Goal: Task Accomplishment & Management: Use online tool/utility

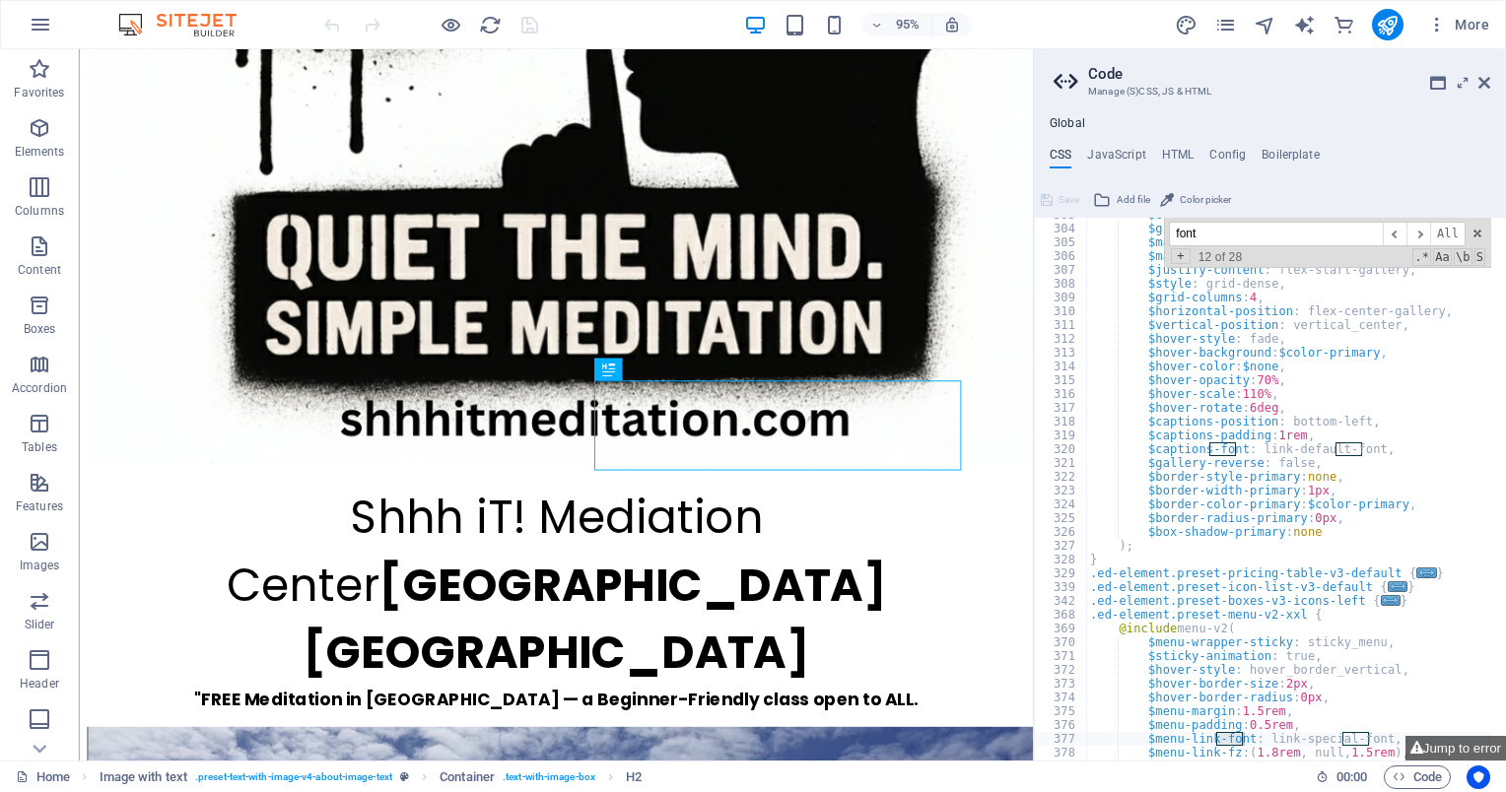
scroll to position [2549, 0]
type input "font"
click at [32, 755] on icon at bounding box center [40, 749] width 28 height 28
click at [39, 58] on icon at bounding box center [41, 60] width 14 height 9
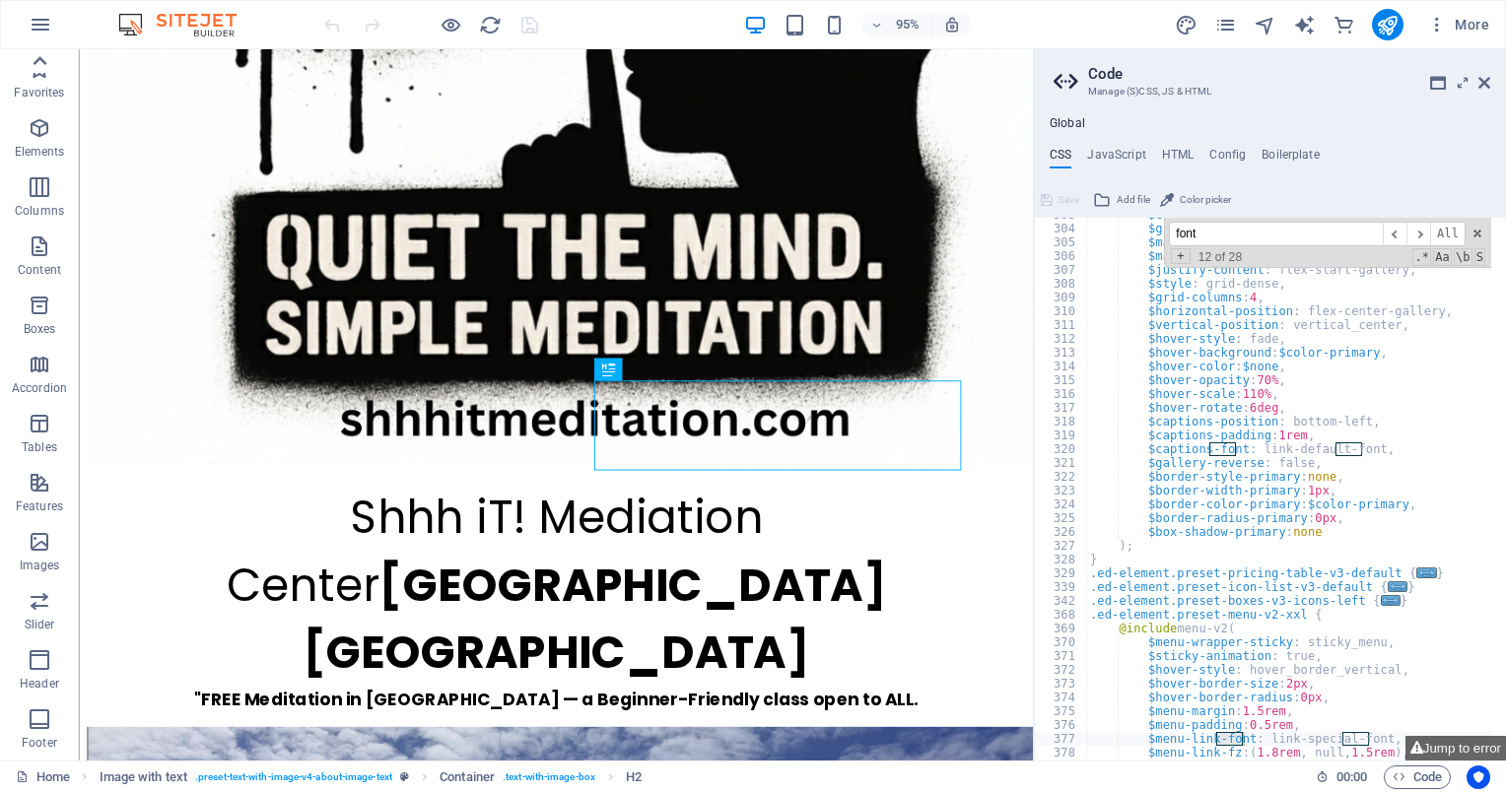
scroll to position [0, 0]
click at [37, 57] on icon "button" at bounding box center [40, 69] width 24 height 24
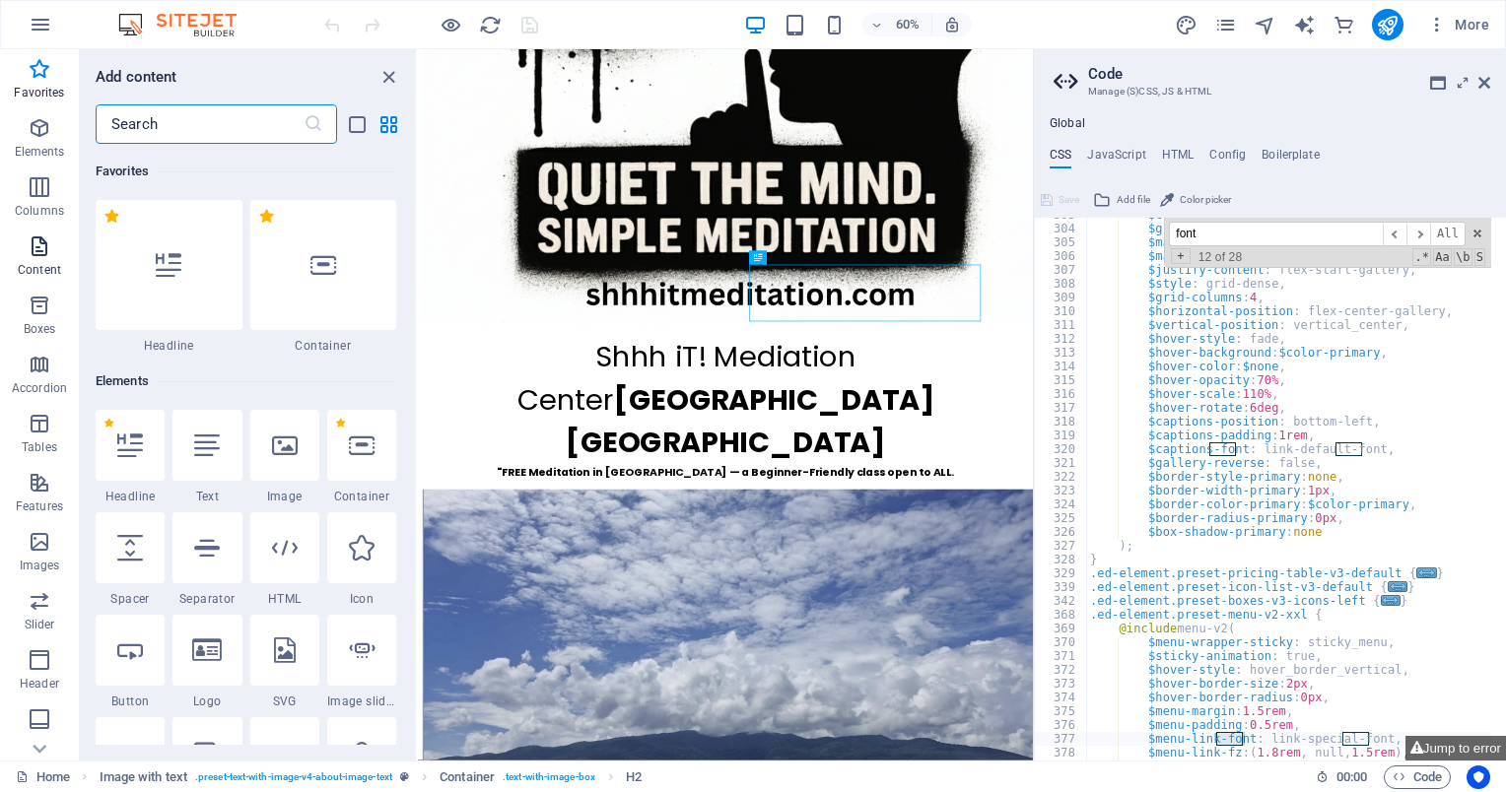
click at [34, 252] on icon "button" at bounding box center [40, 247] width 24 height 24
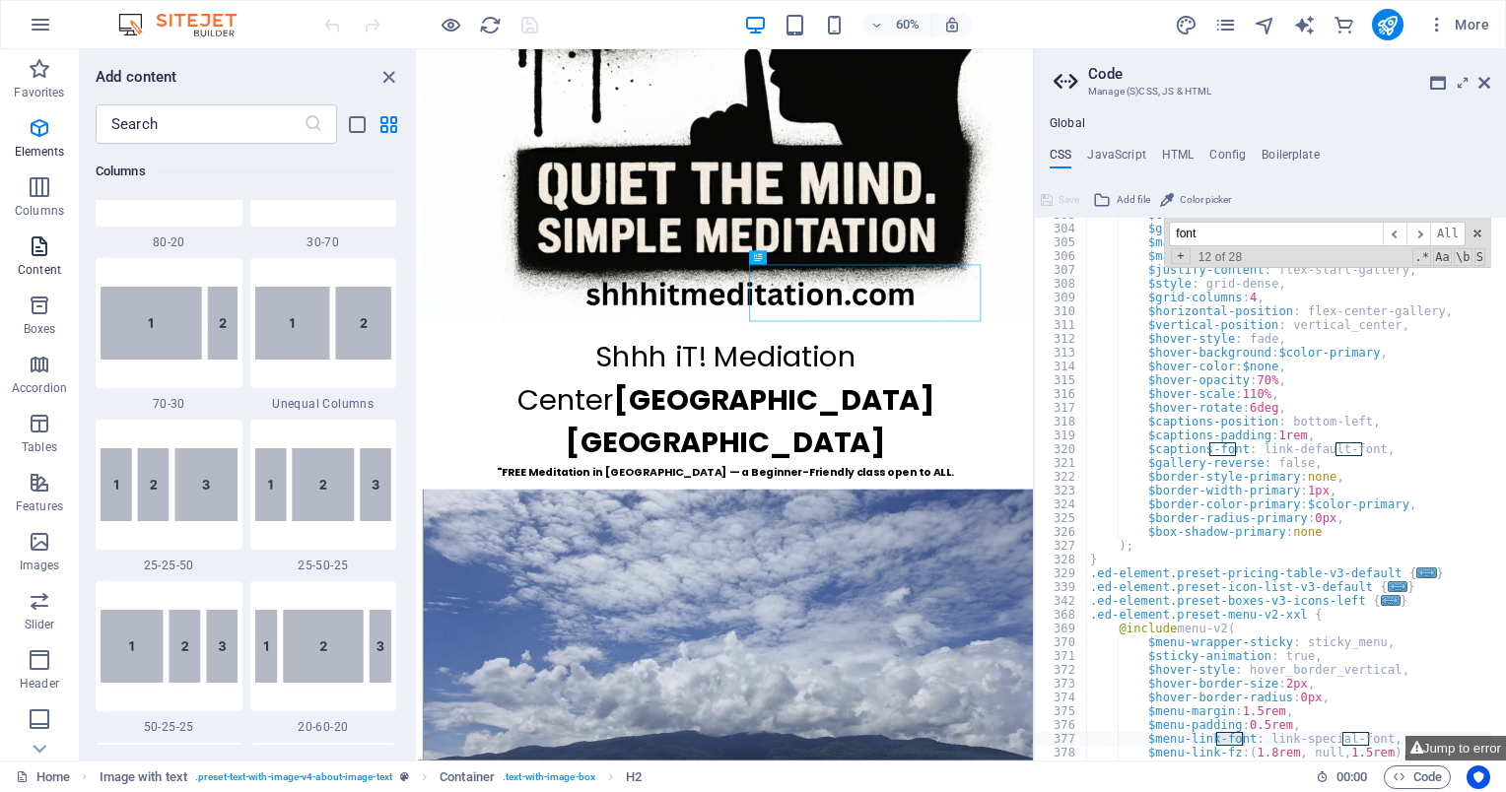
scroll to position [3449, 0]
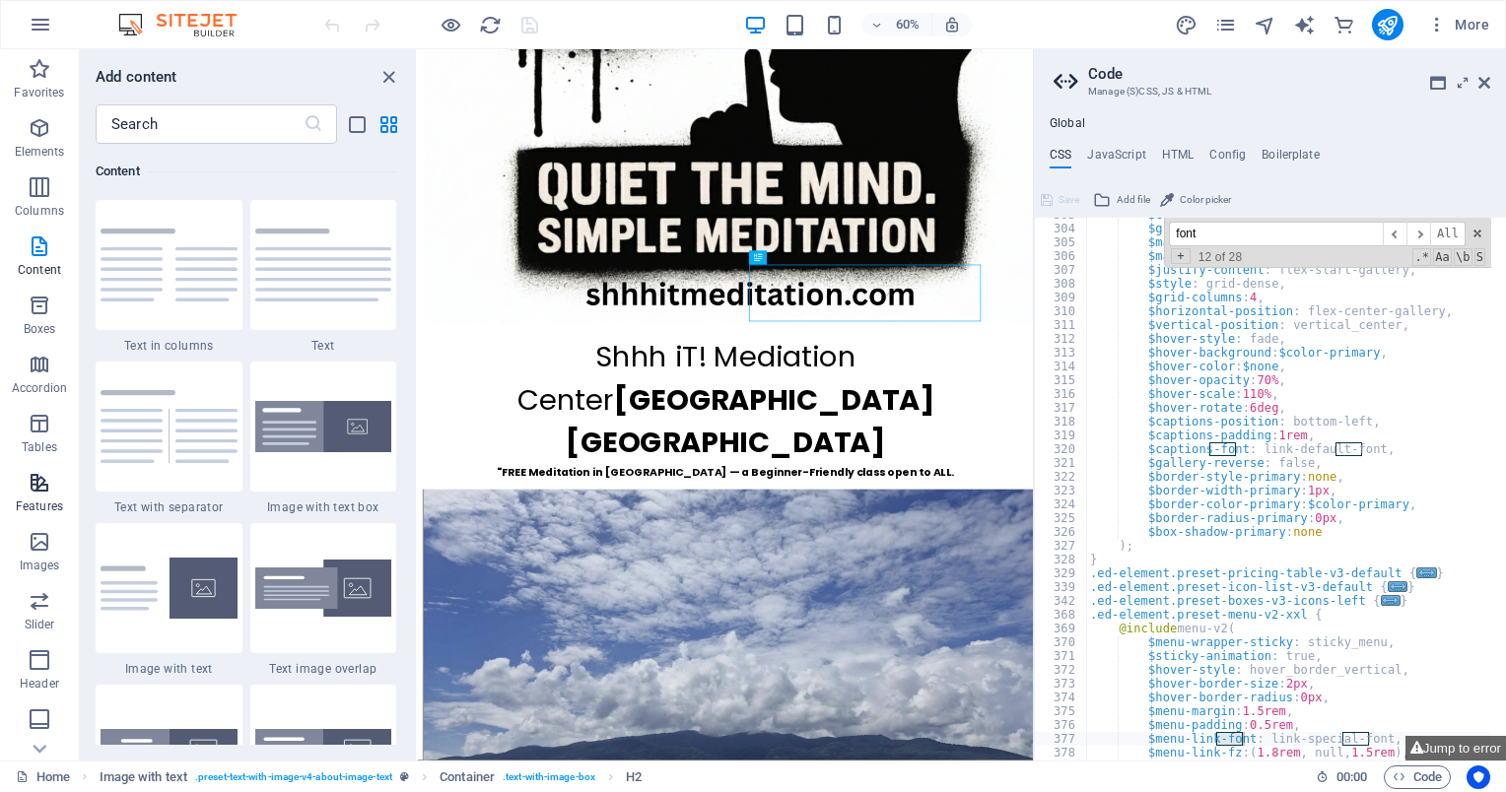
click at [36, 502] on p "Features" at bounding box center [39, 507] width 47 height 16
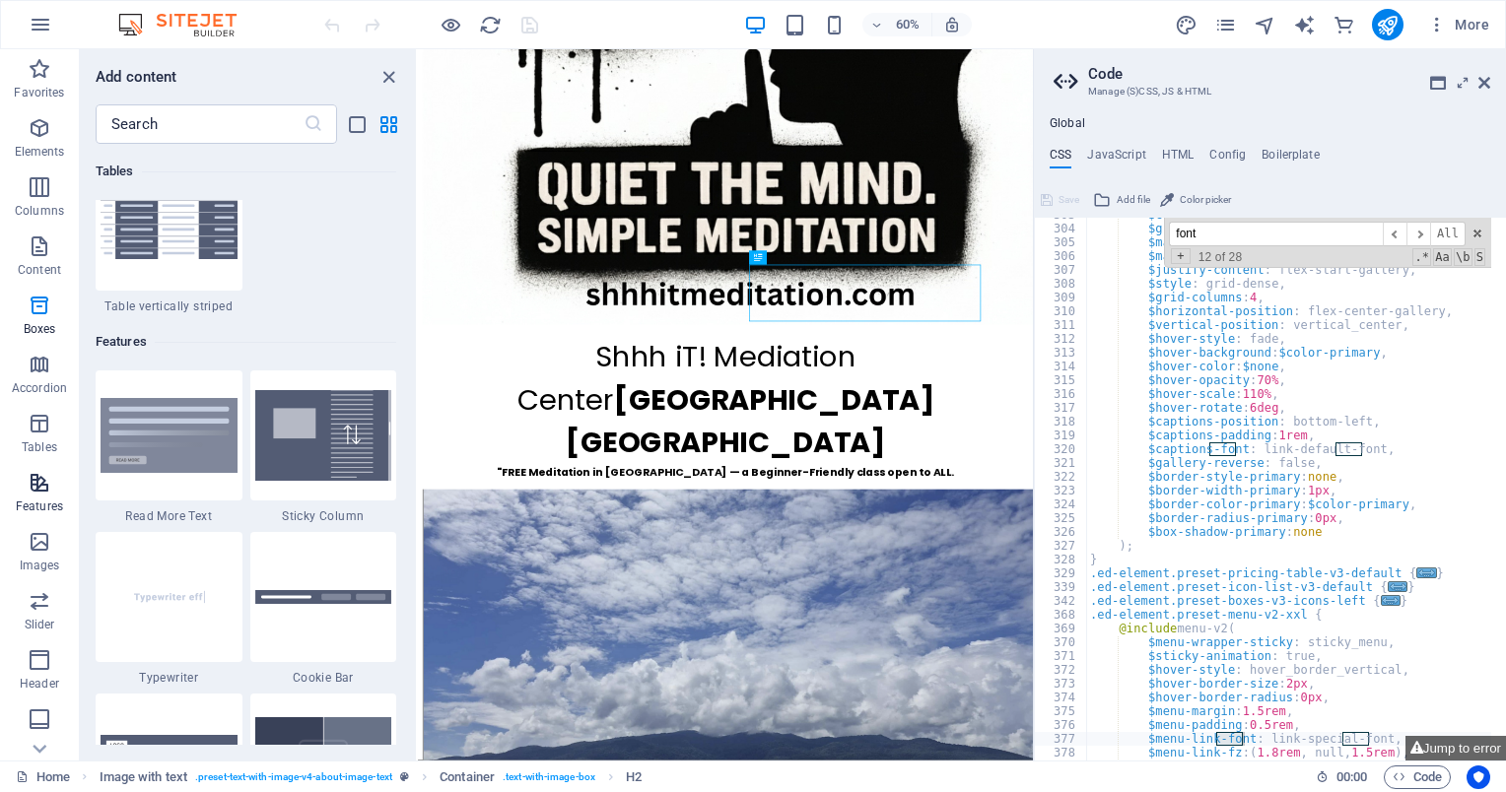
scroll to position [7683, 0]
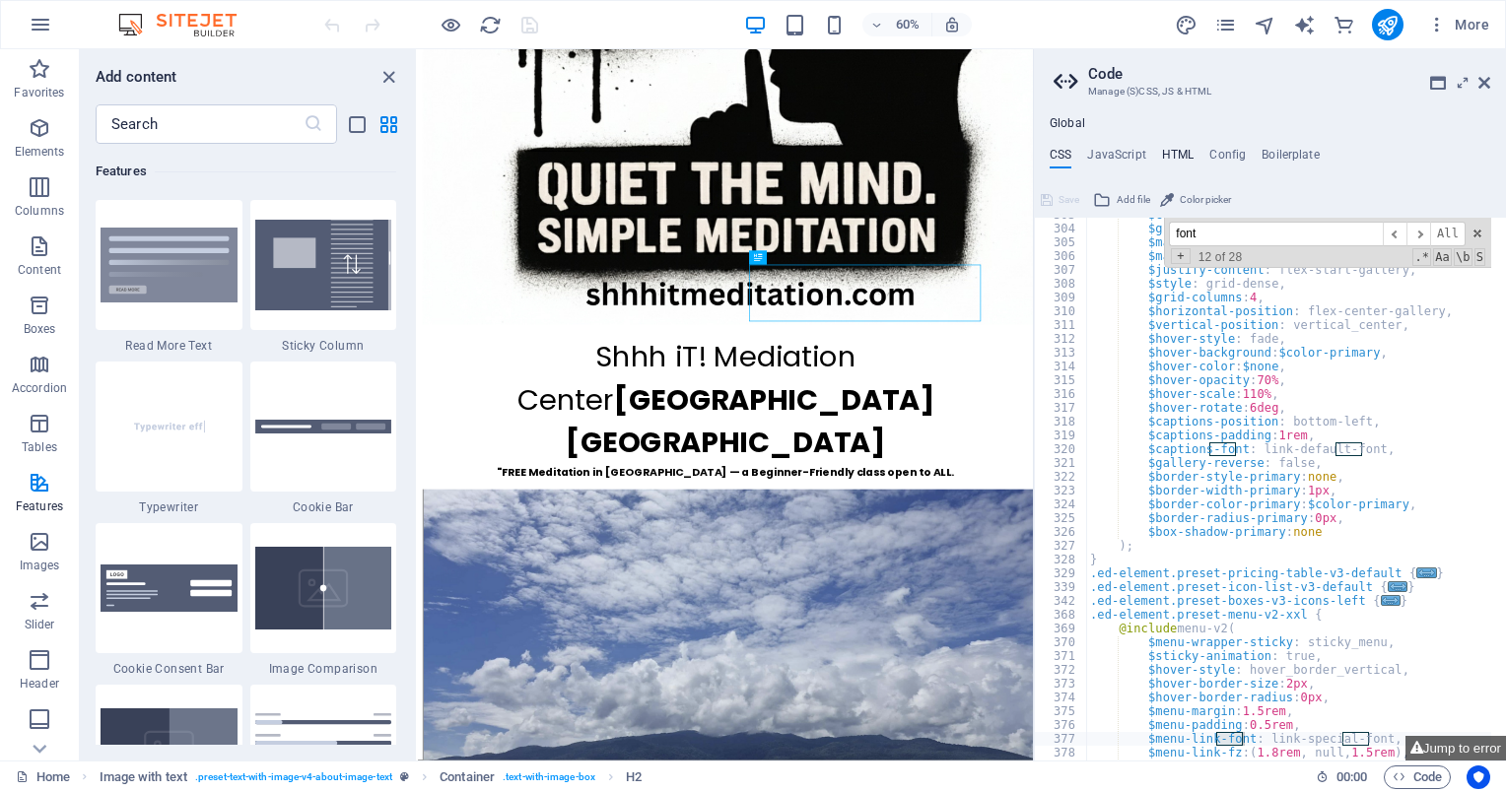
click at [1168, 152] on h4 "HTML" at bounding box center [1178, 159] width 33 height 22
type textarea "<a href="#main-content" class="wv-link-content button">Skip to main content</a>"
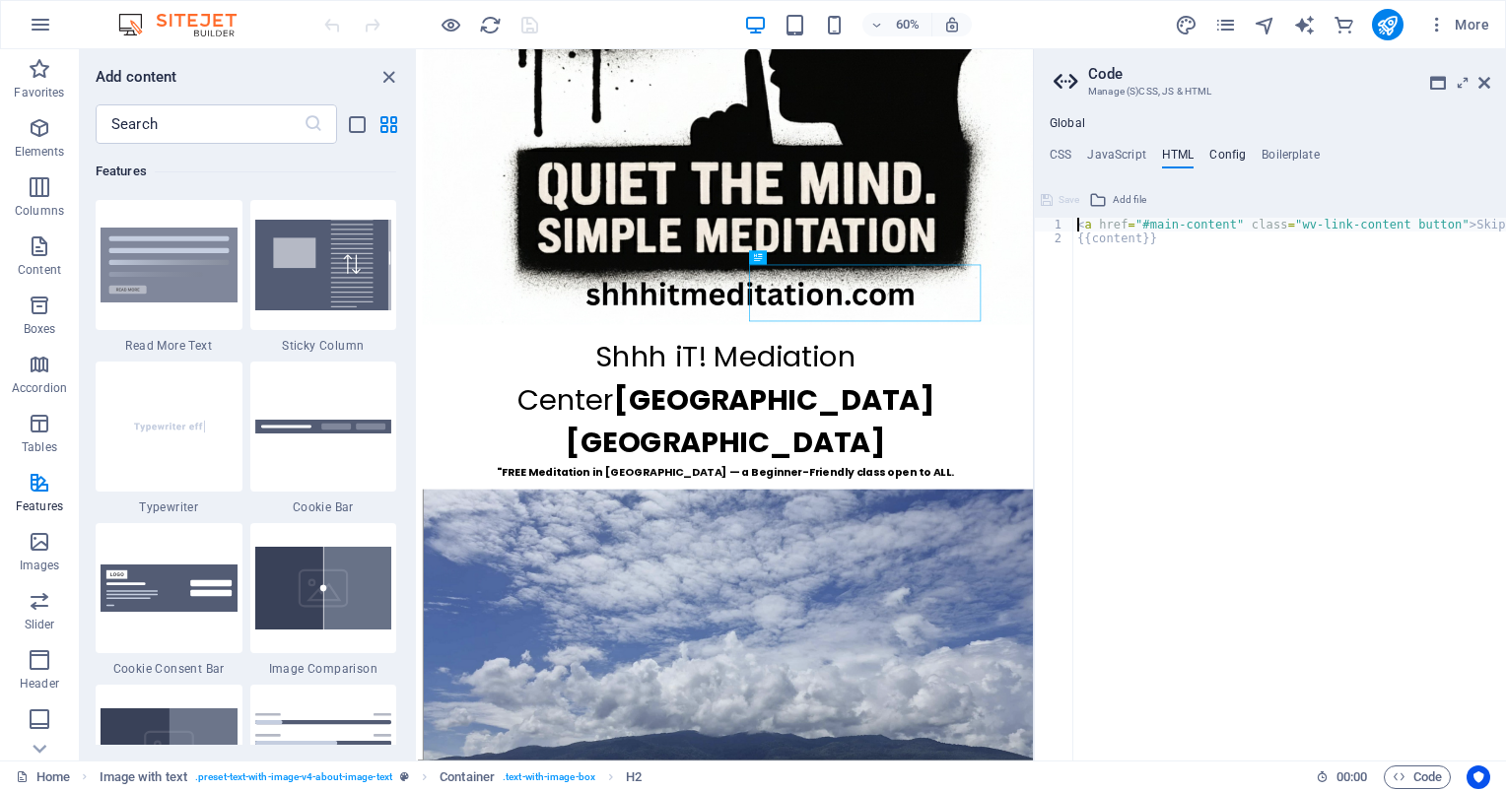
click at [1212, 150] on h4 "Config" at bounding box center [1227, 159] width 36 height 22
type textarea "$color-background: #f7f7f7;"
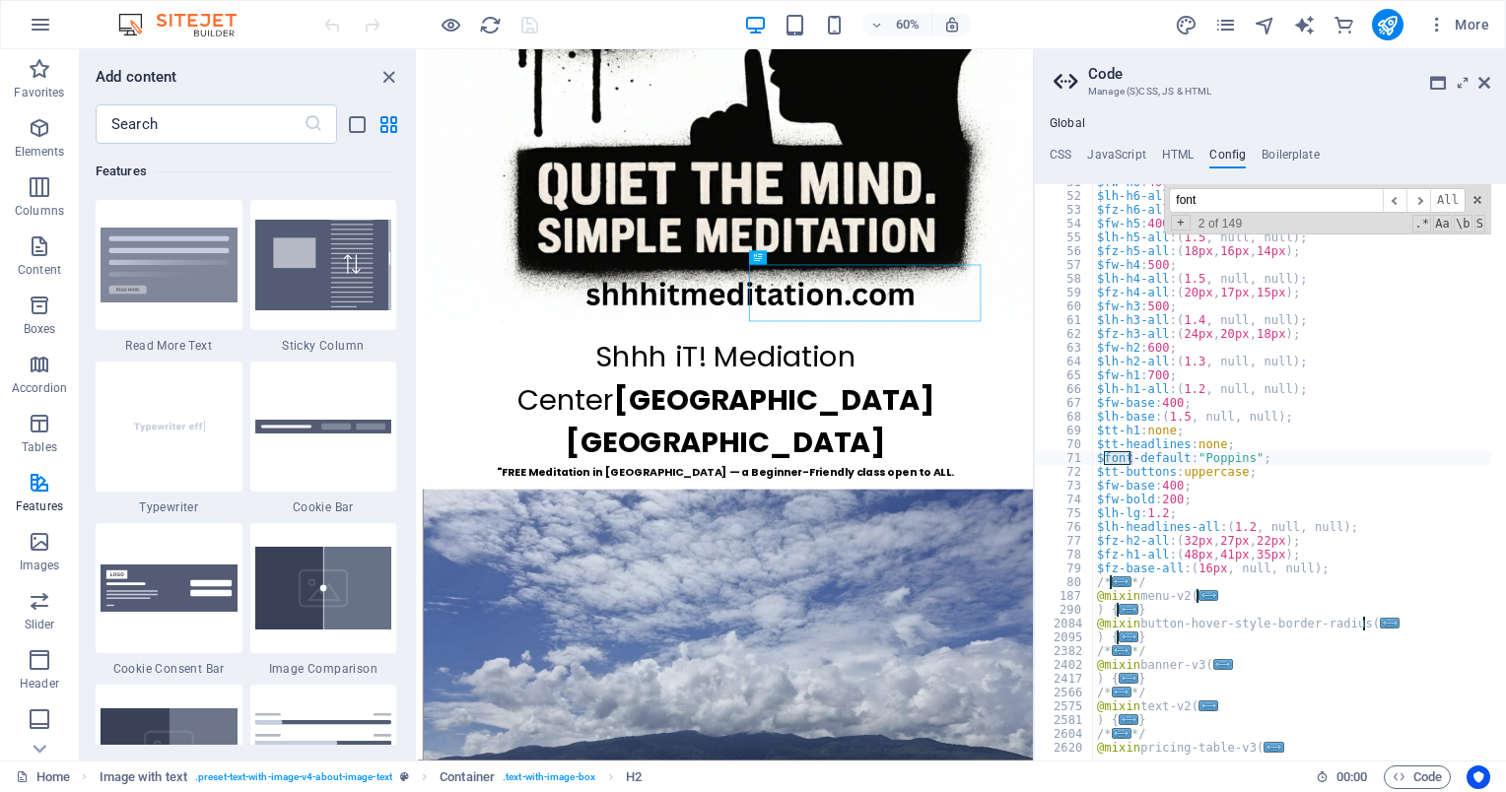
scroll to position [698, 0]
type input "font"
type textarea "$font-default: "Poppins";"
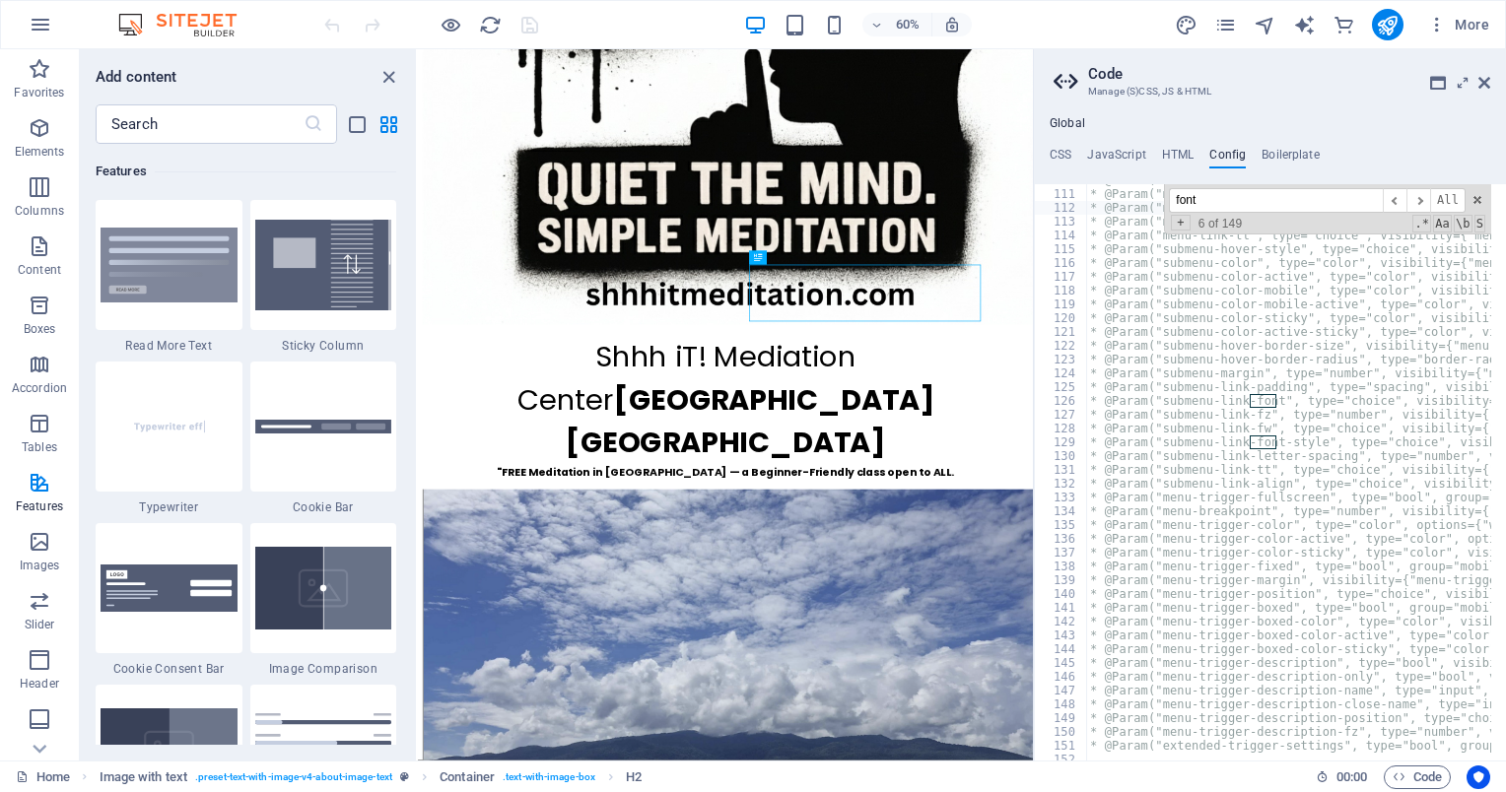
scroll to position [1517, 0]
click at [1275, 152] on h4 "Boilerplate" at bounding box center [1291, 159] width 58 height 22
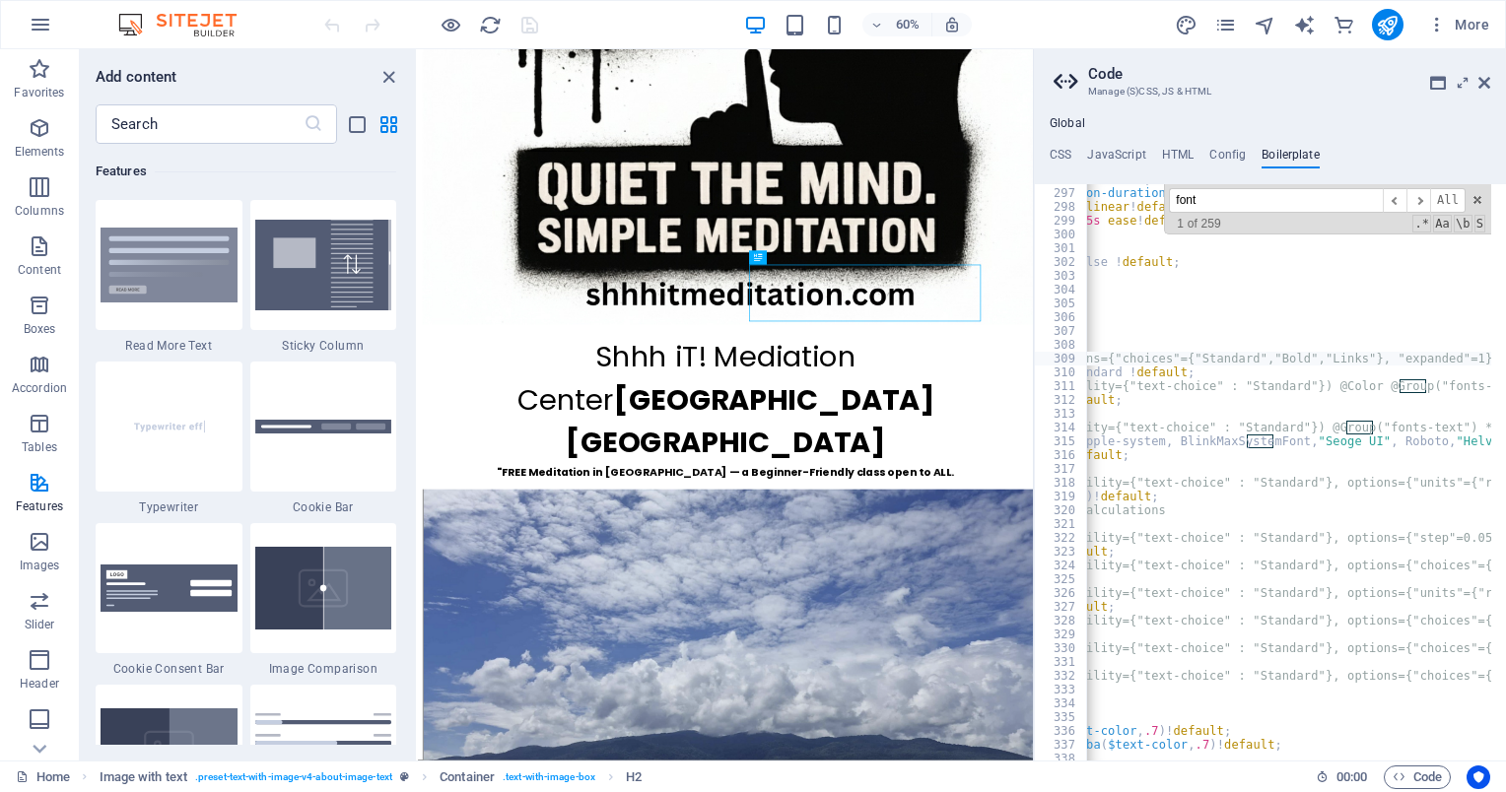
scroll to position [0, 220]
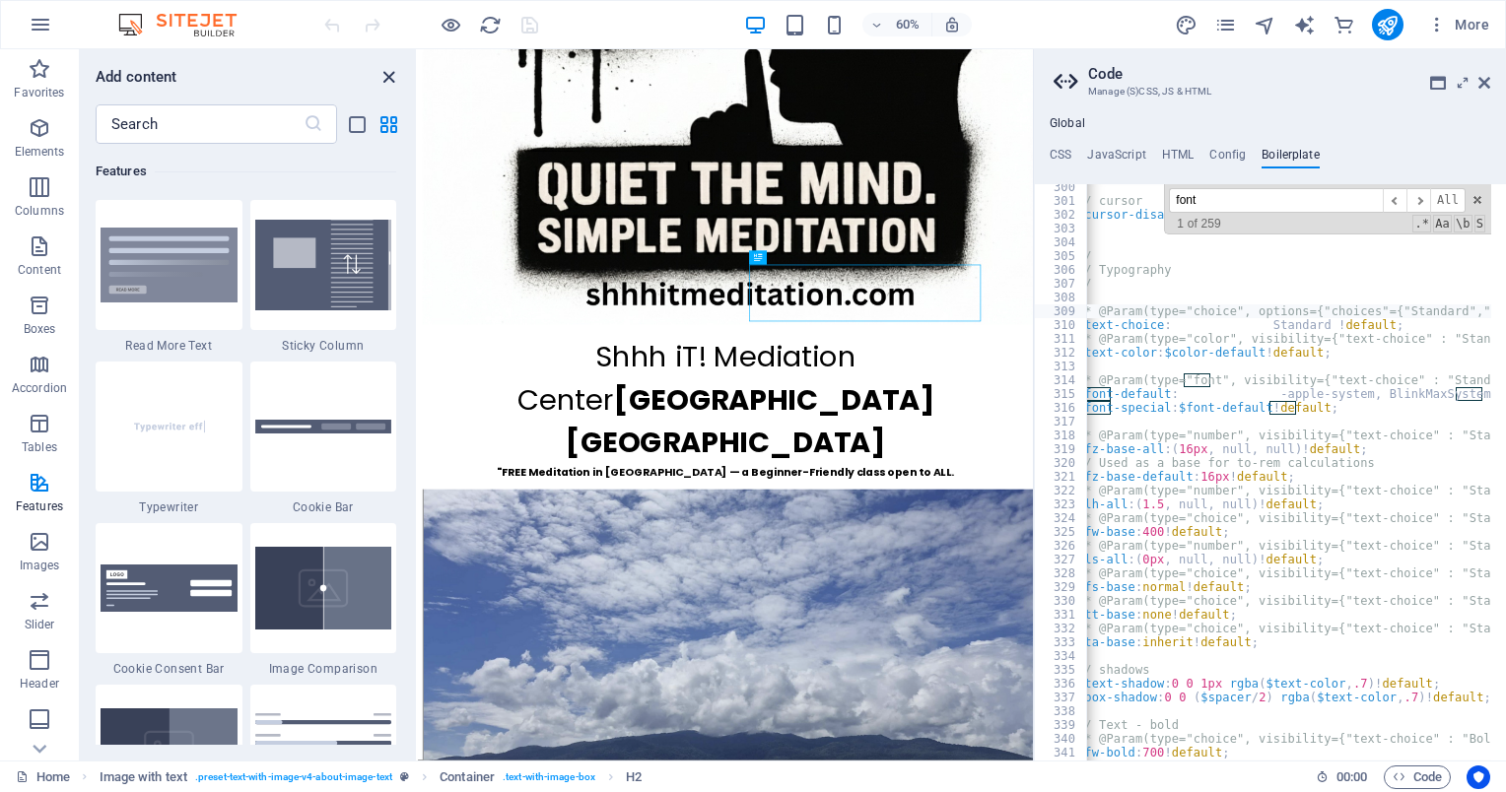
type input "font"
click at [388, 73] on icon "close panel" at bounding box center [388, 77] width 23 height 23
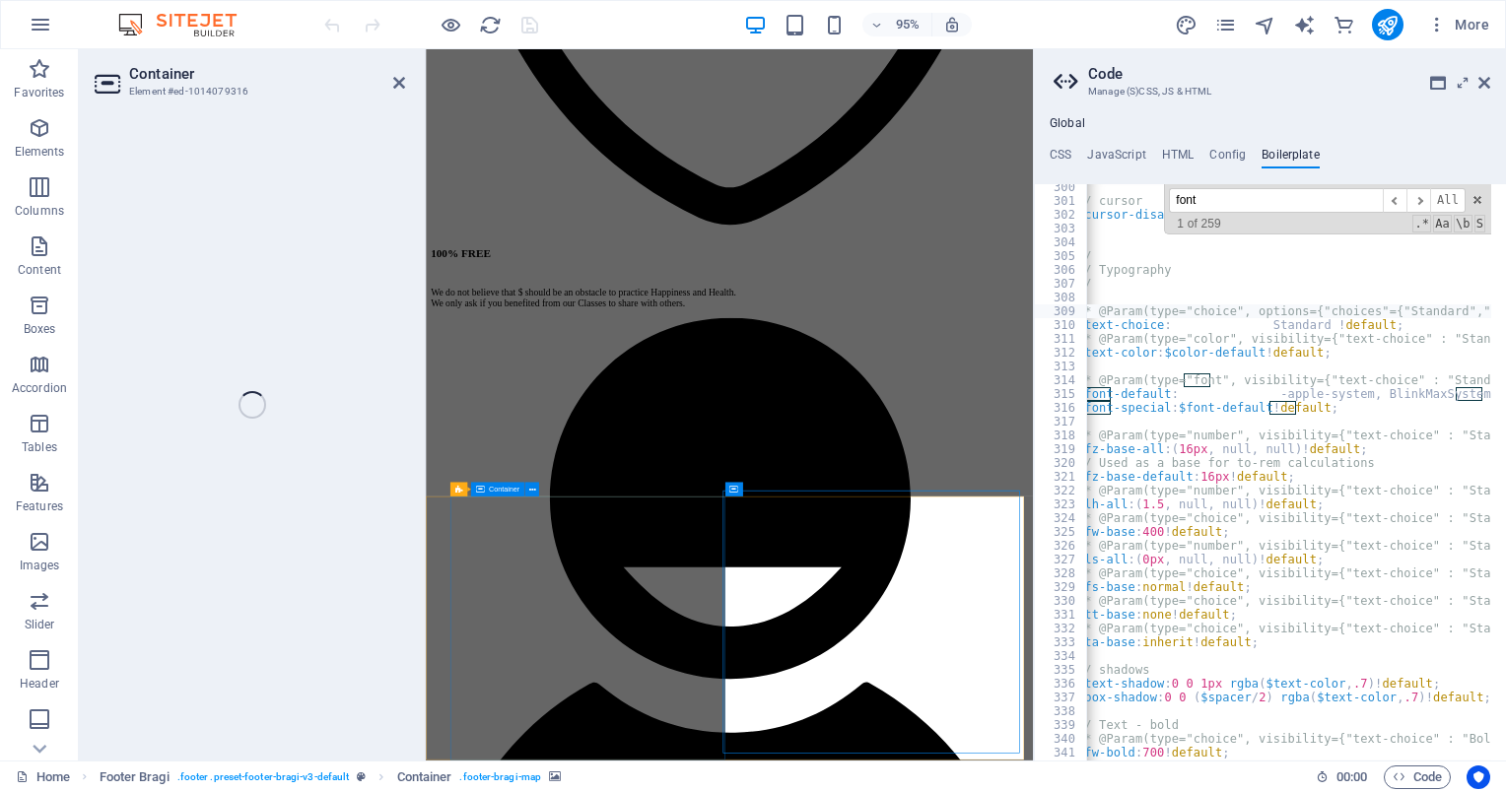
select select "px"
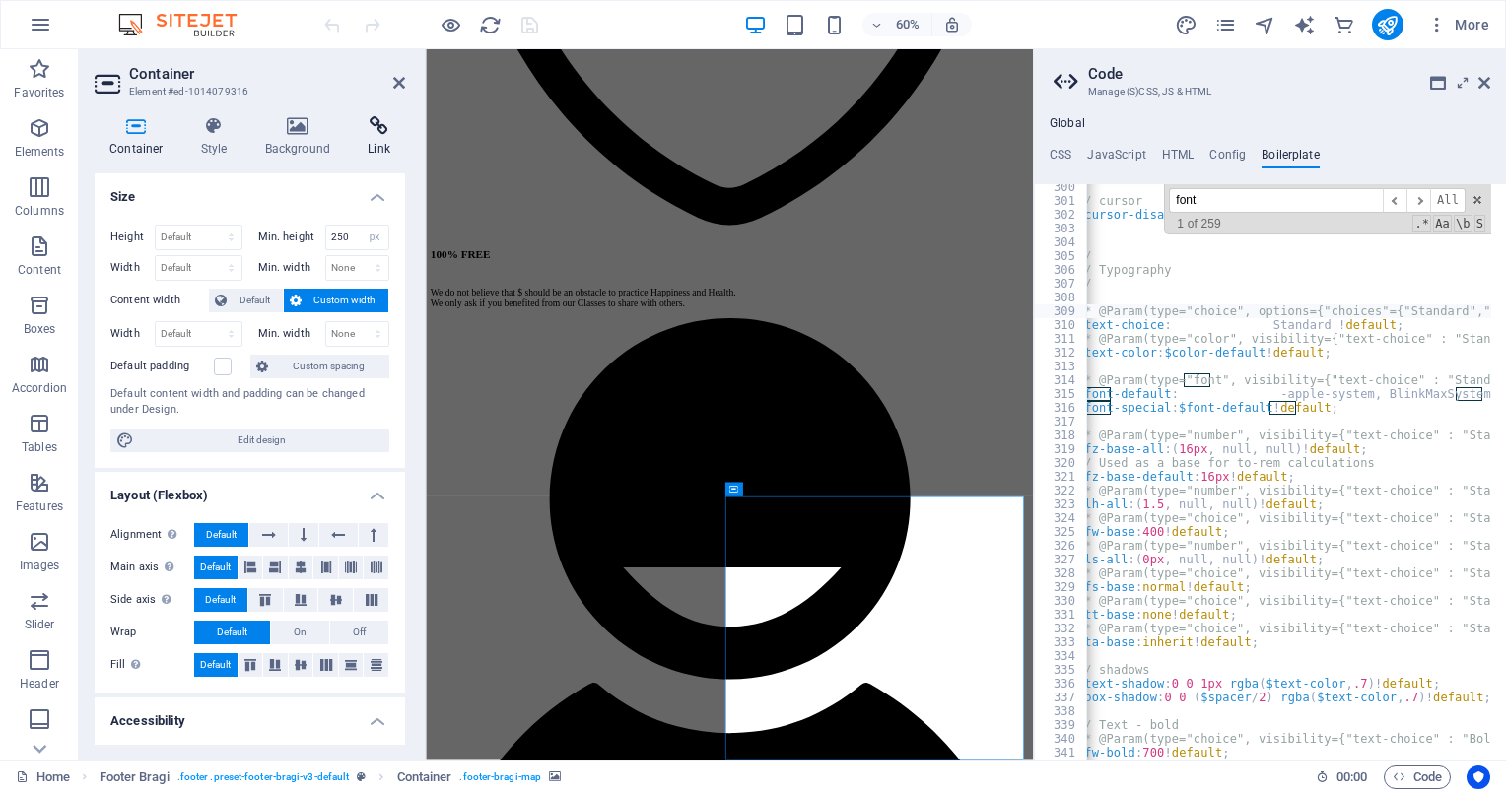
click at [378, 152] on h4 "Link" at bounding box center [379, 136] width 52 height 41
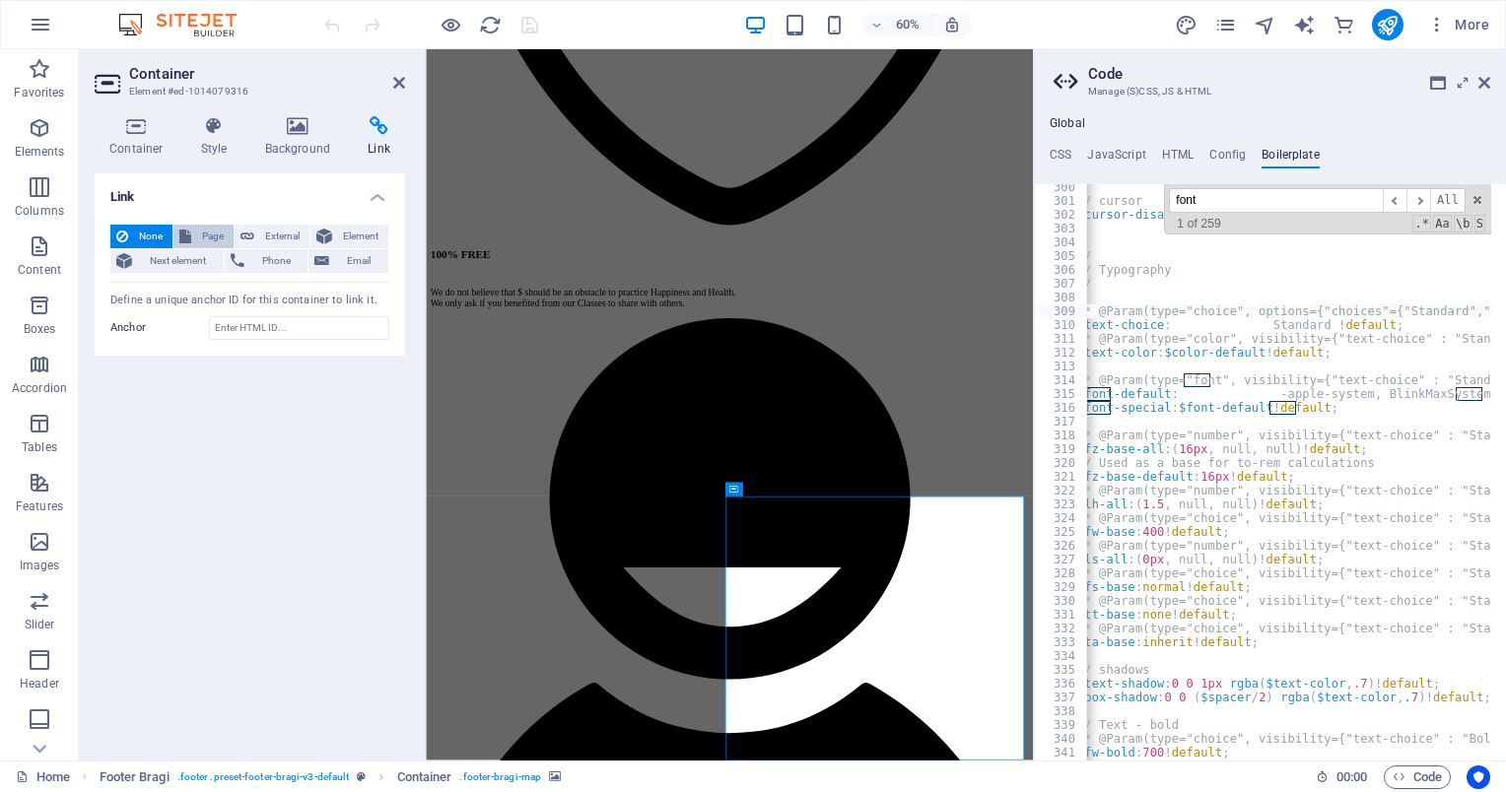
click at [217, 227] on span "Page" at bounding box center [212, 237] width 31 height 24
select select
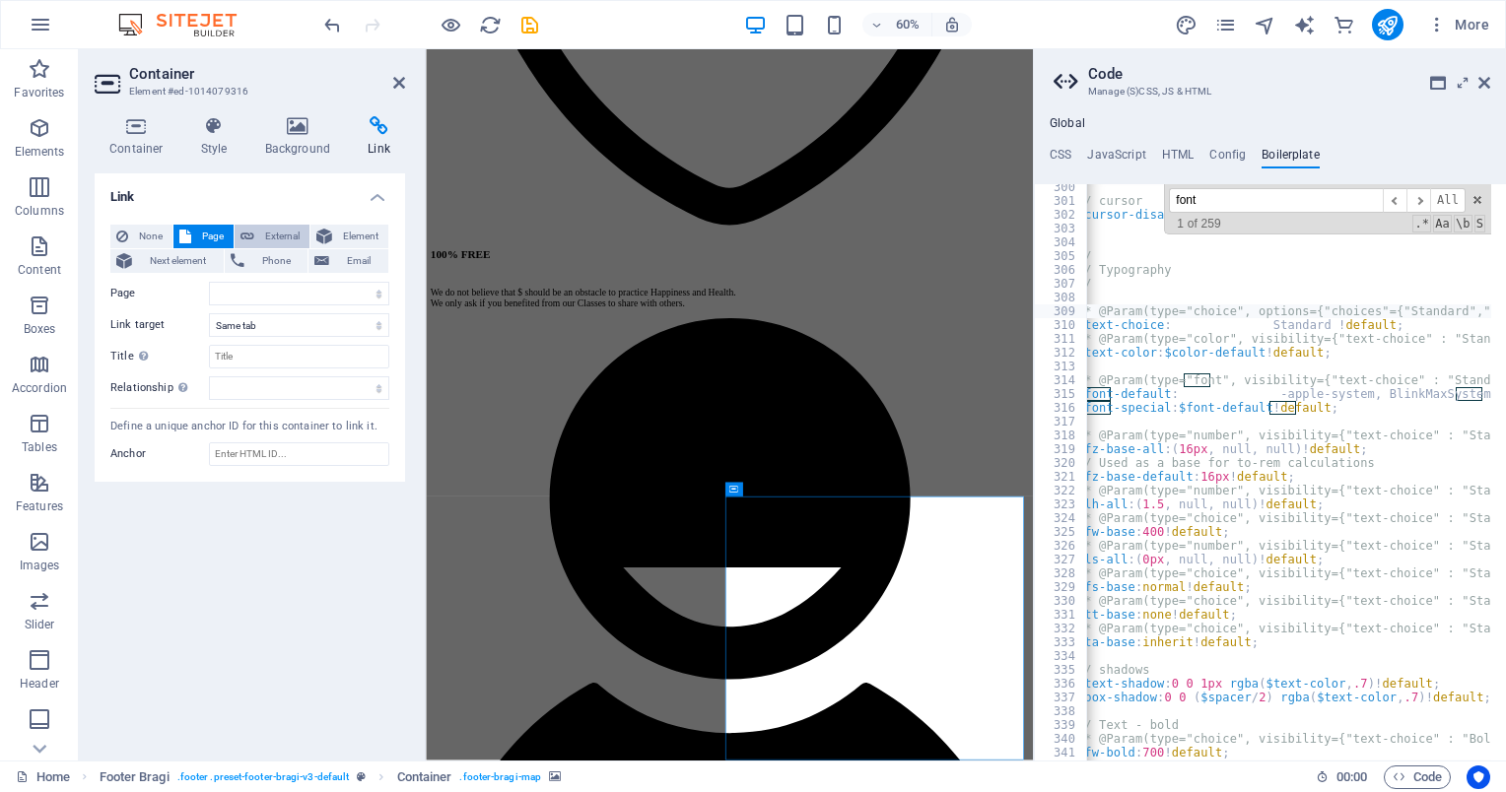
click at [260, 228] on span "External" at bounding box center [281, 237] width 43 height 24
select select "blank"
click at [330, 233] on icon at bounding box center [324, 237] width 16 height 24
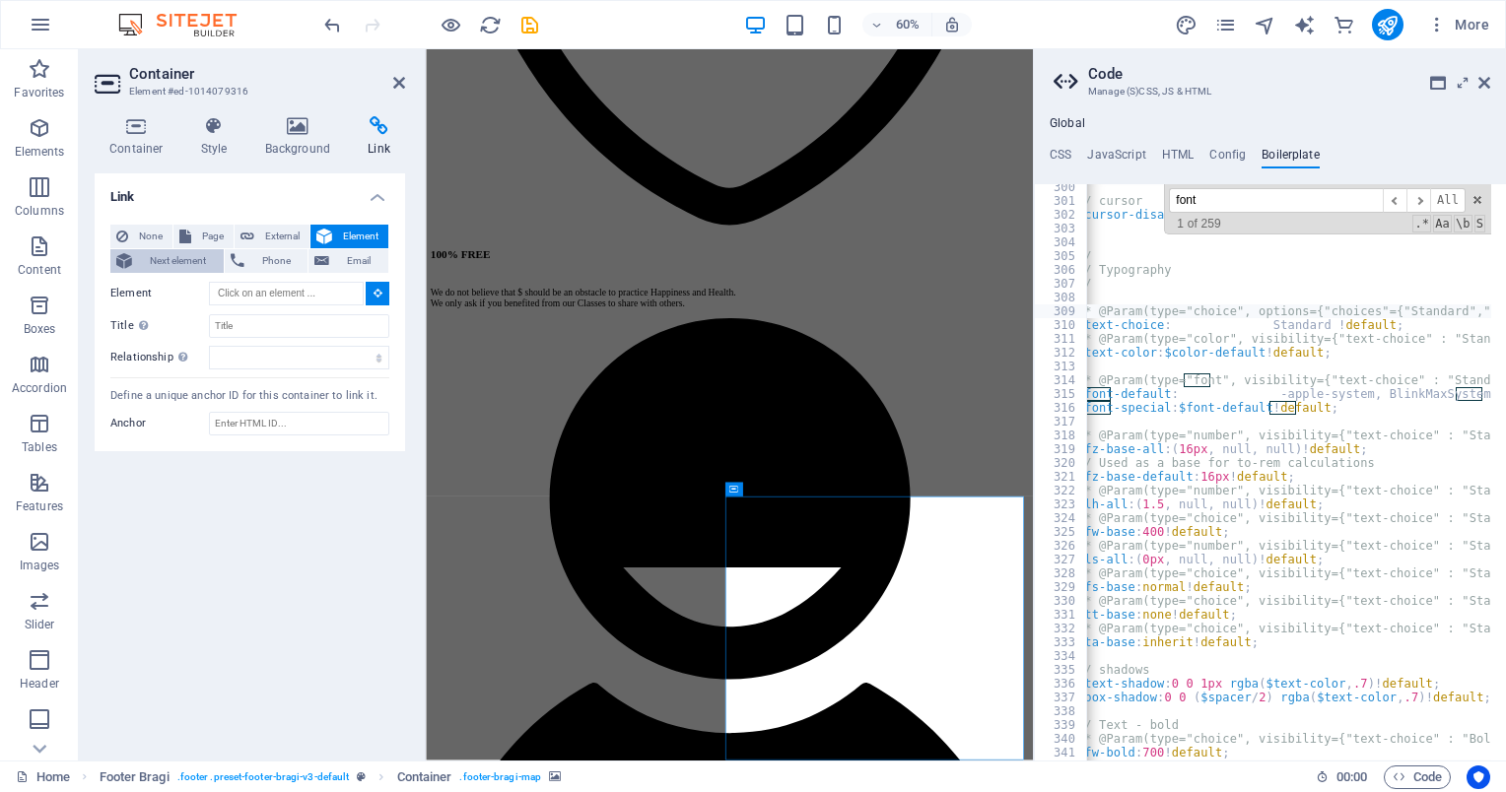
click at [177, 256] on span "Next element" at bounding box center [178, 261] width 80 height 24
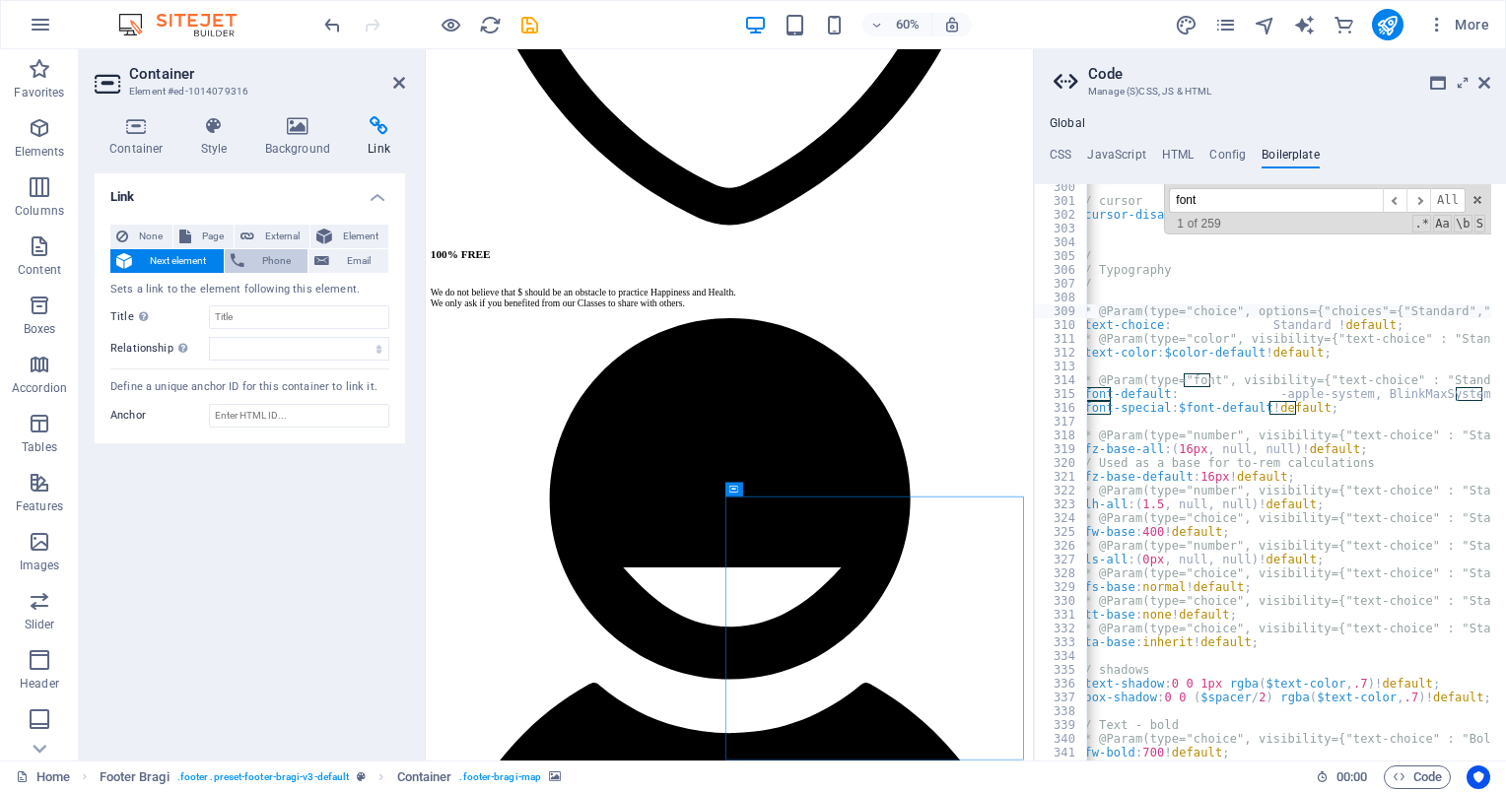
click at [235, 264] on icon at bounding box center [238, 261] width 14 height 24
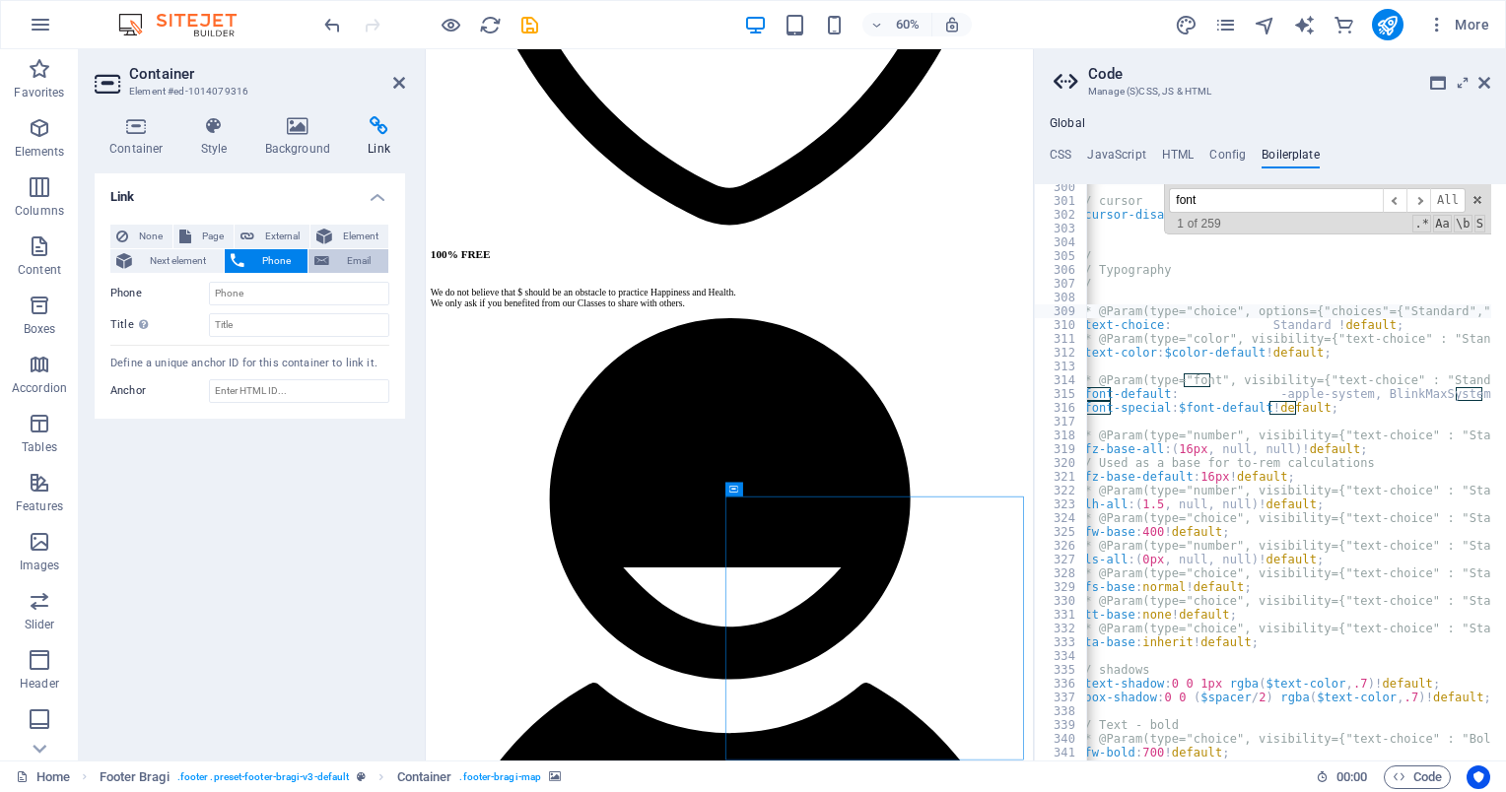
click at [338, 264] on span "Email" at bounding box center [358, 261] width 47 height 24
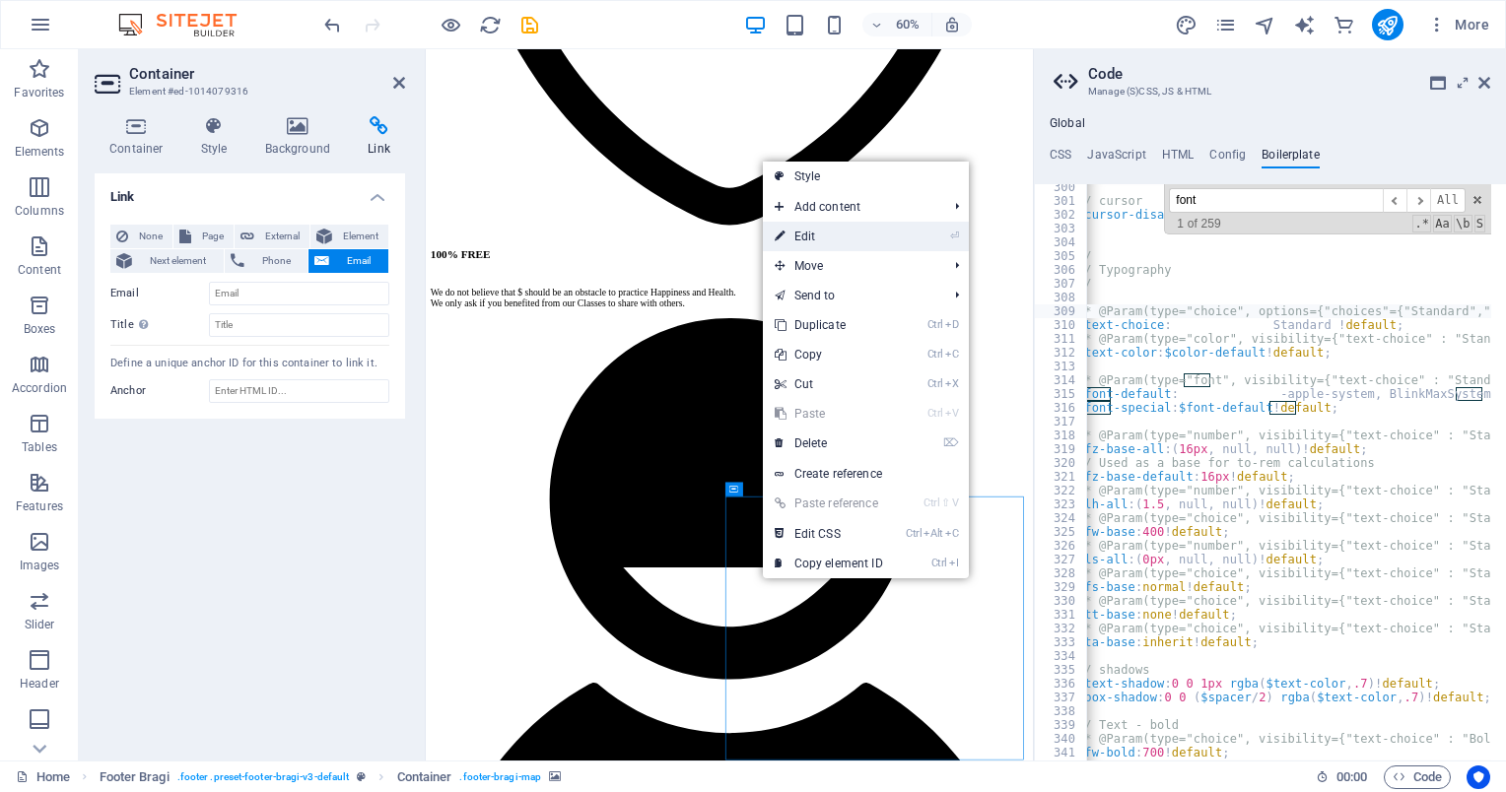
click at [830, 240] on link "⏎ Edit" at bounding box center [829, 237] width 132 height 30
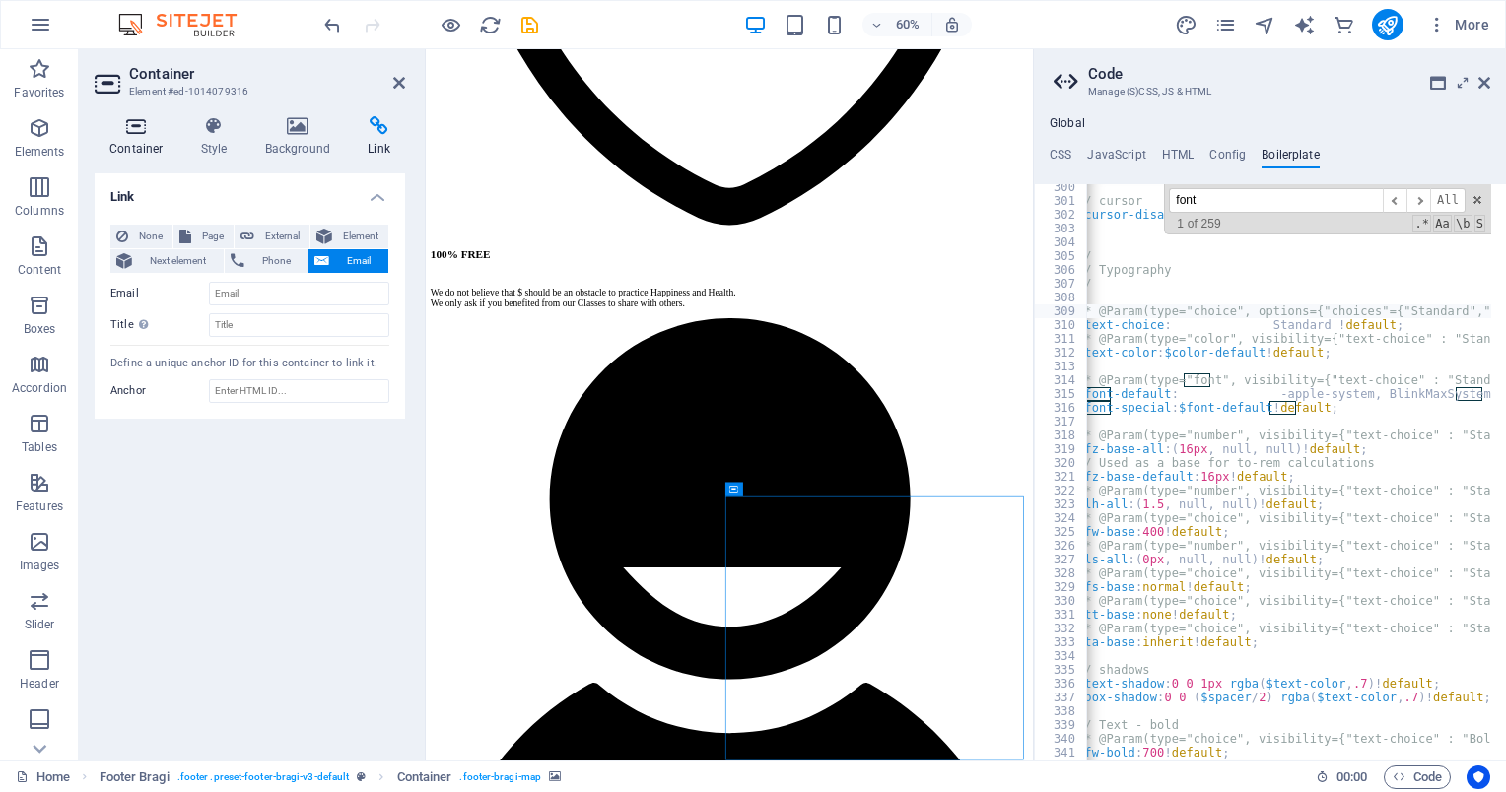
click at [129, 125] on icon at bounding box center [137, 126] width 84 height 20
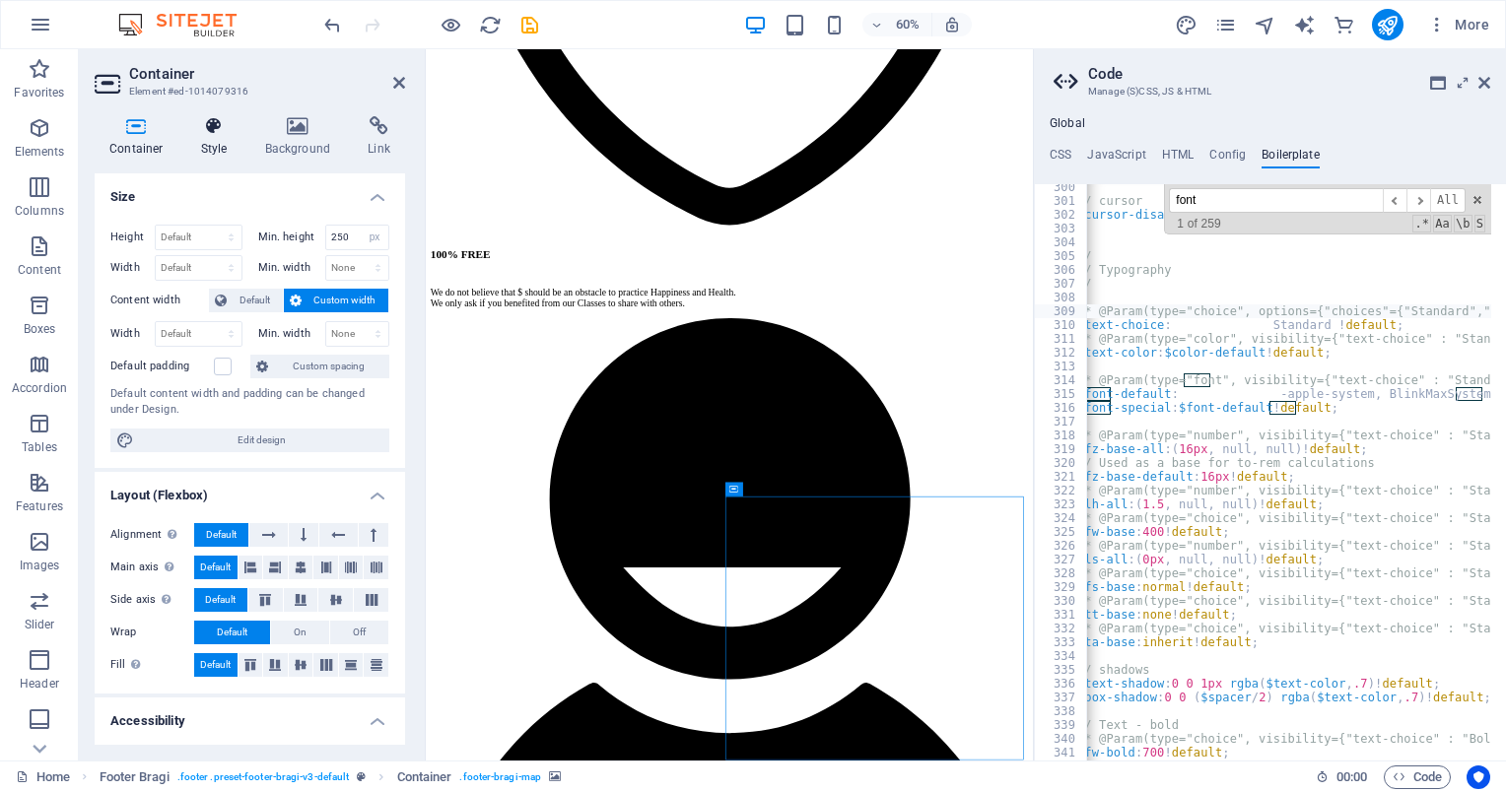
click at [226, 130] on icon at bounding box center [214, 126] width 56 height 20
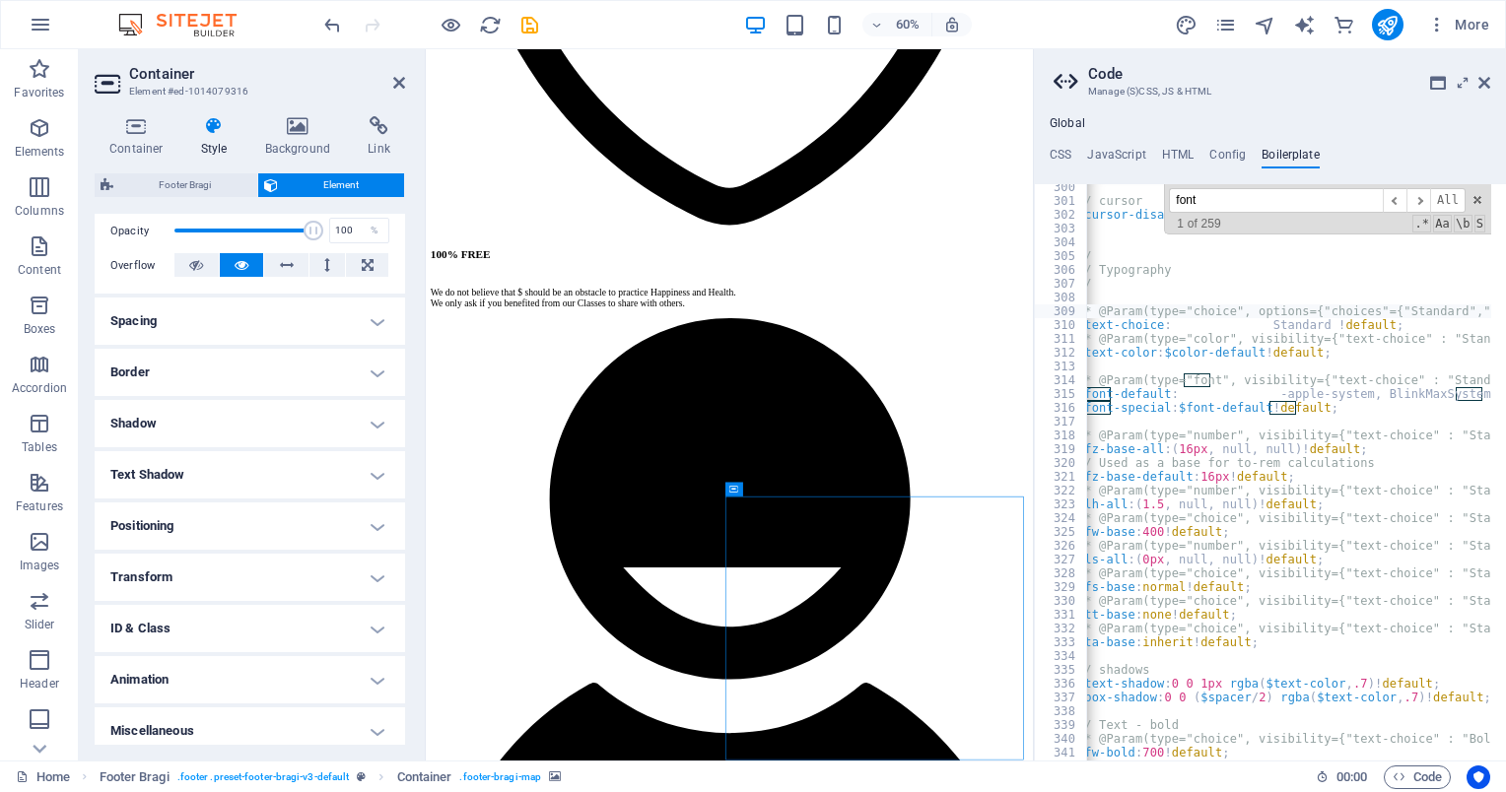
scroll to position [301, 0]
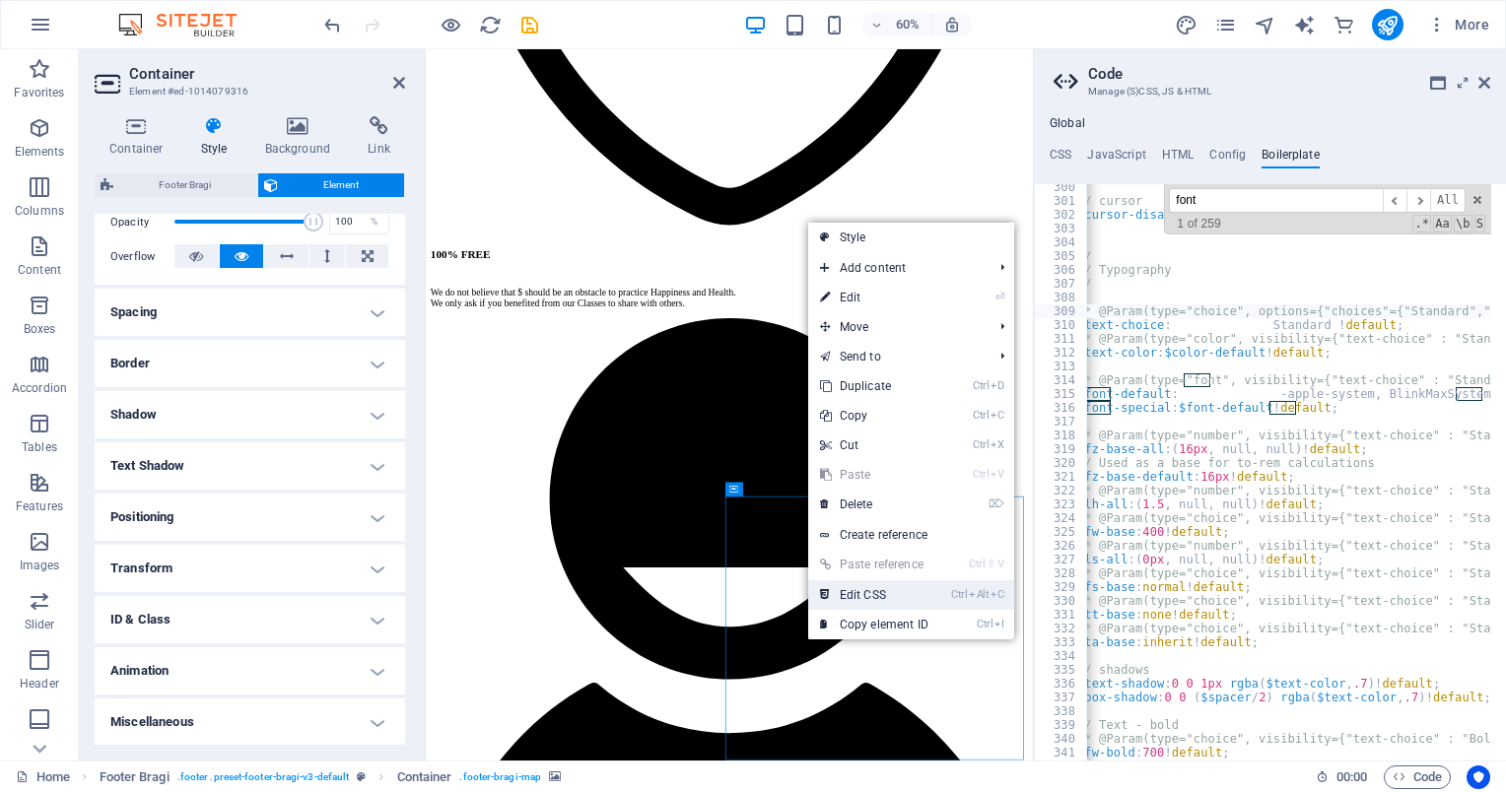
click at [854, 589] on link "Ctrl Alt C Edit CSS" at bounding box center [874, 596] width 132 height 30
type textarea "$menu-link-font: link-special-font,"
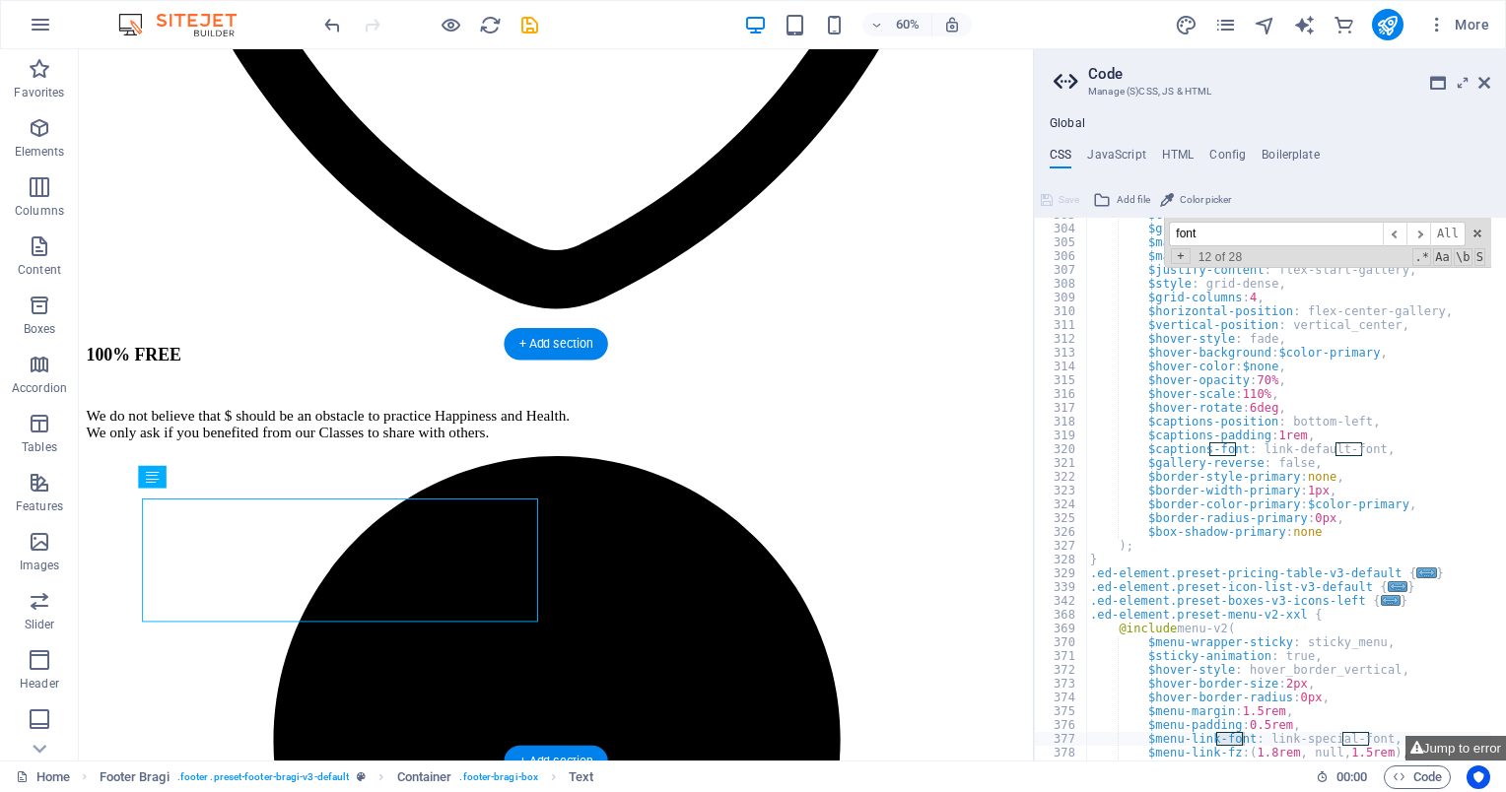
scroll to position [4078, 0]
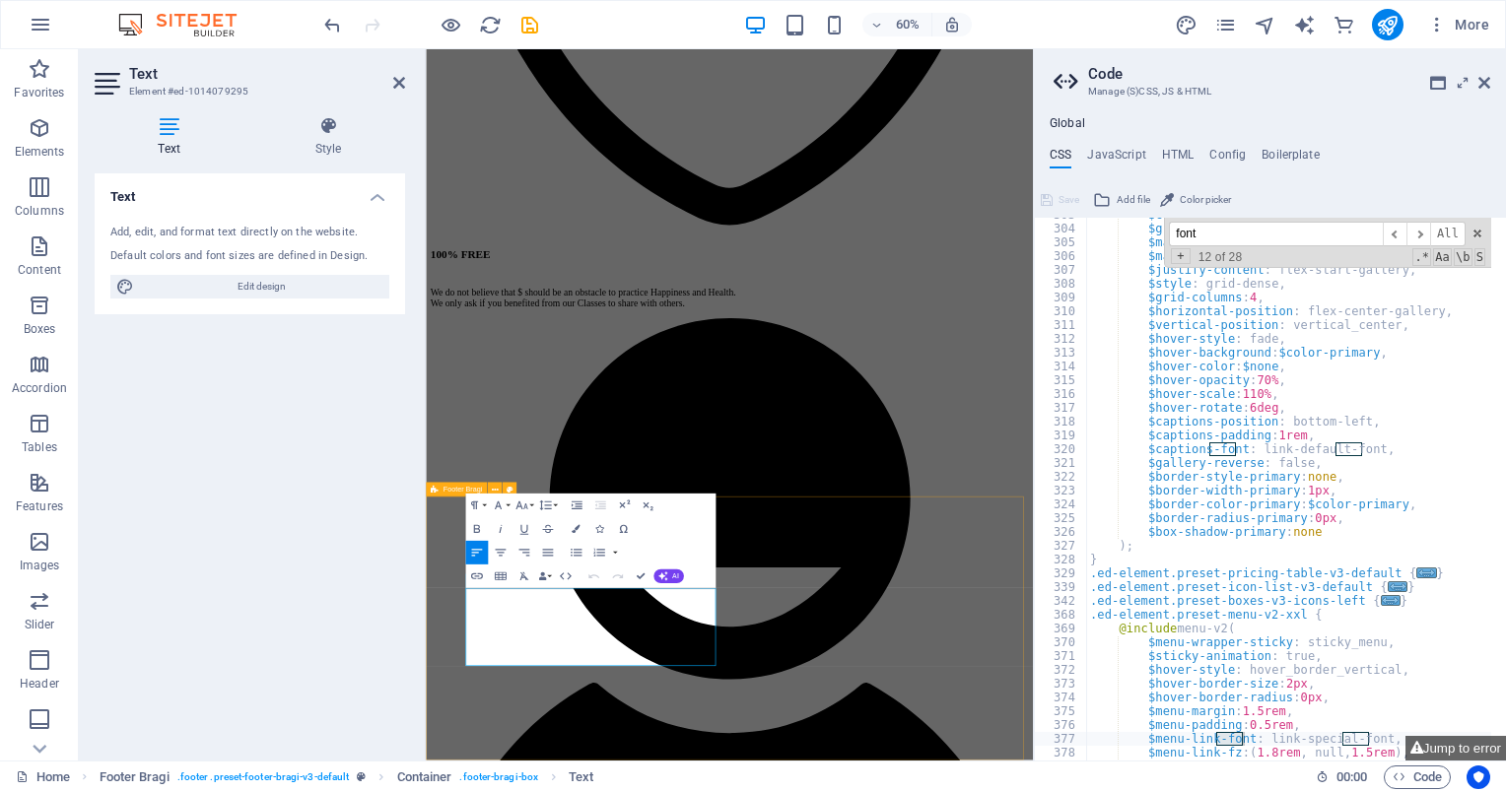
drag, startPoint x: 542, startPoint y: 1039, endPoint x: 450, endPoint y: 957, distance: 122.9
copy p "[STREET_ADDRESS][PERSON_NAME]"
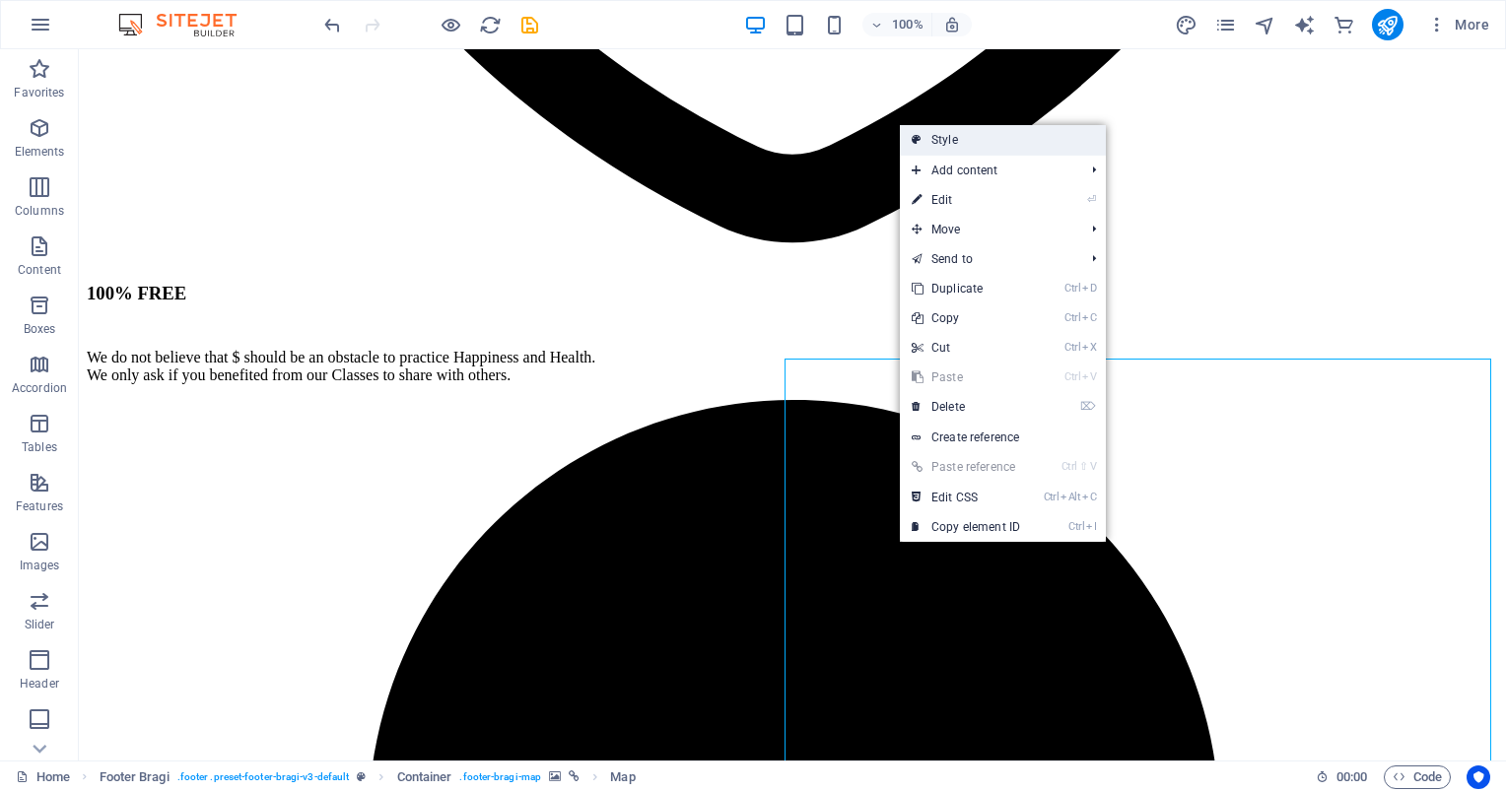
click at [1027, 142] on link "Style" at bounding box center [1003, 140] width 206 height 30
select select "%"
select select "rem"
select select "px"
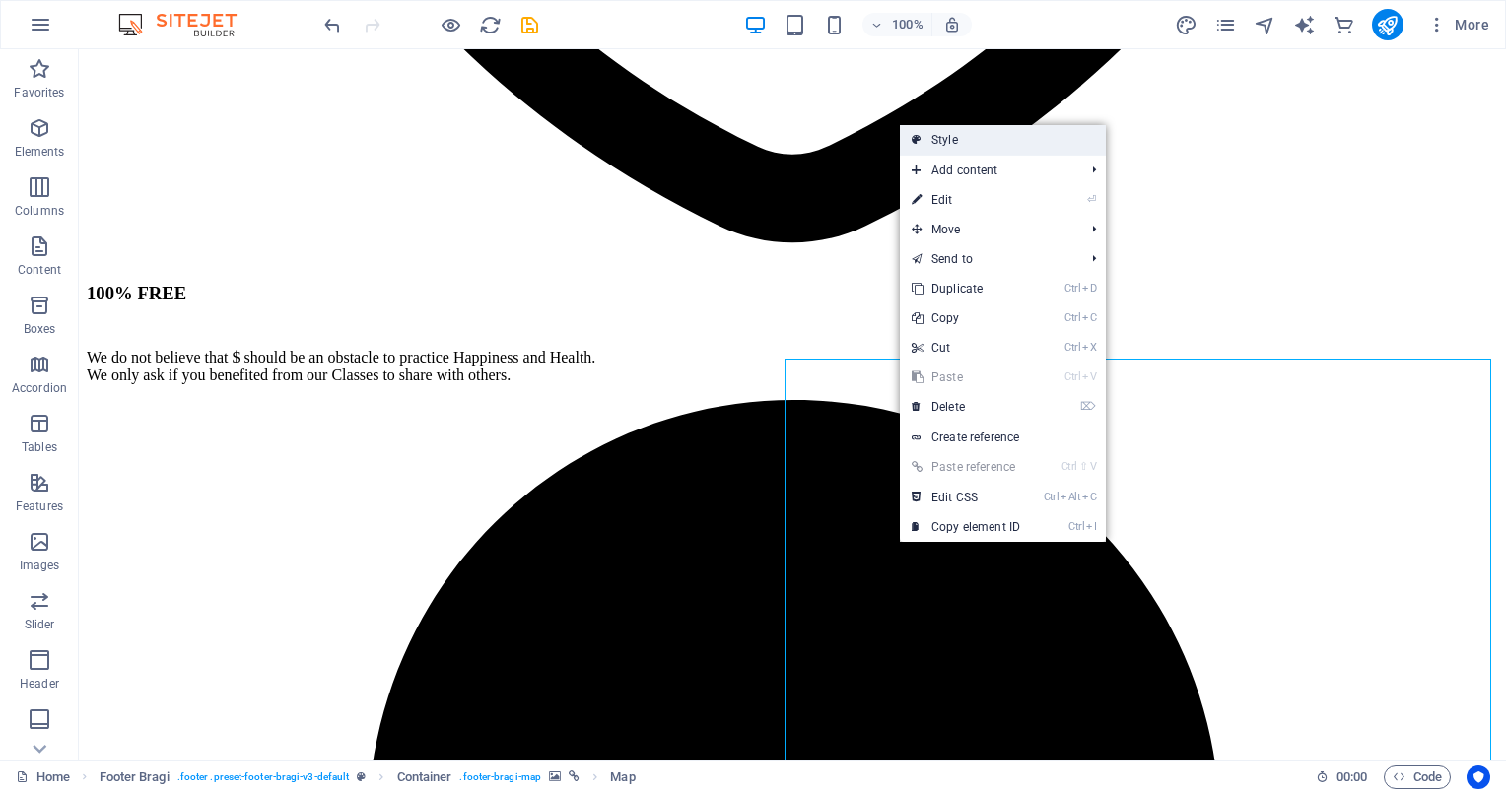
select select "rem"
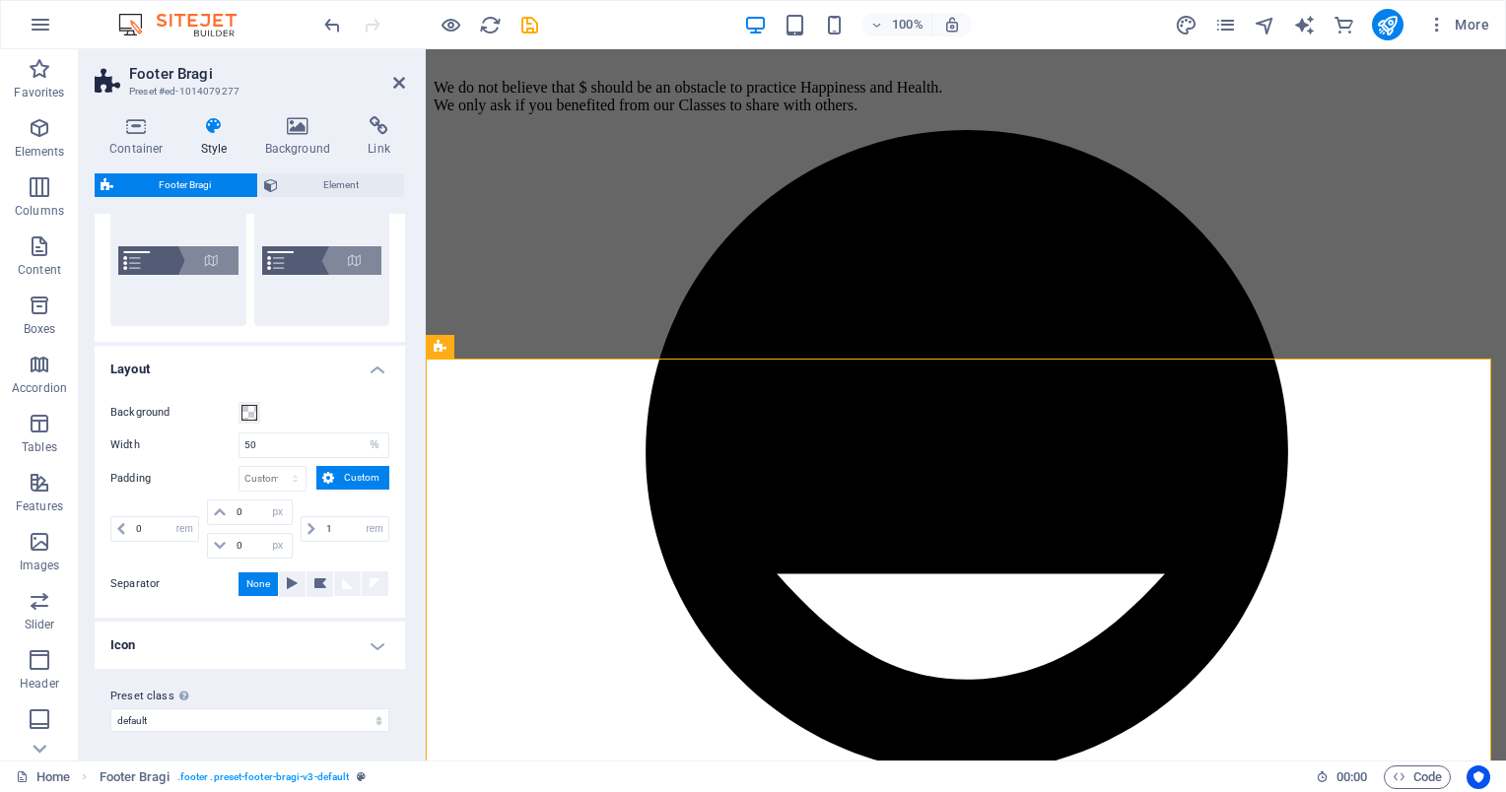
scroll to position [0, 0]
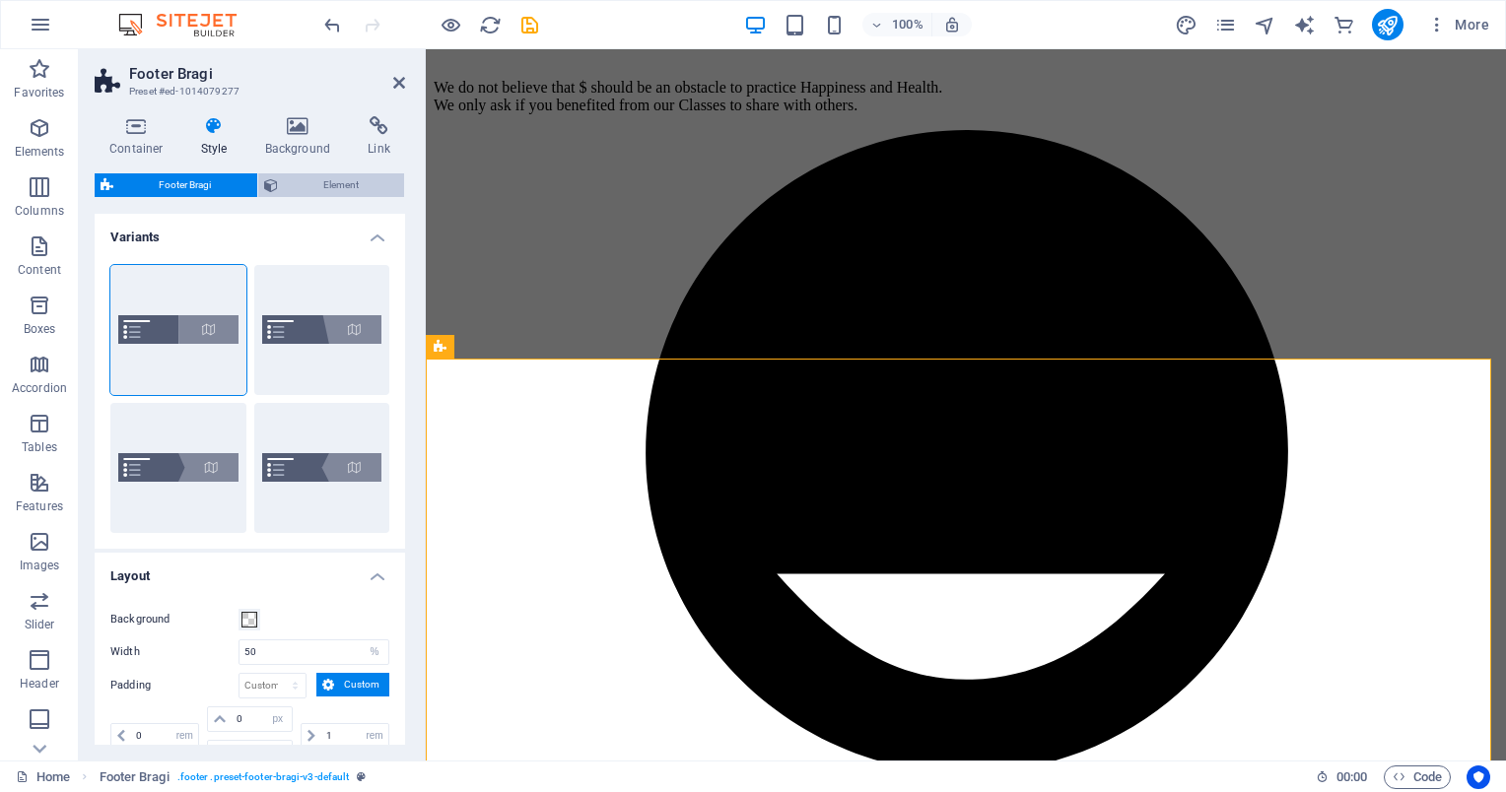
click at [299, 181] on span "Element" at bounding box center [341, 185] width 115 height 24
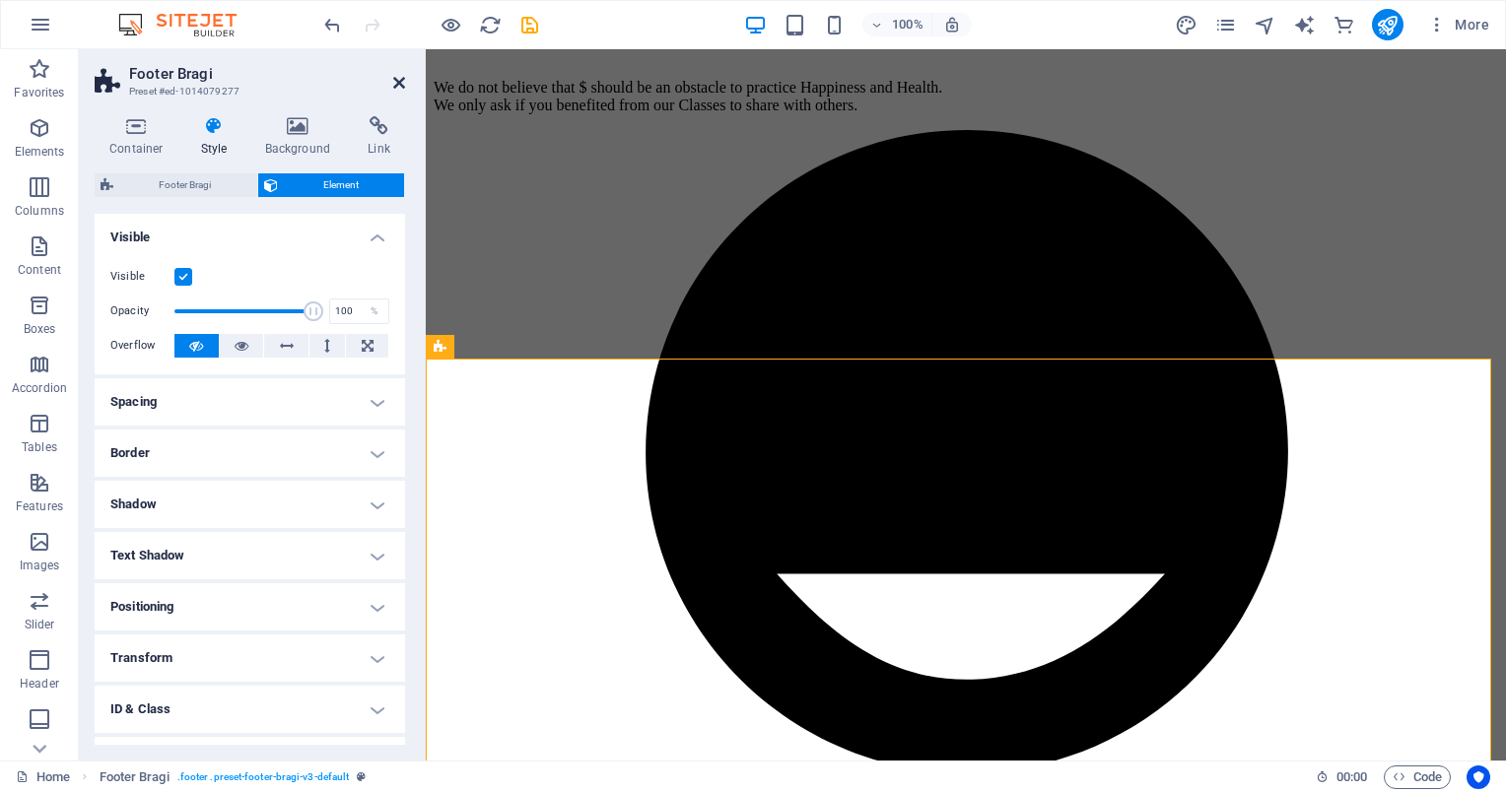
click at [398, 81] on icon at bounding box center [399, 83] width 12 height 16
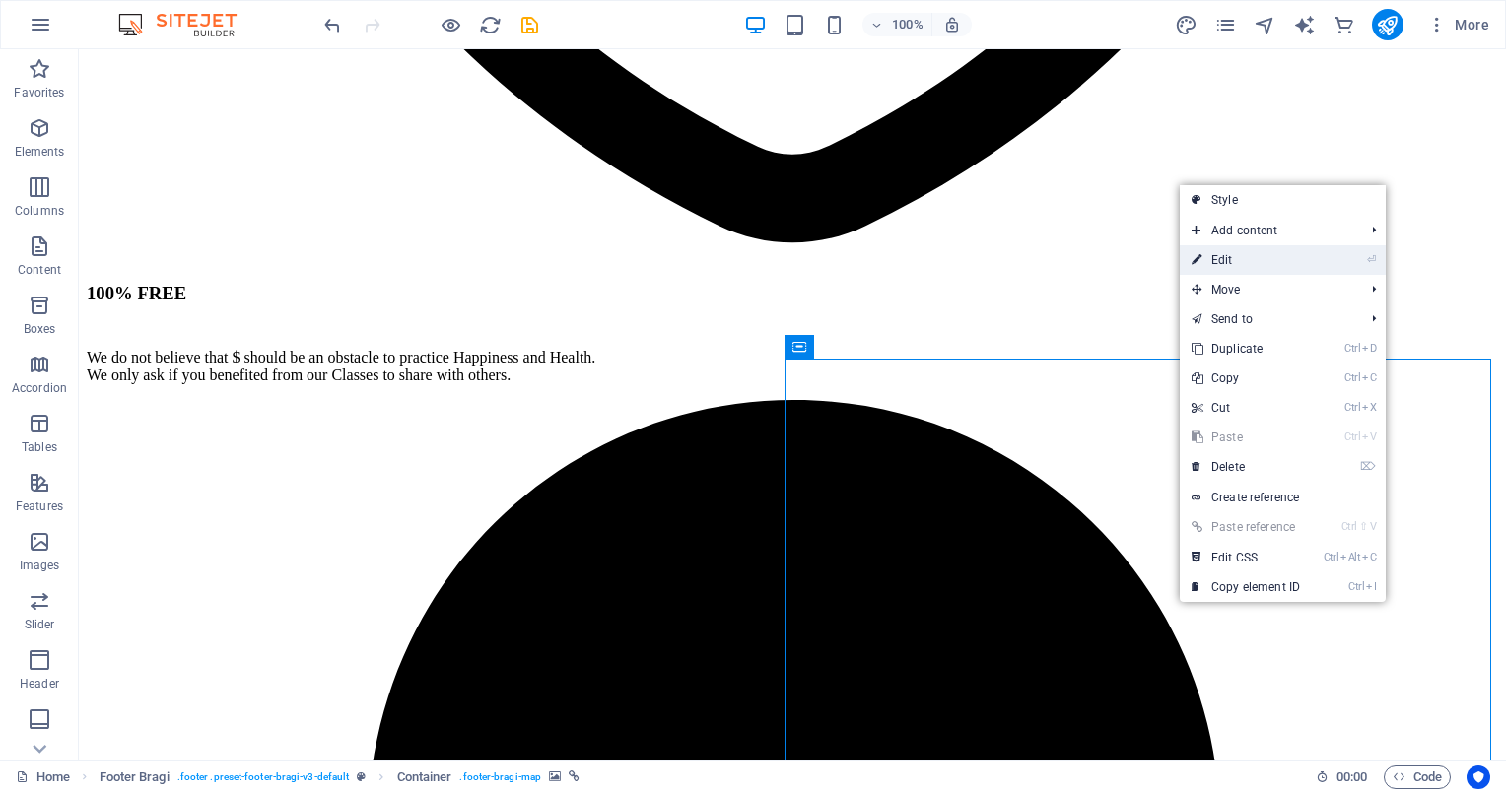
click at [1229, 267] on link "⏎ Edit" at bounding box center [1246, 260] width 132 height 30
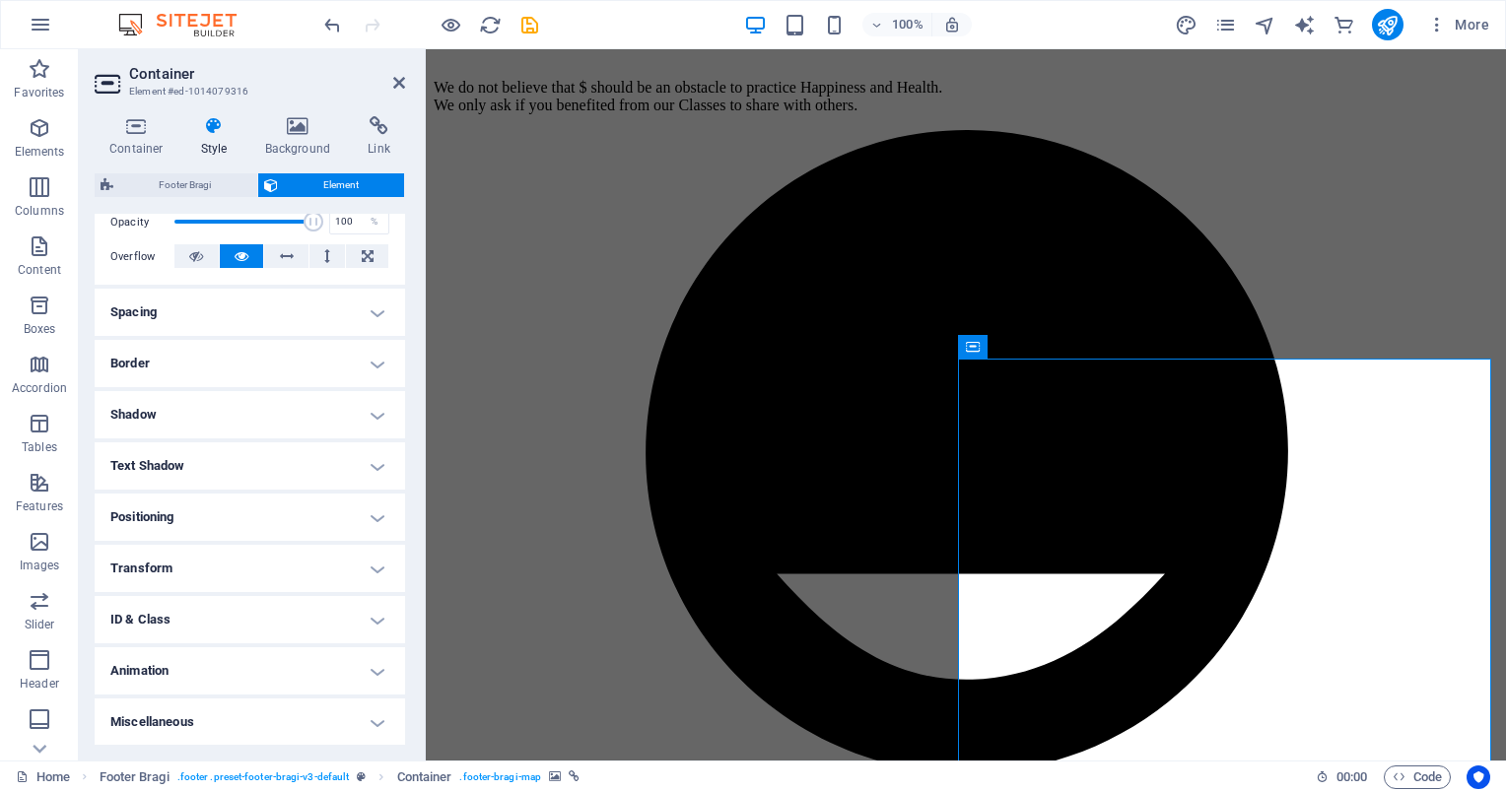
scroll to position [0, 0]
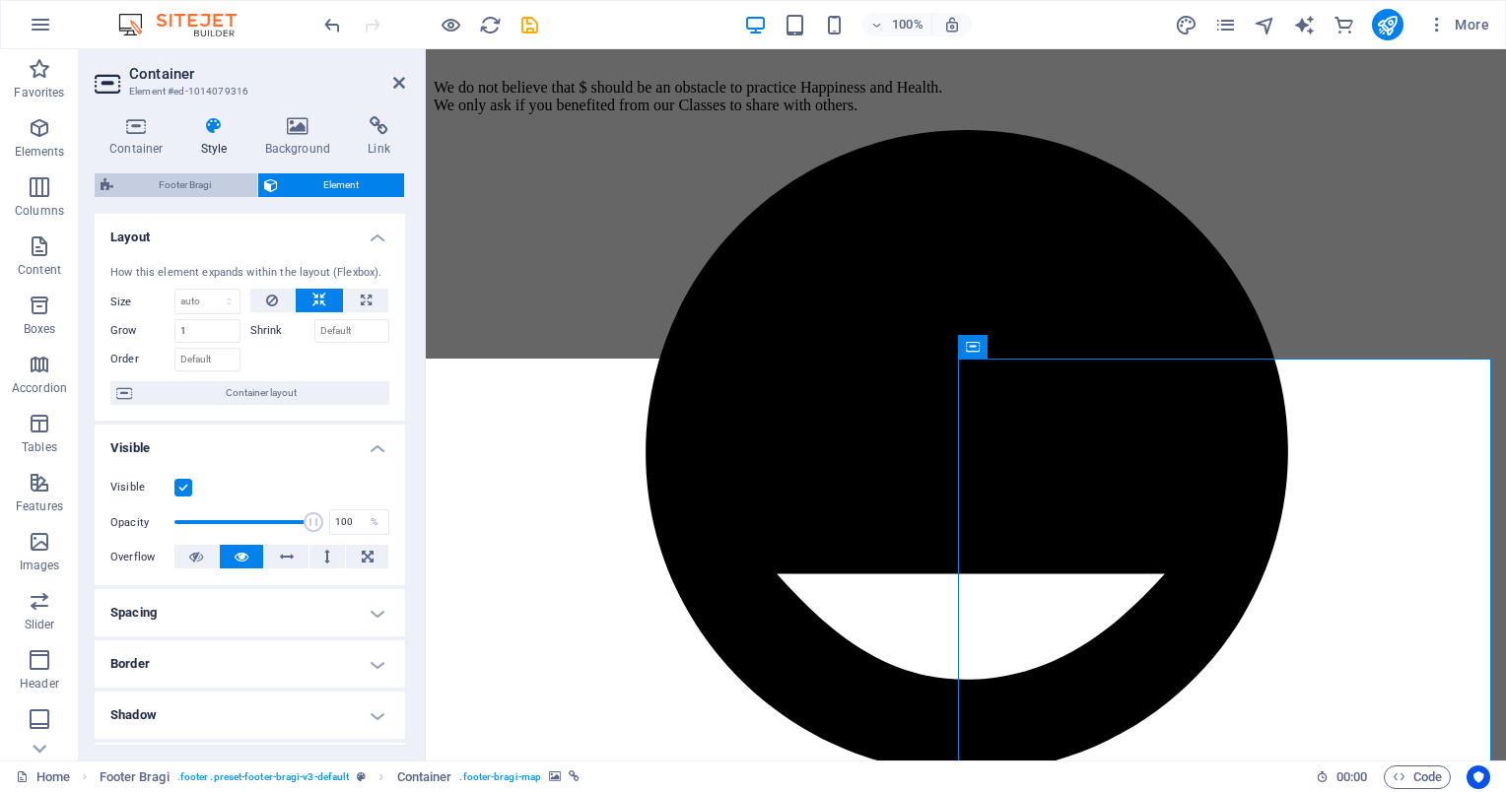
click at [200, 184] on span "Footer Bragi" at bounding box center [185, 185] width 132 height 24
select select "%"
select select "rem"
select select "px"
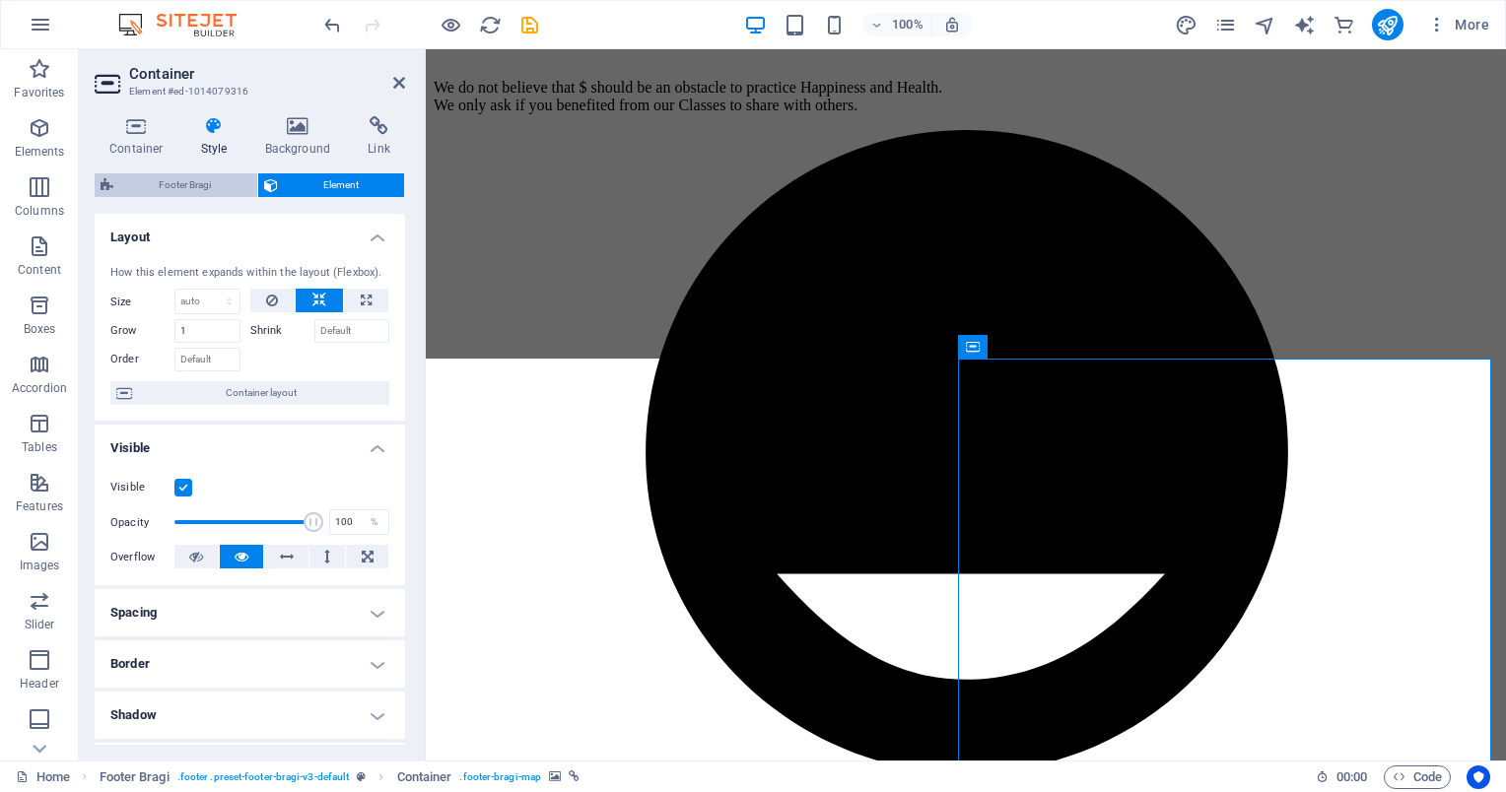
select select "rem"
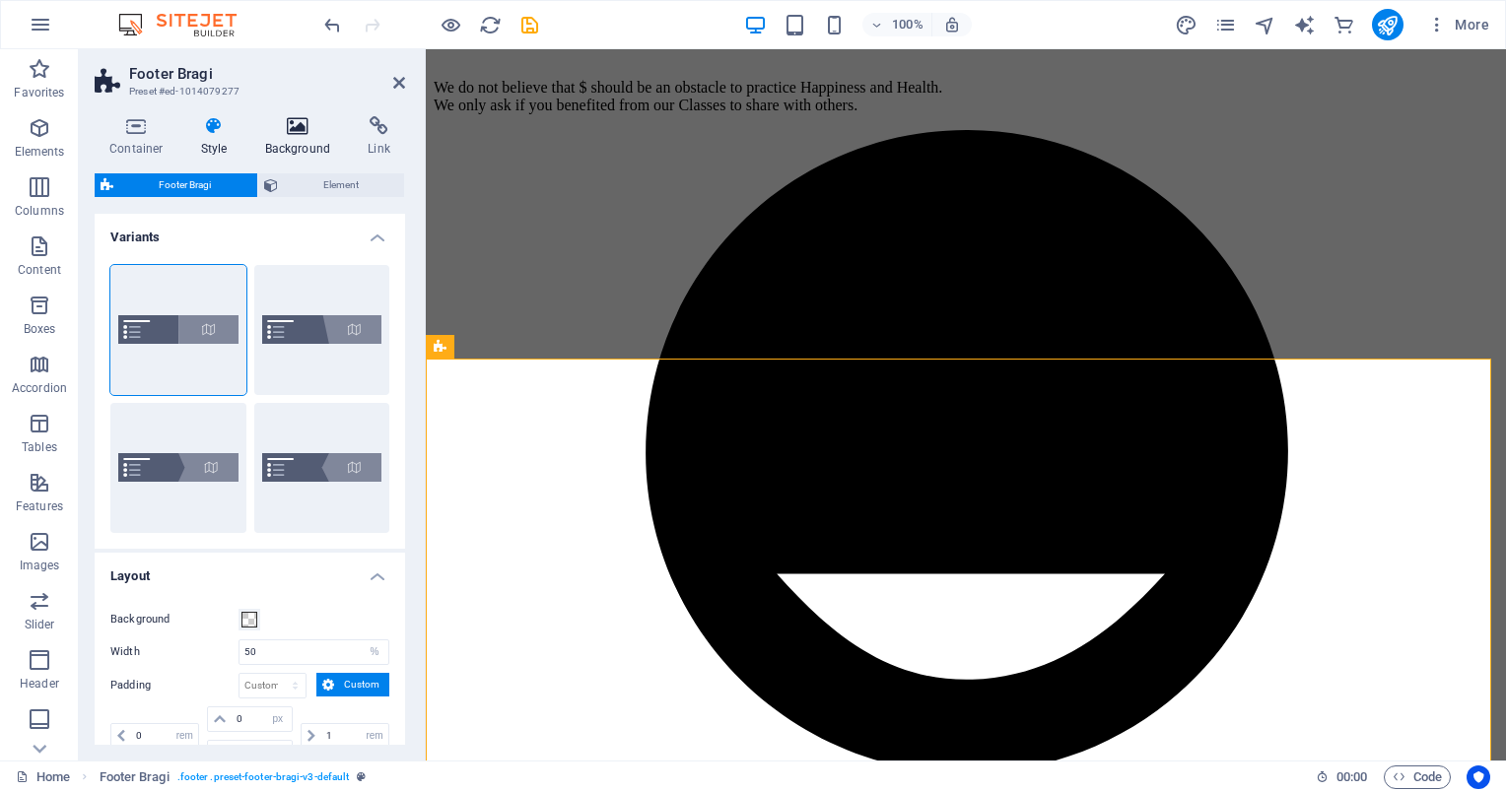
click at [302, 141] on h4 "Background" at bounding box center [301, 136] width 103 height 41
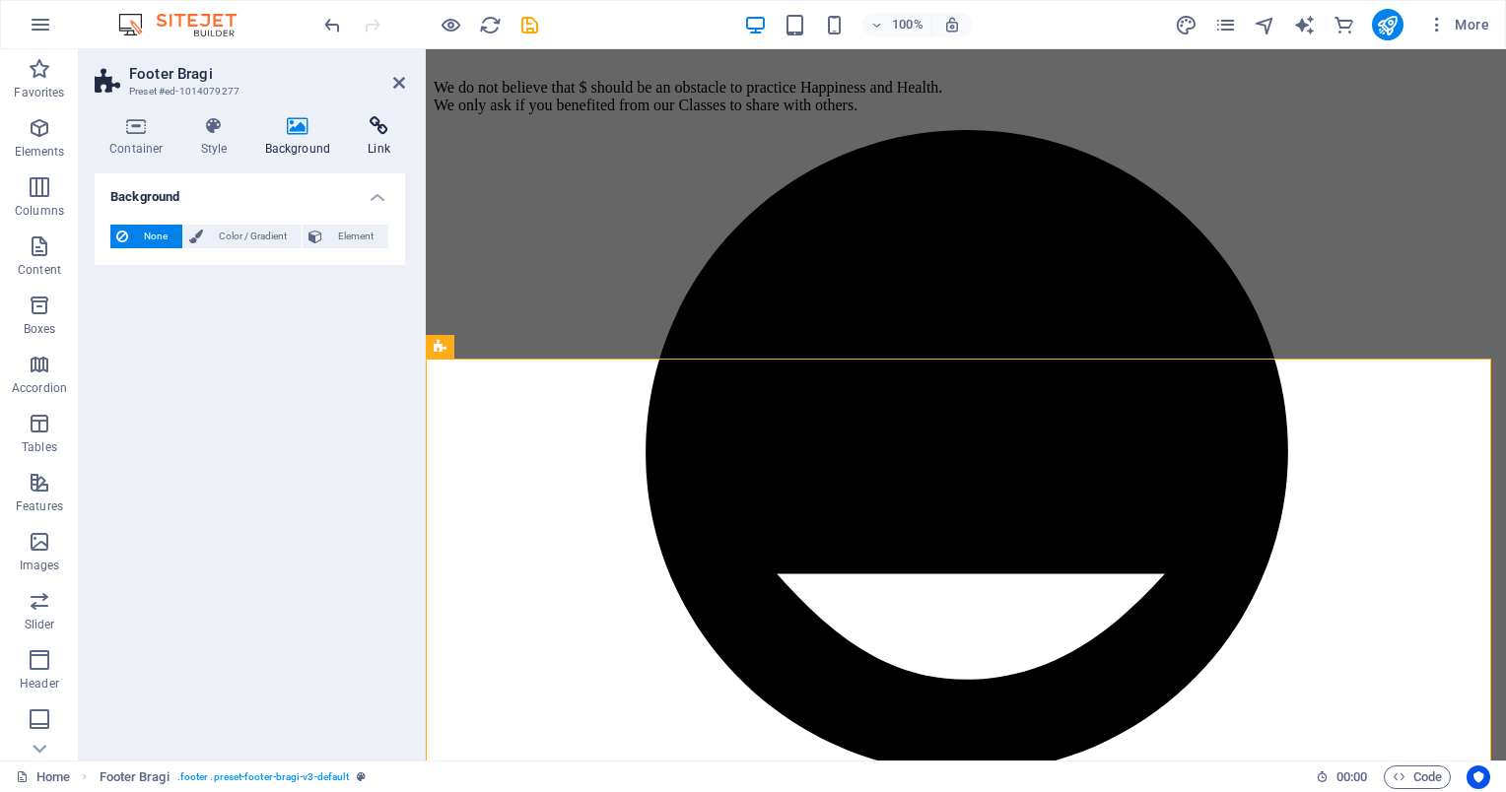
click at [371, 134] on icon at bounding box center [379, 126] width 52 height 20
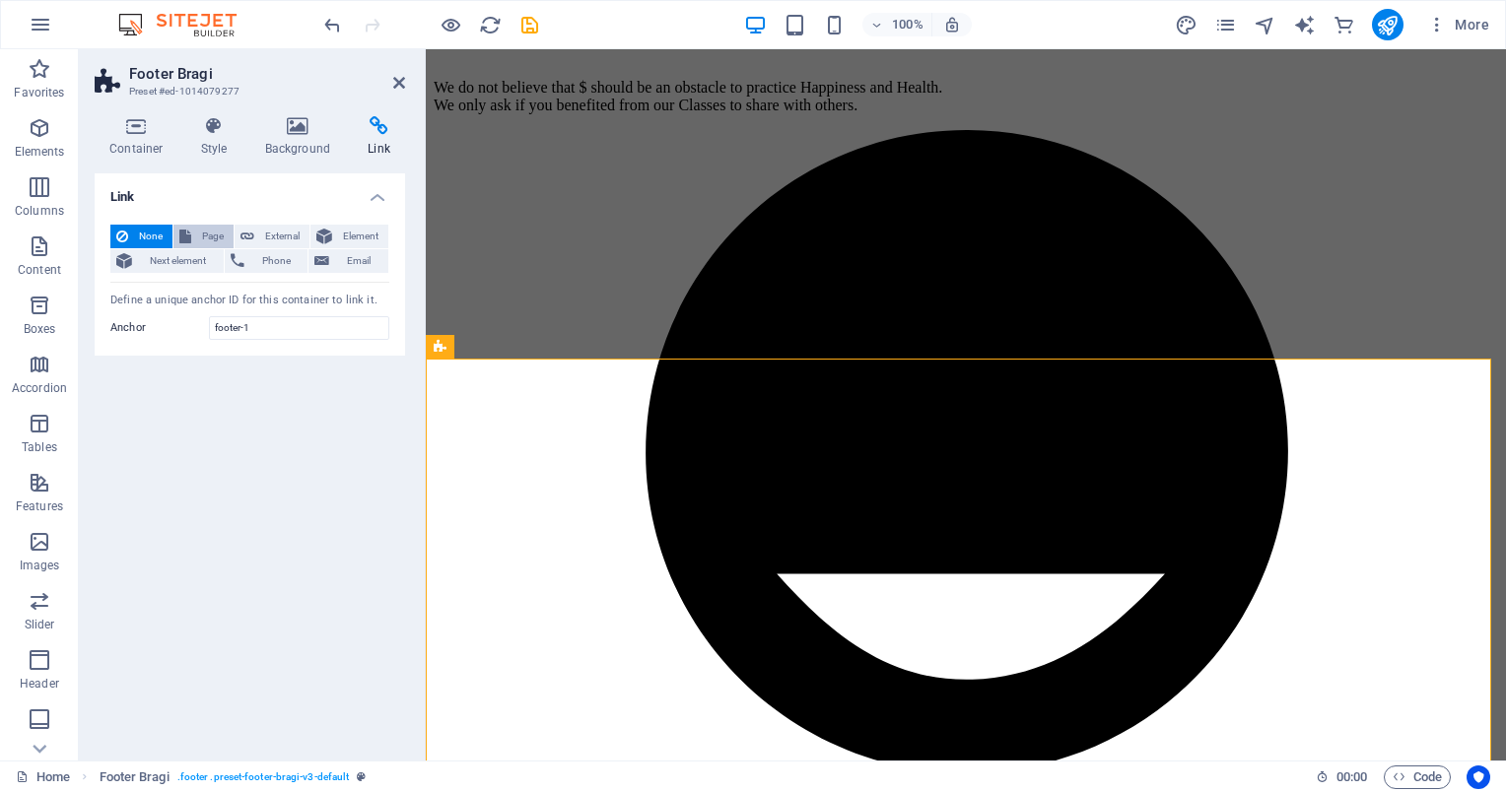
click at [199, 243] on span "Page" at bounding box center [212, 237] width 31 height 24
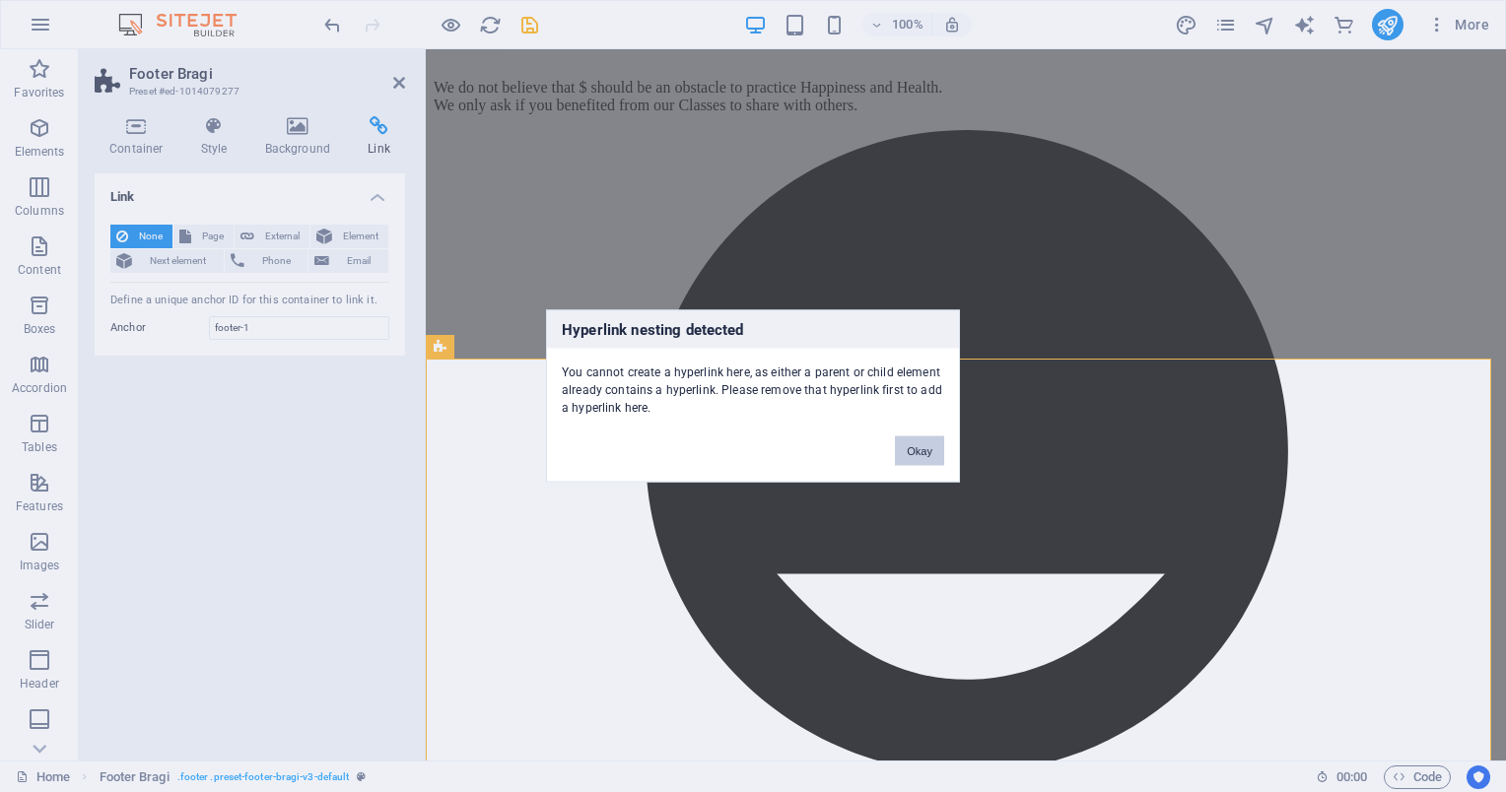
click at [926, 446] on button "Okay" at bounding box center [919, 452] width 49 height 30
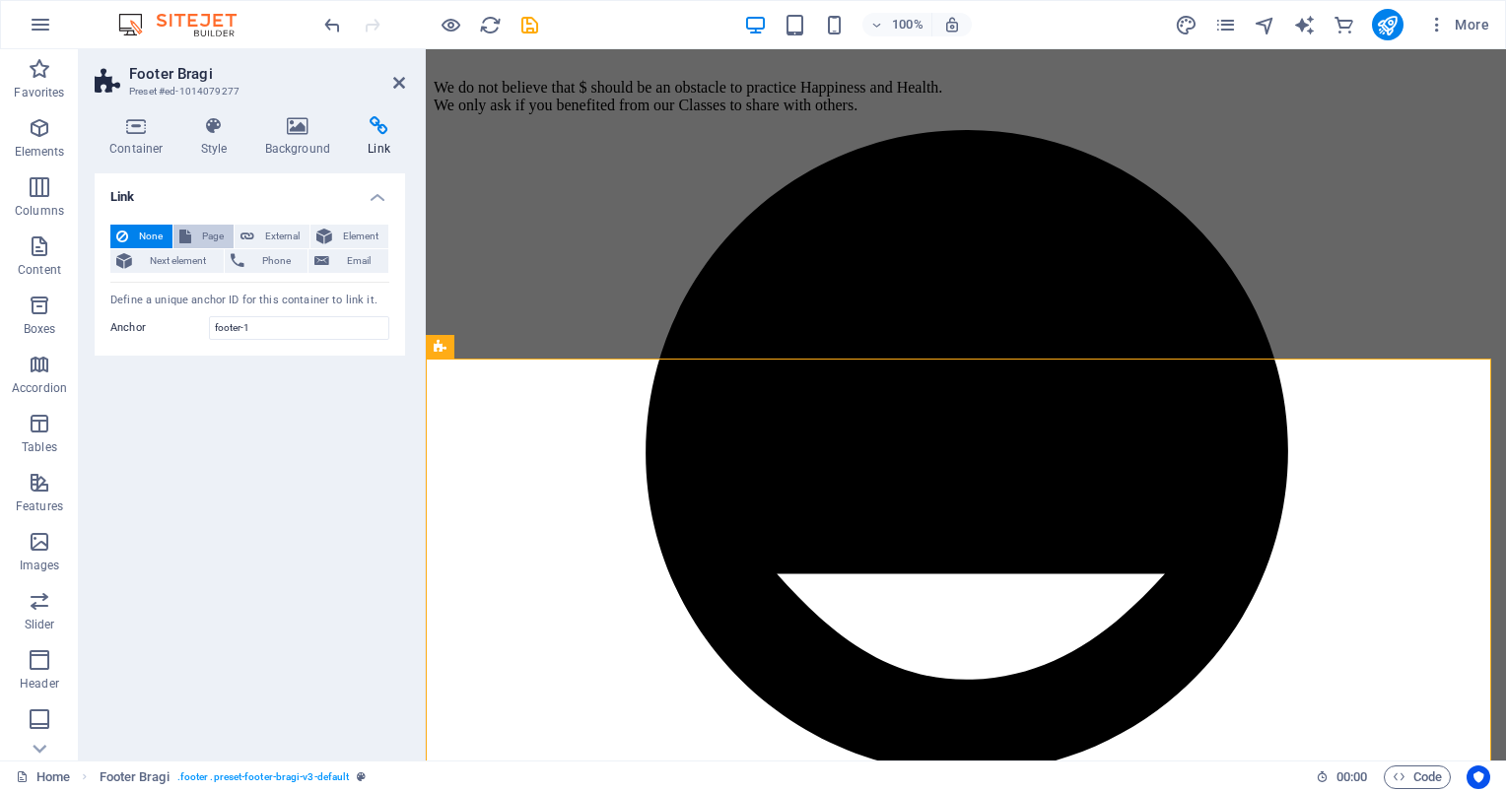
click at [194, 236] on button "Page" at bounding box center [203, 237] width 60 height 24
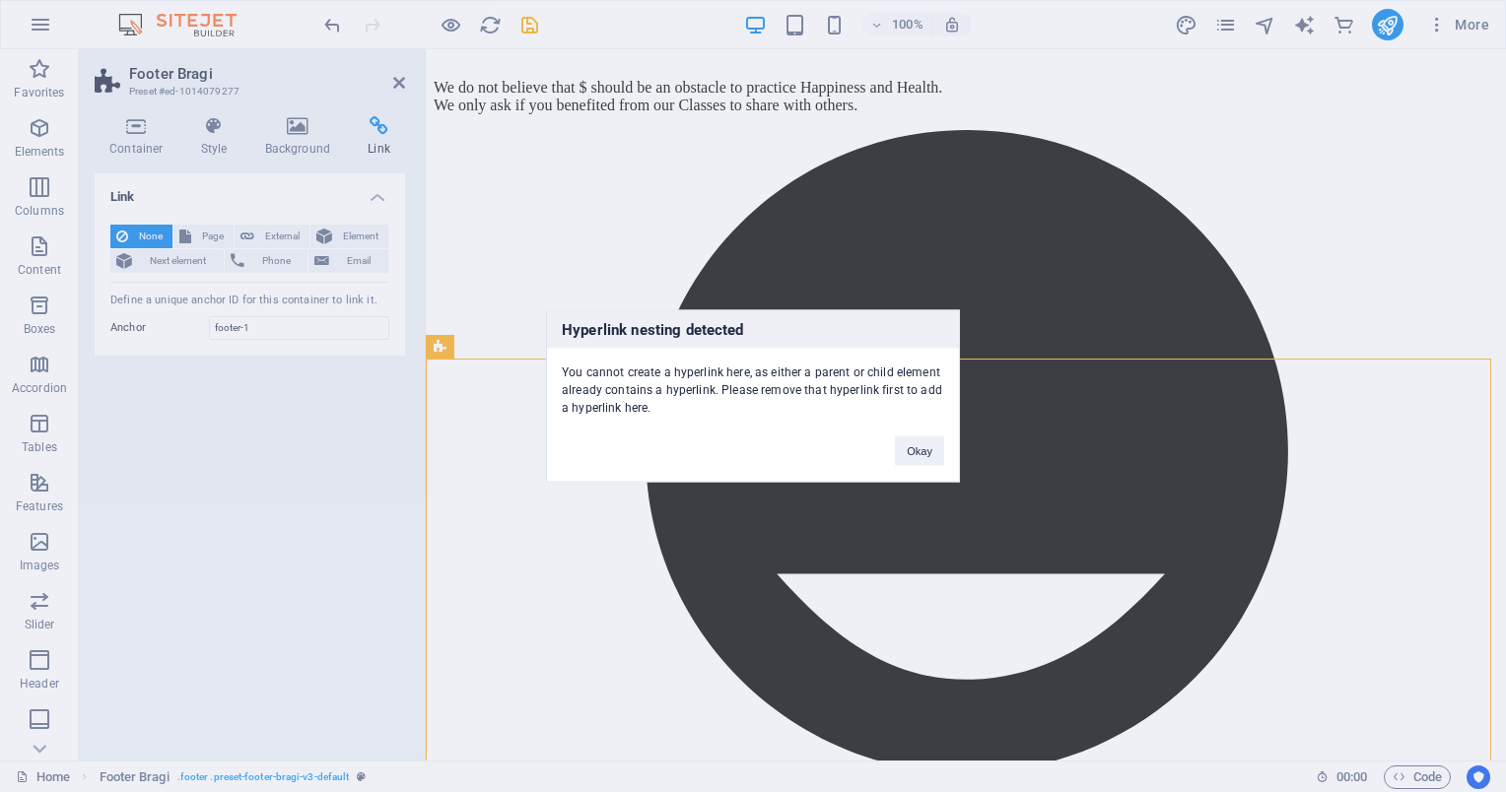
click at [964, 554] on div "Hyperlink nesting detected You cannot create a hyperlink here, as either a pare…" at bounding box center [753, 396] width 1506 height 792
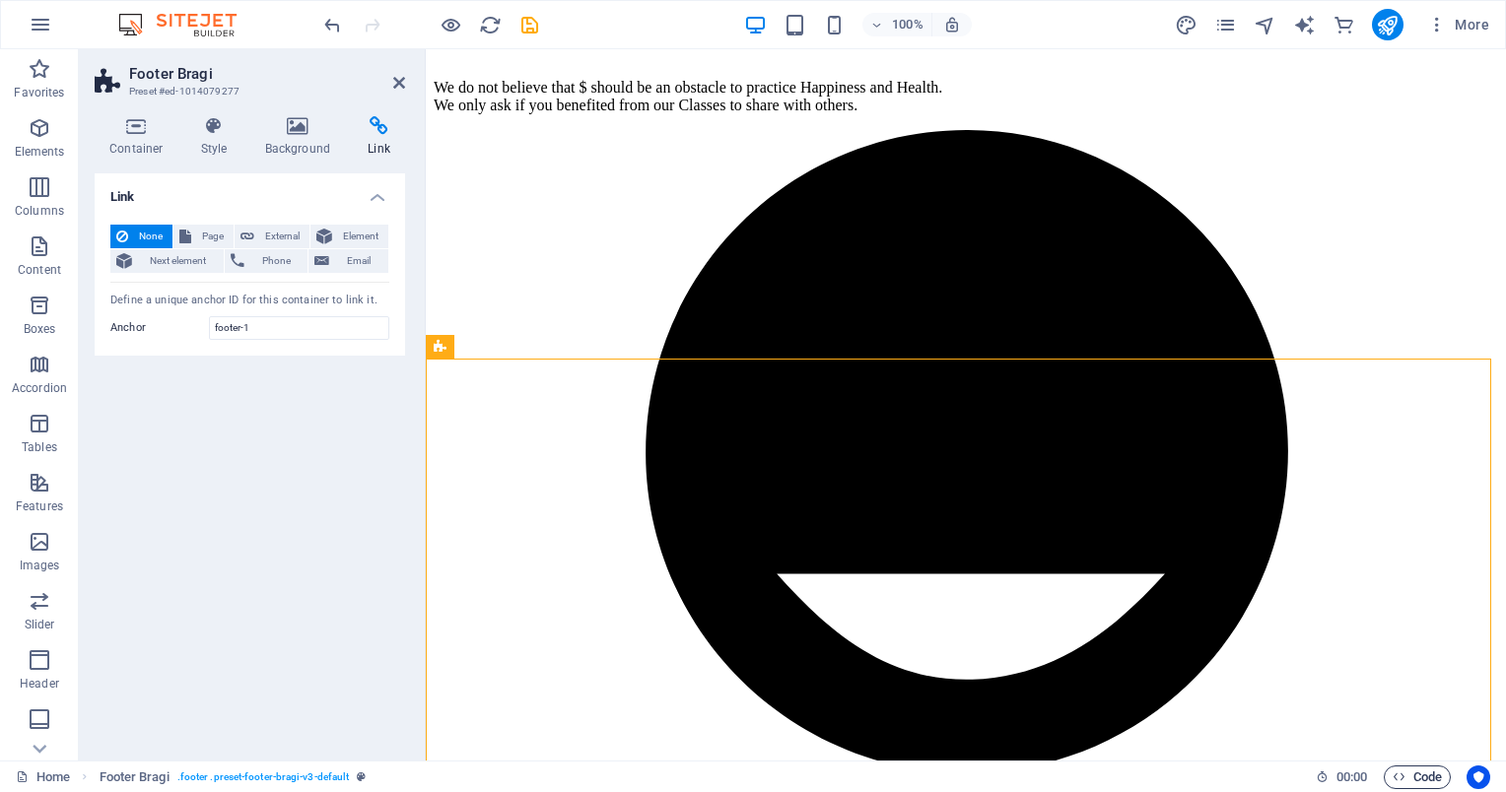
click at [1410, 775] on span "Code" at bounding box center [1417, 778] width 49 height 24
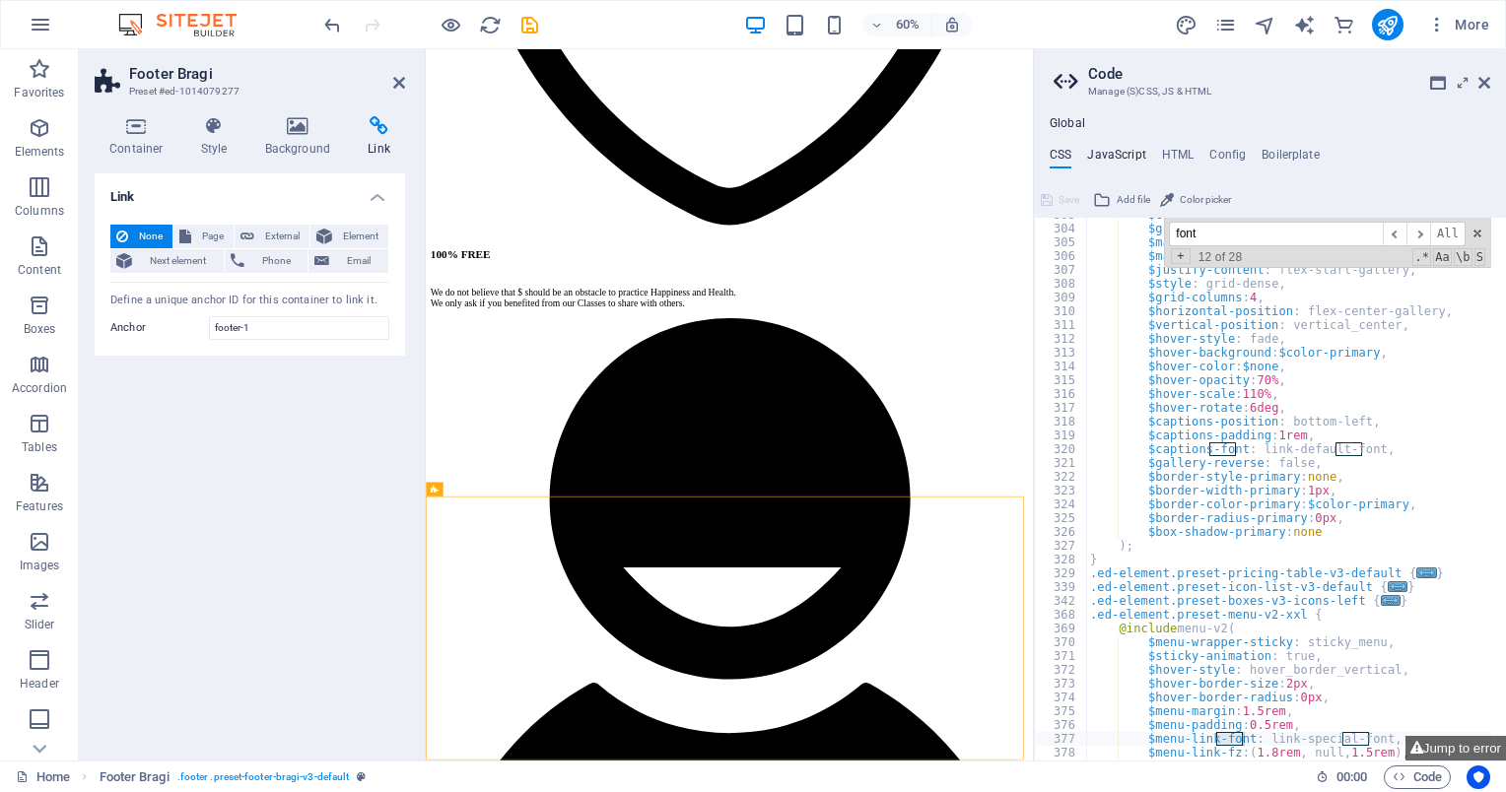
click at [1112, 157] on h4 "JavaScript" at bounding box center [1116, 159] width 58 height 22
type textarea "/* JS for preset "Menu V2" */"
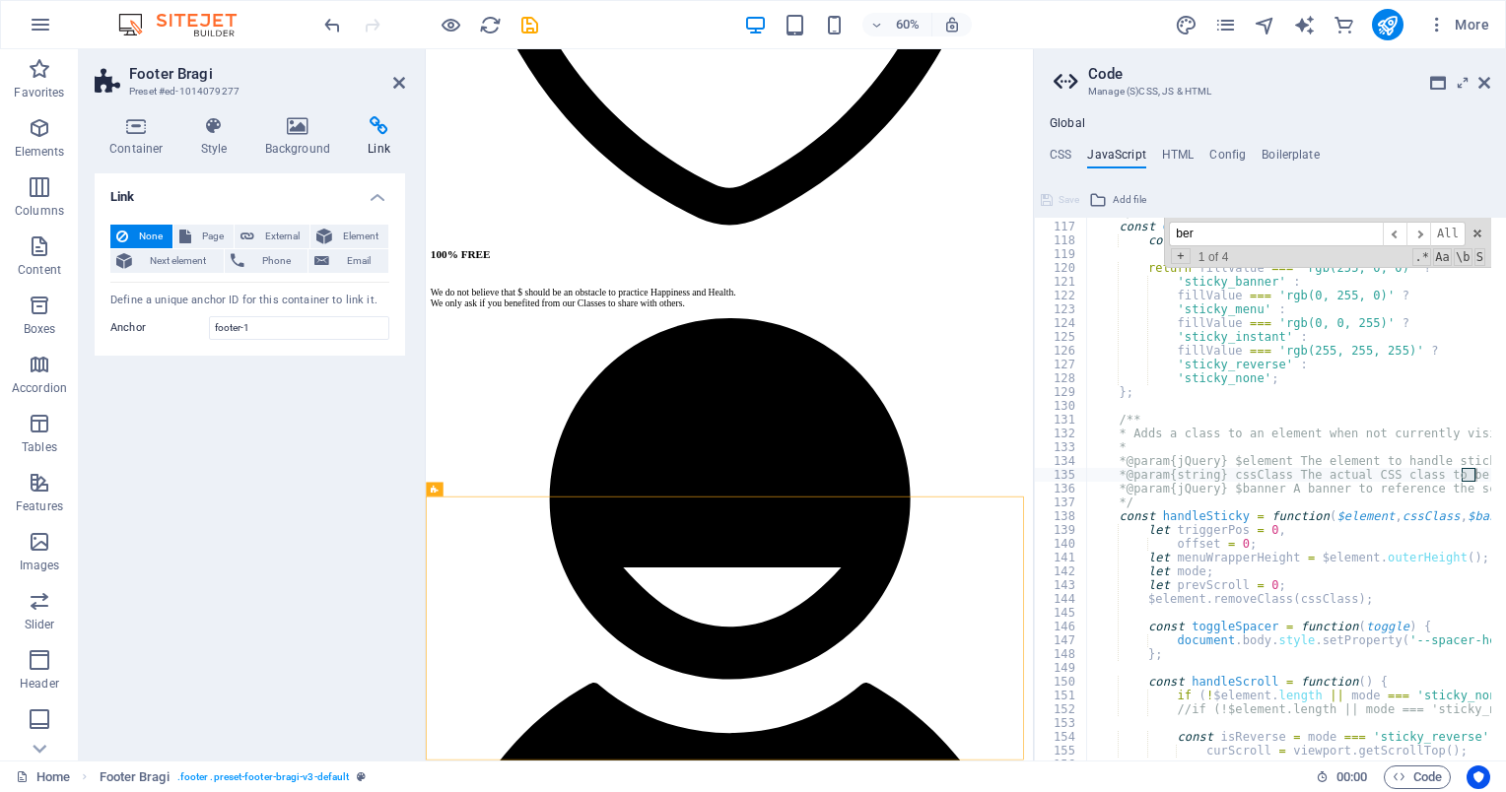
scroll to position [1599, 0]
type input "[GEOGRAPHIC_DATA]"
click at [1175, 158] on h4 "HTML" at bounding box center [1178, 159] width 33 height 22
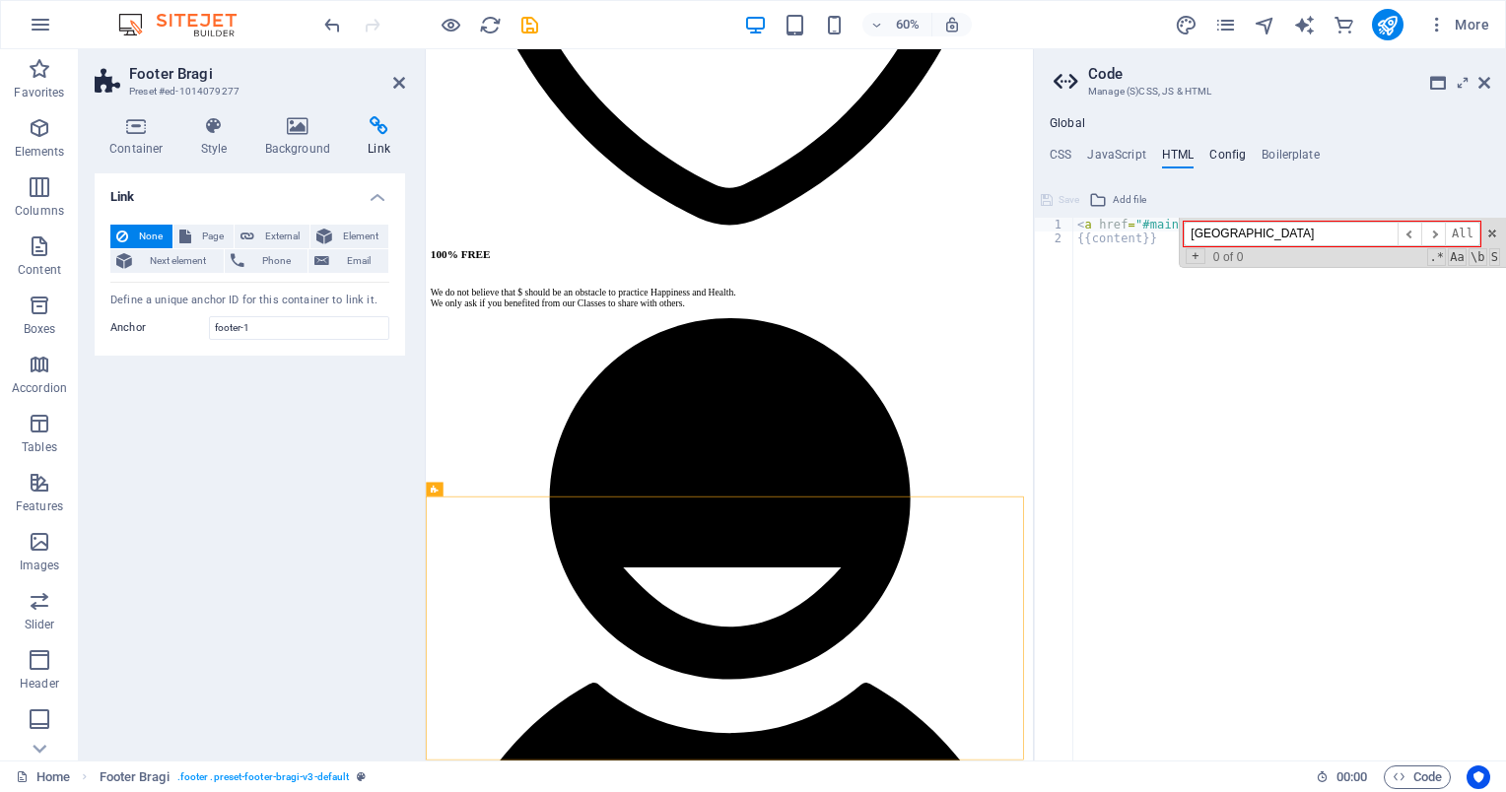
type input "[GEOGRAPHIC_DATA]"
click at [1214, 154] on h4 "Config" at bounding box center [1227, 159] width 36 height 22
type textarea "* @Param("menu-link-font-style", type="choice", visibility={"menu-color-choice"…"
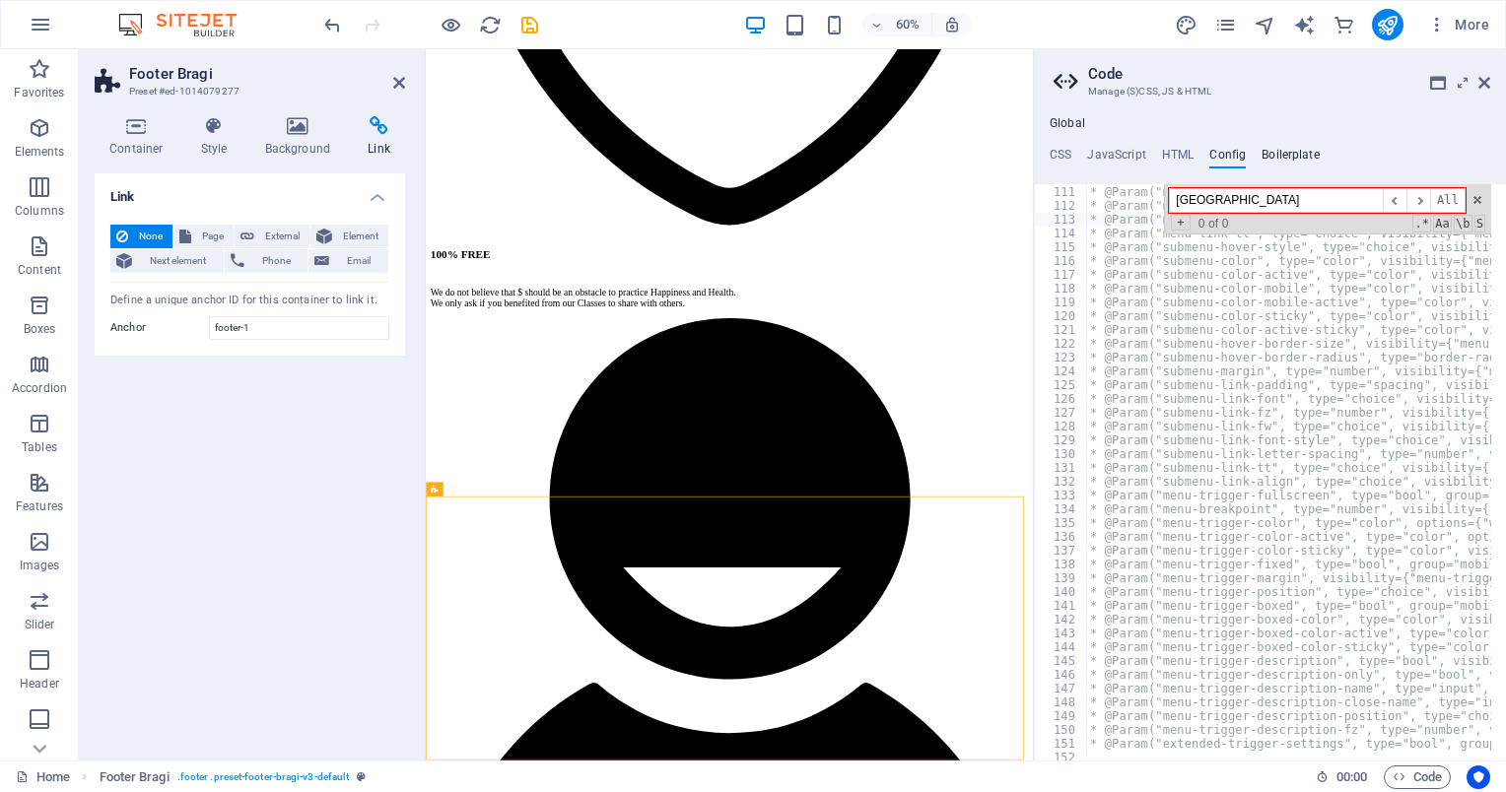
type input "[GEOGRAPHIC_DATA]"
click at [1307, 151] on h4 "Boilerplate" at bounding box center [1291, 159] width 58 height 22
type textarea "/* @Param(type="choice", options={"choices"={"Standard","Bold","Links"}, "expan…"
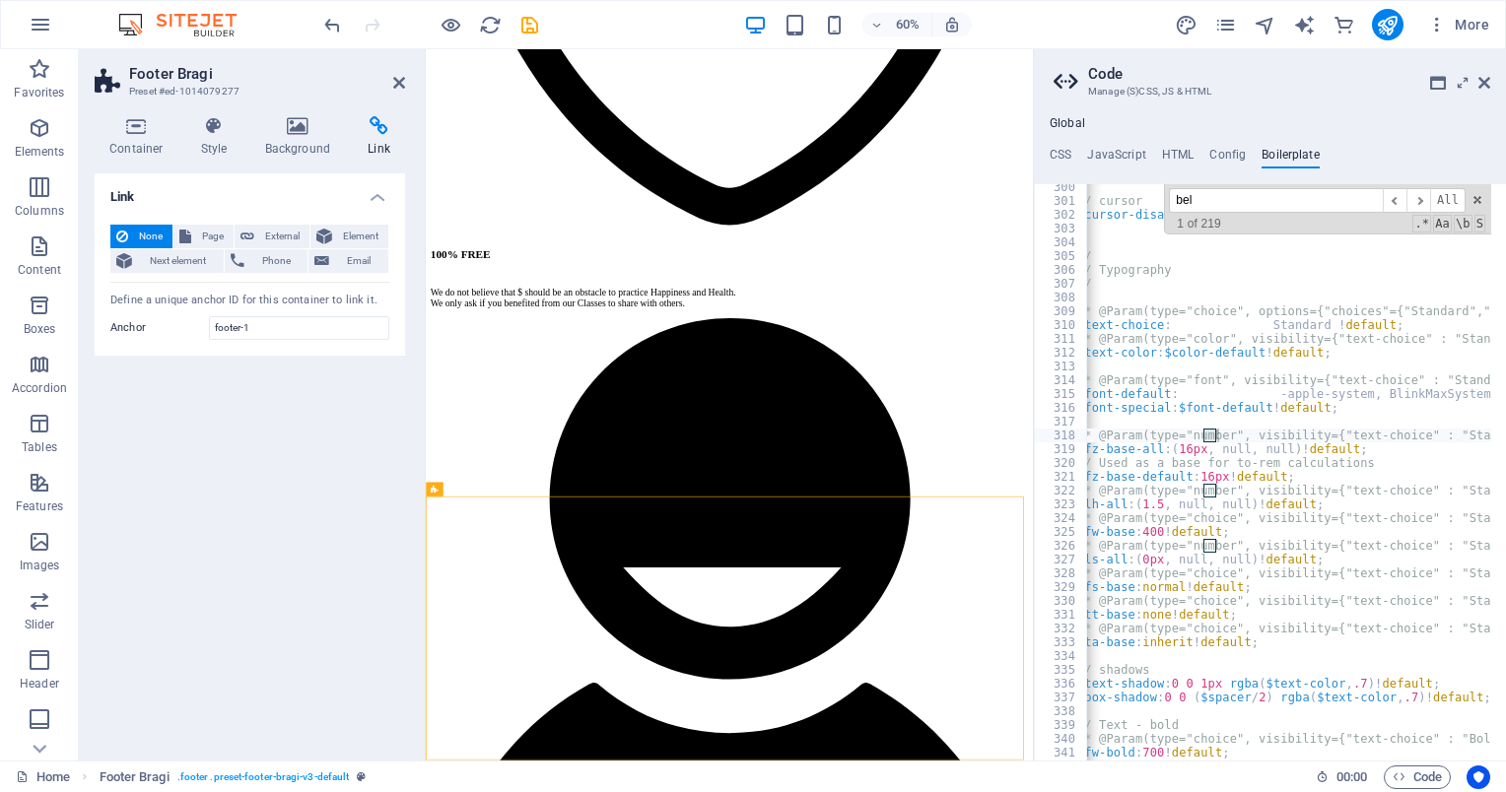
type input "beli"
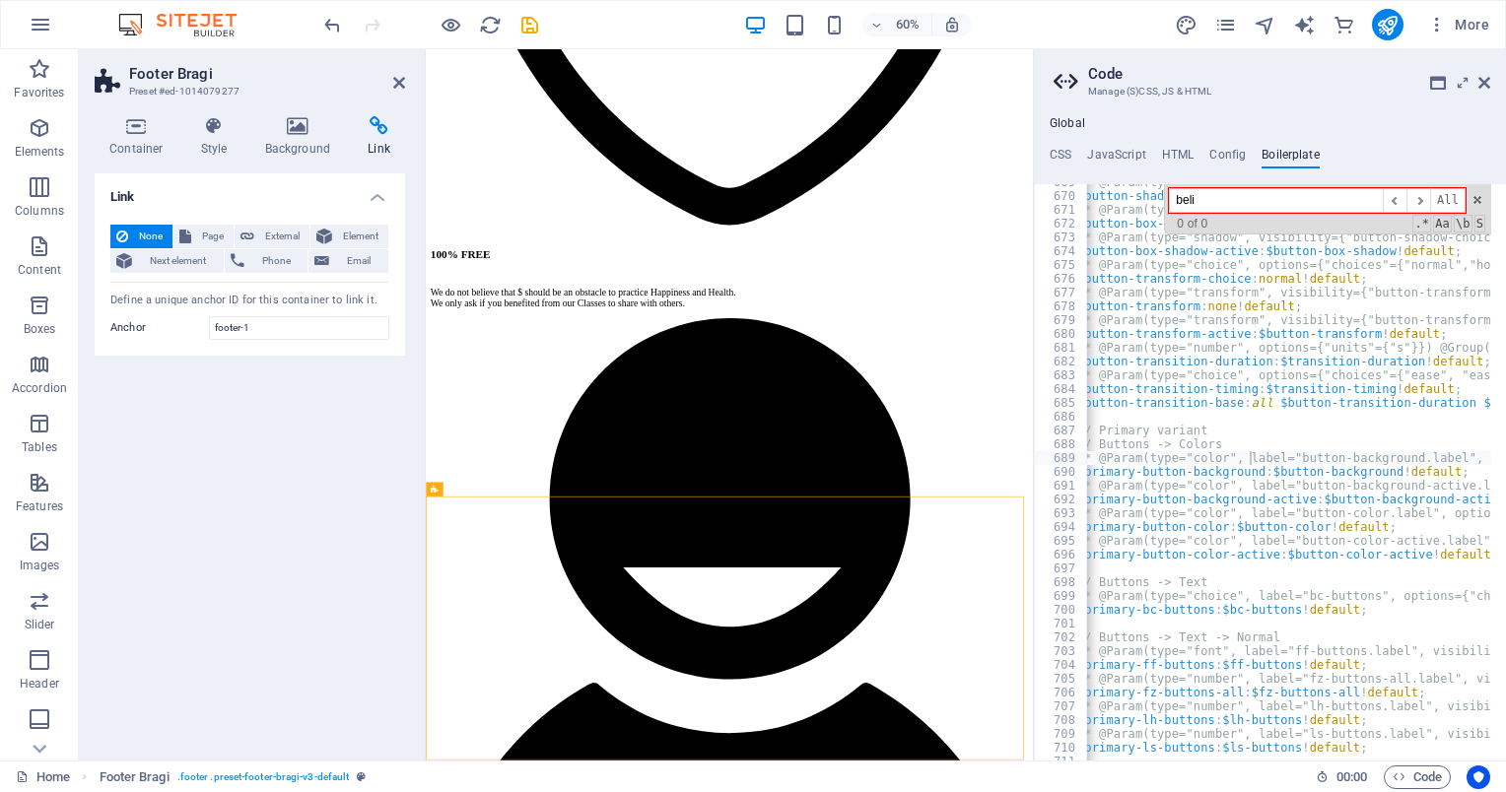
type textarea "/* @Param(type="color", label="button-background.label", options={"allowBlank"=…"
click at [1488, 80] on icon at bounding box center [1484, 83] width 12 height 16
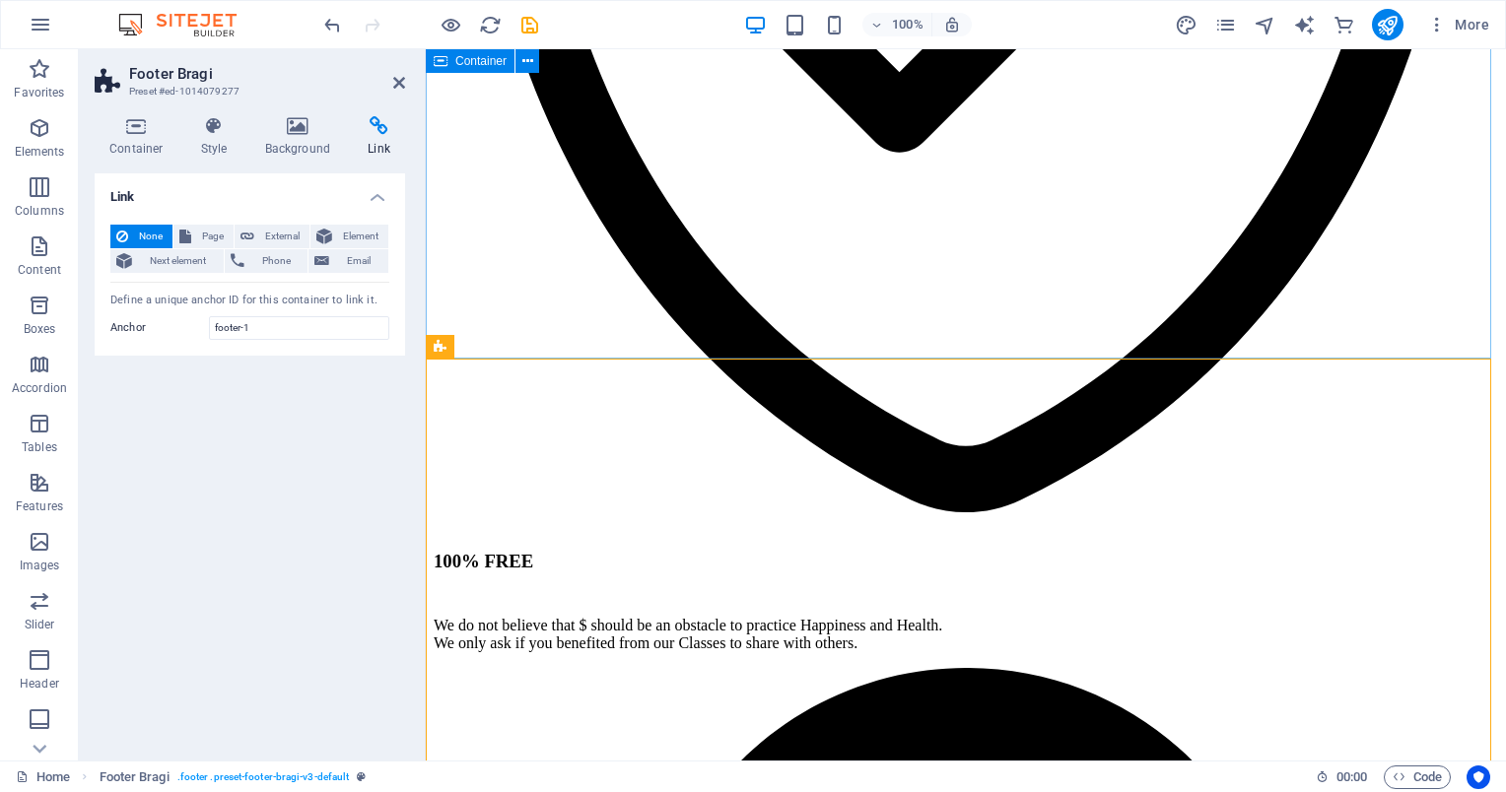
scroll to position [4190, 0]
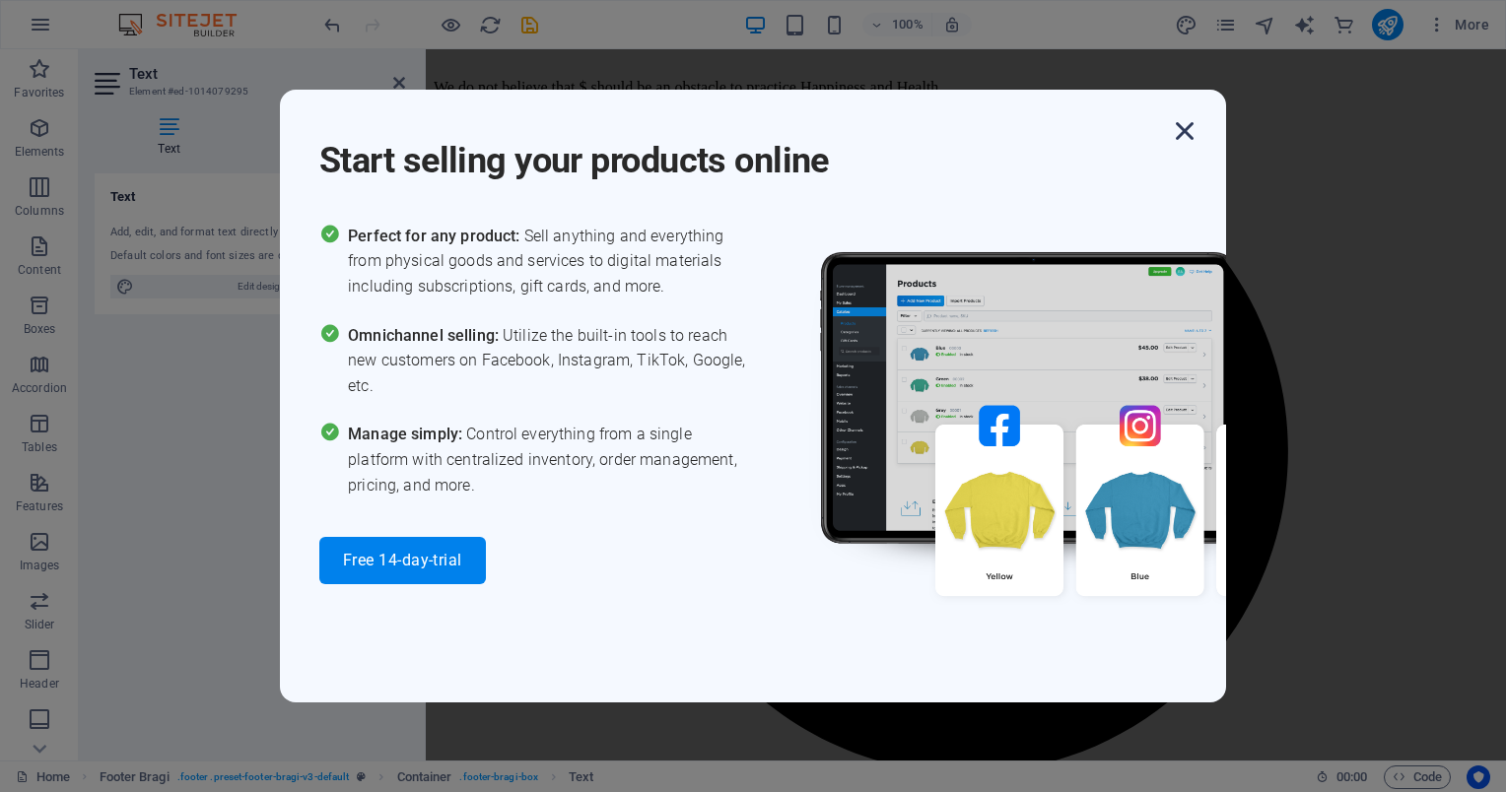
click at [1187, 133] on icon "button" at bounding box center [1184, 130] width 35 height 35
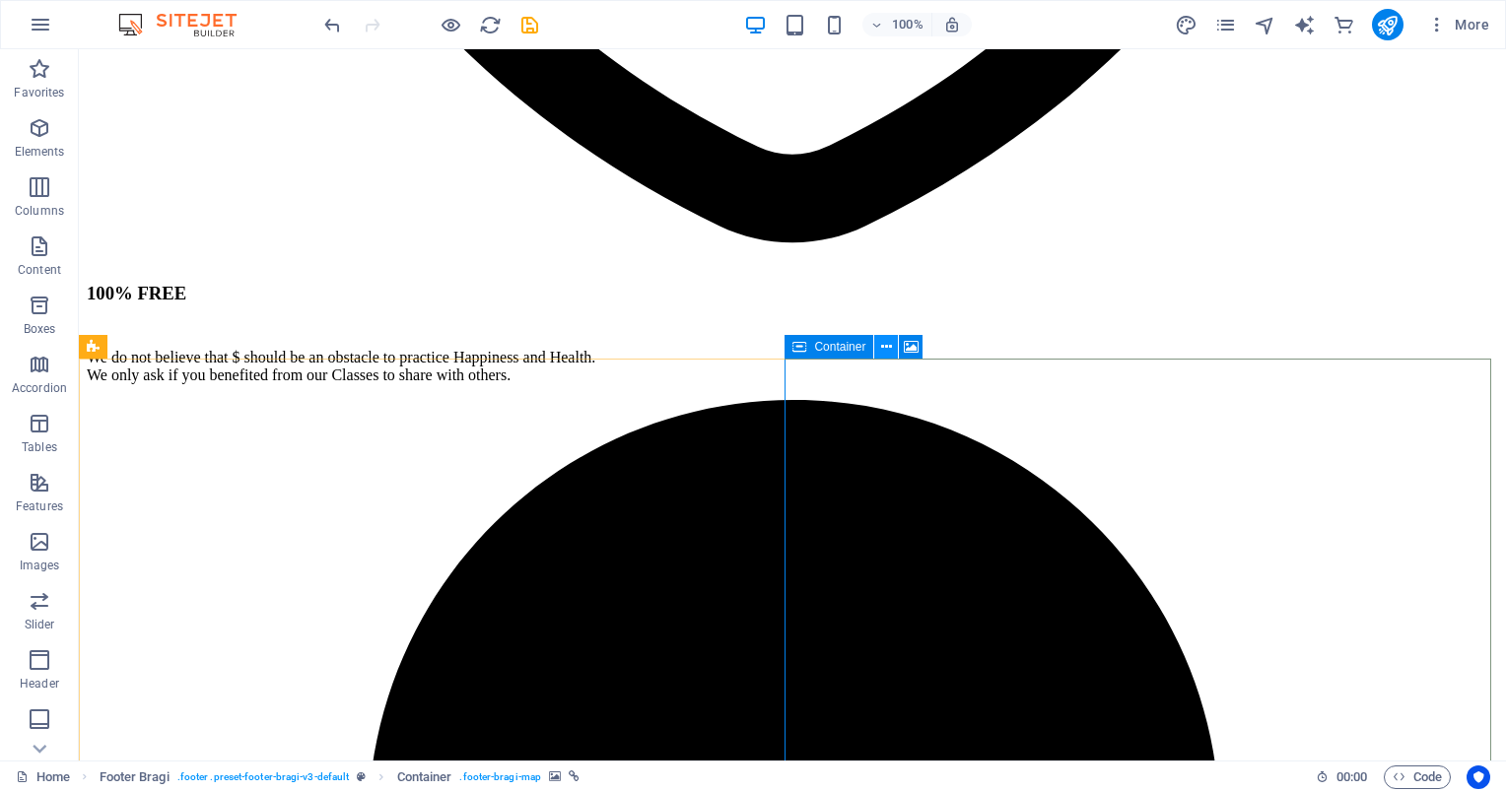
click at [887, 354] on icon at bounding box center [886, 347] width 11 height 21
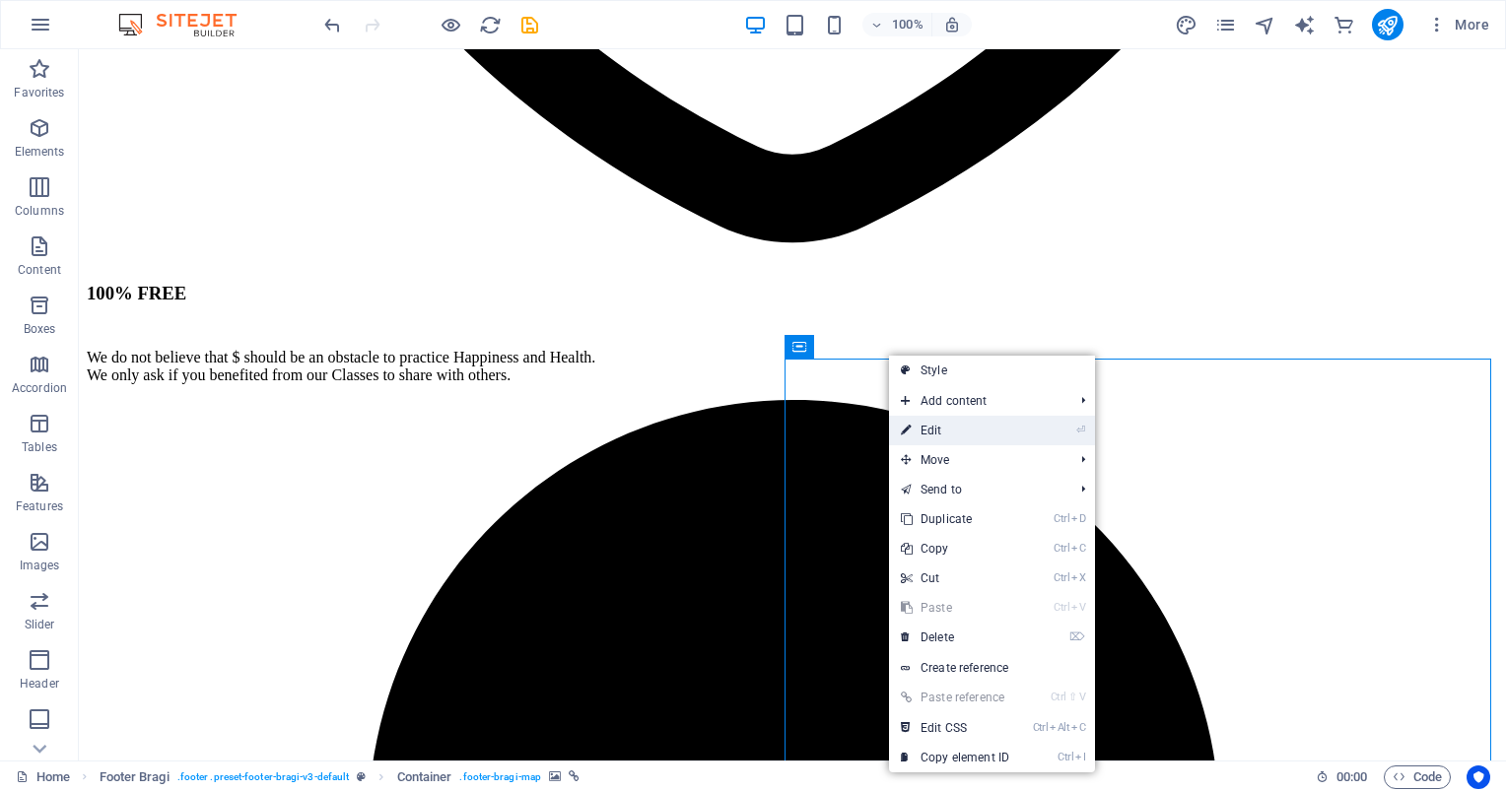
click at [927, 426] on link "⏎ Edit" at bounding box center [955, 431] width 132 height 30
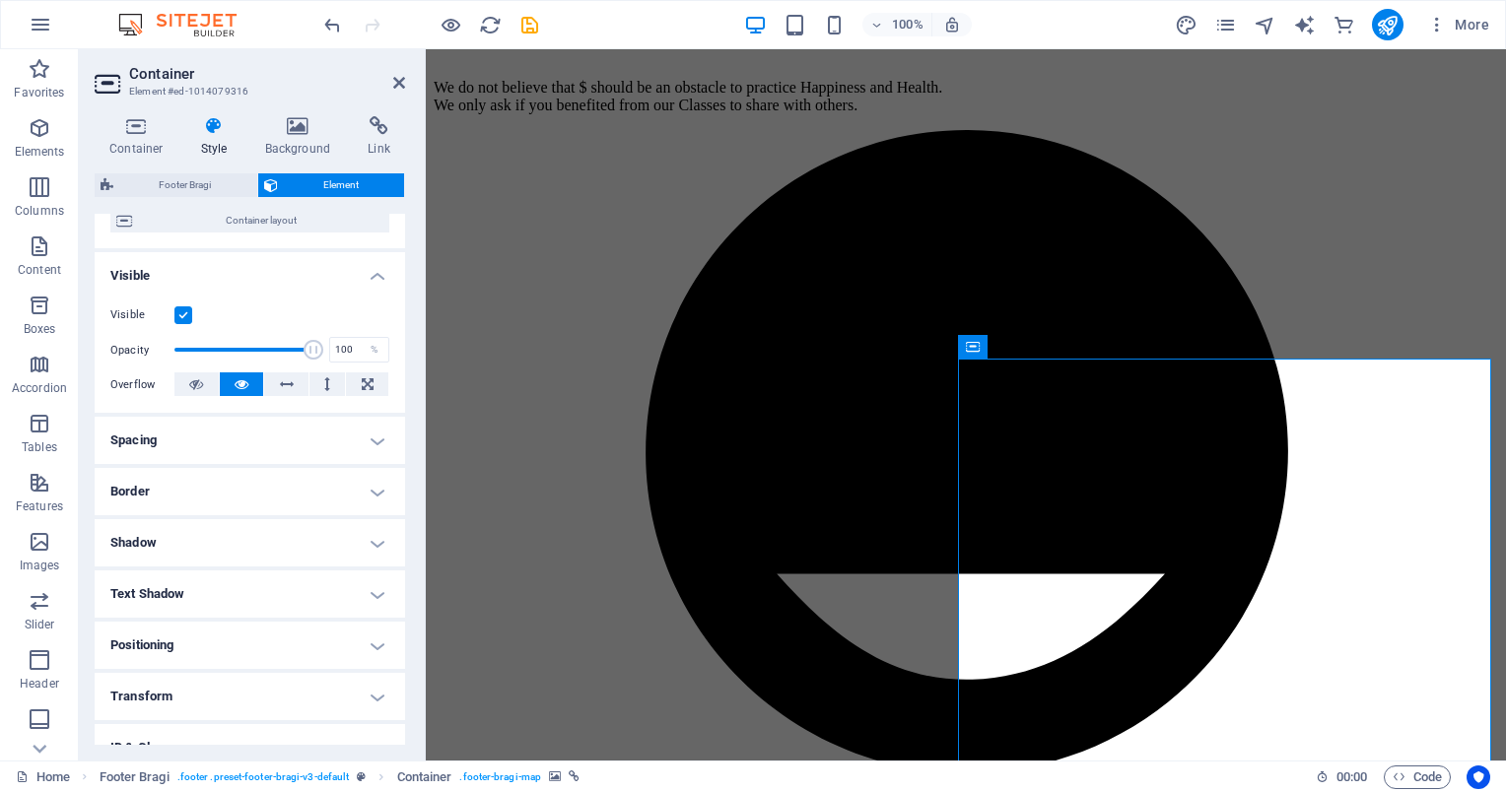
scroll to position [301, 0]
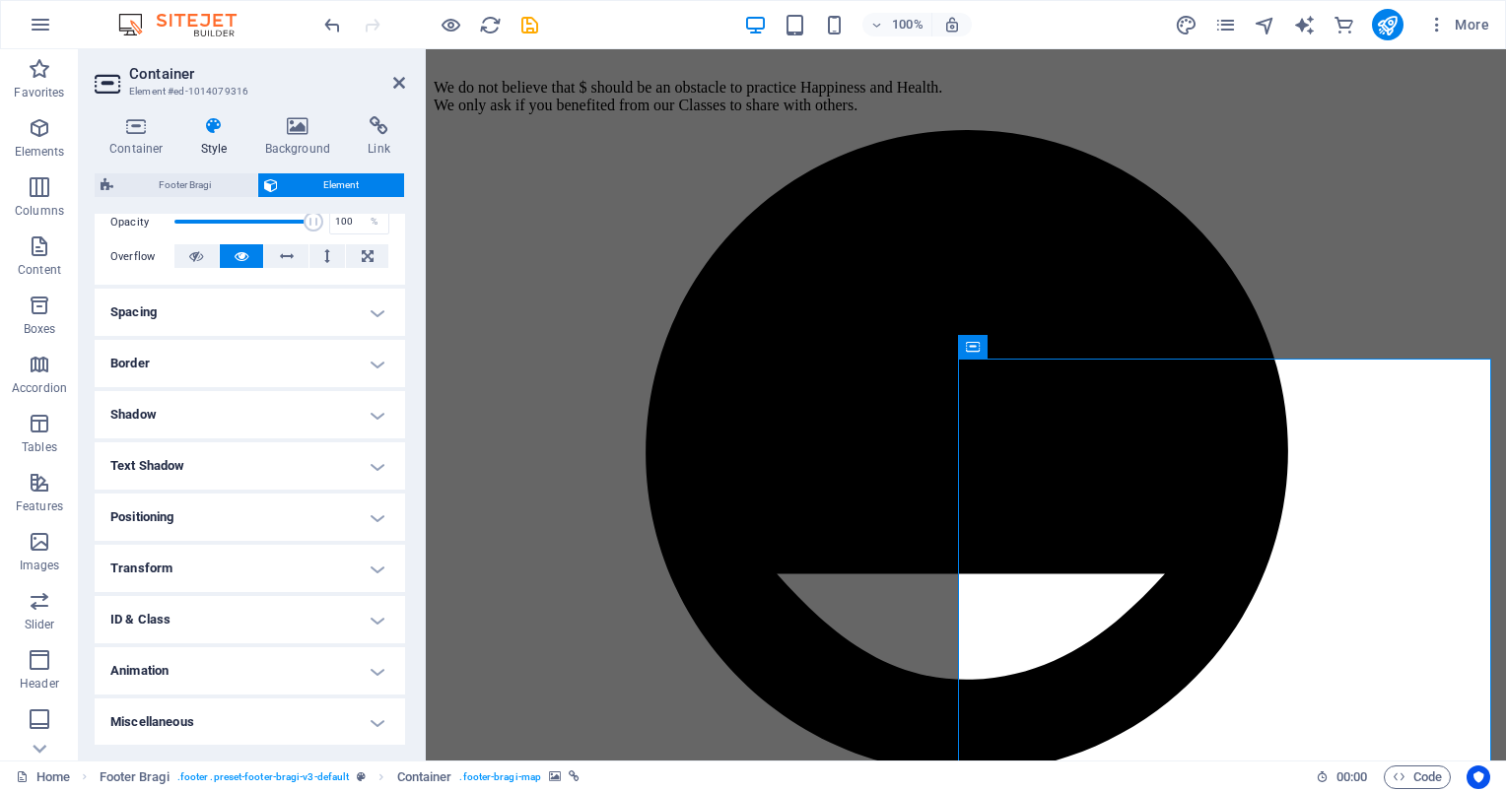
click at [253, 720] on h4 "Miscellaneous" at bounding box center [250, 722] width 310 height 47
click at [253, 720] on h4 "Miscellaneous" at bounding box center [250, 716] width 310 height 35
click at [253, 720] on h4 "Miscellaneous" at bounding box center [250, 722] width 310 height 47
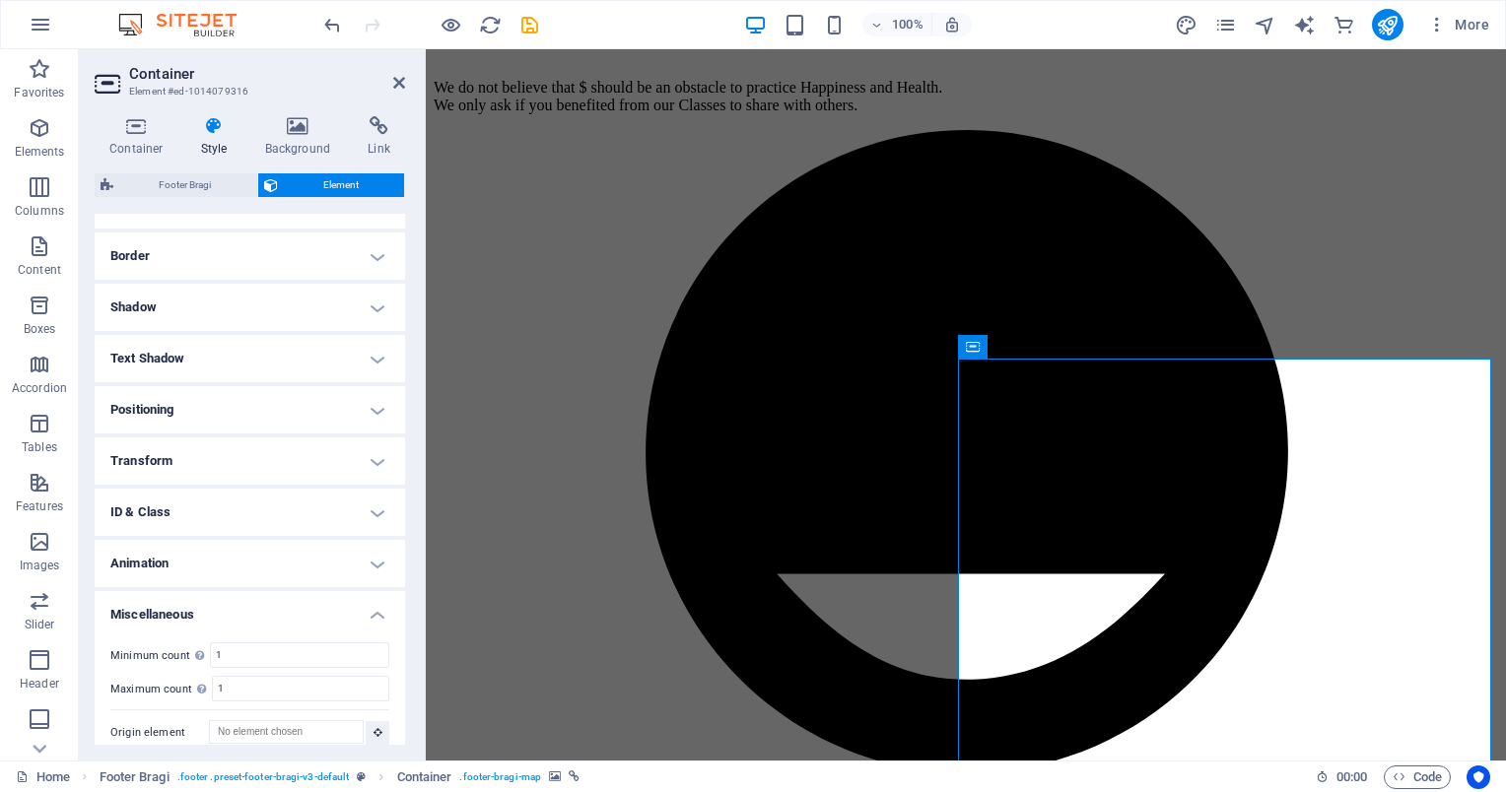
scroll to position [422, 0]
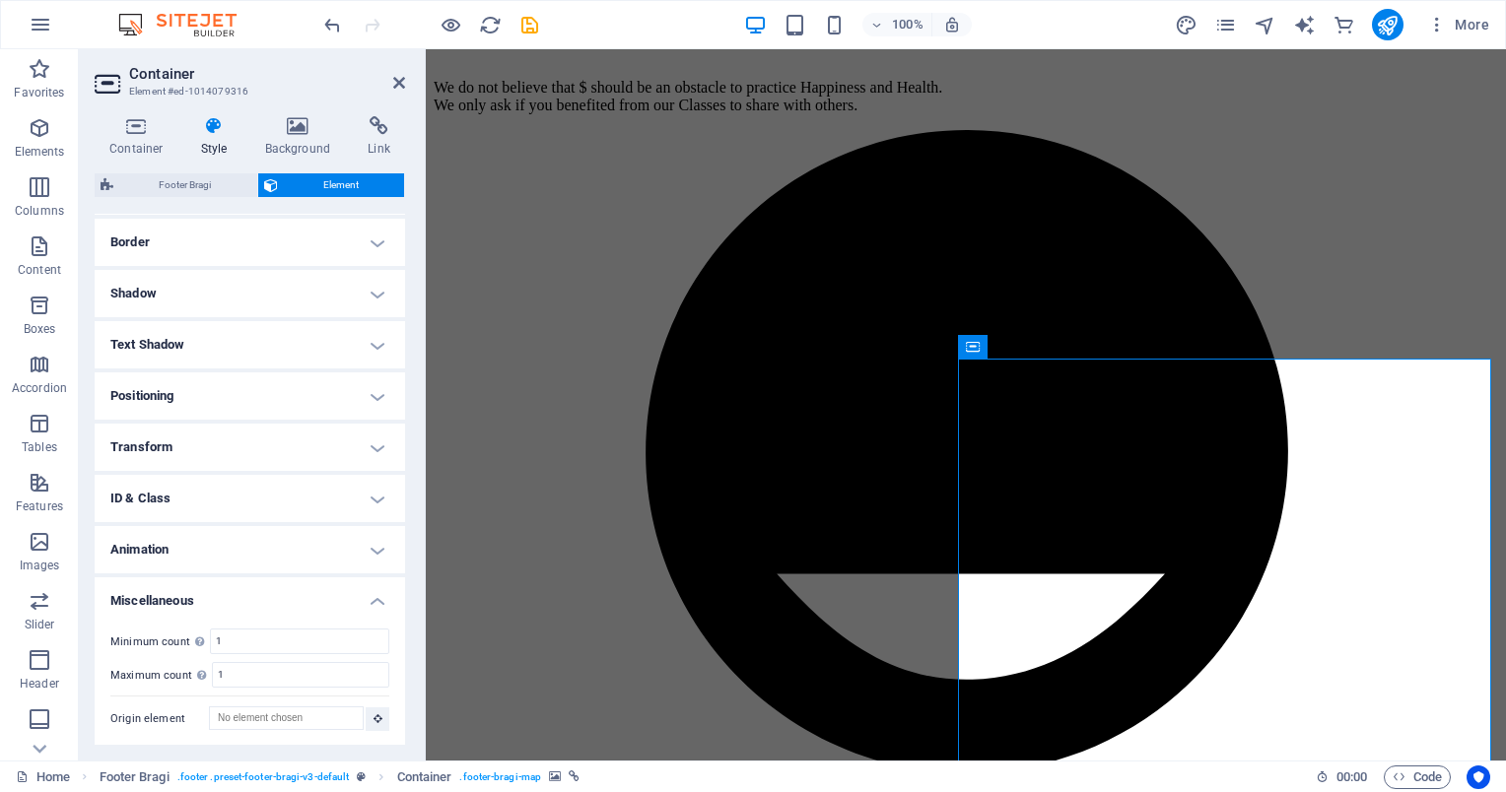
click at [238, 600] on h4 "Miscellaneous" at bounding box center [250, 595] width 310 height 35
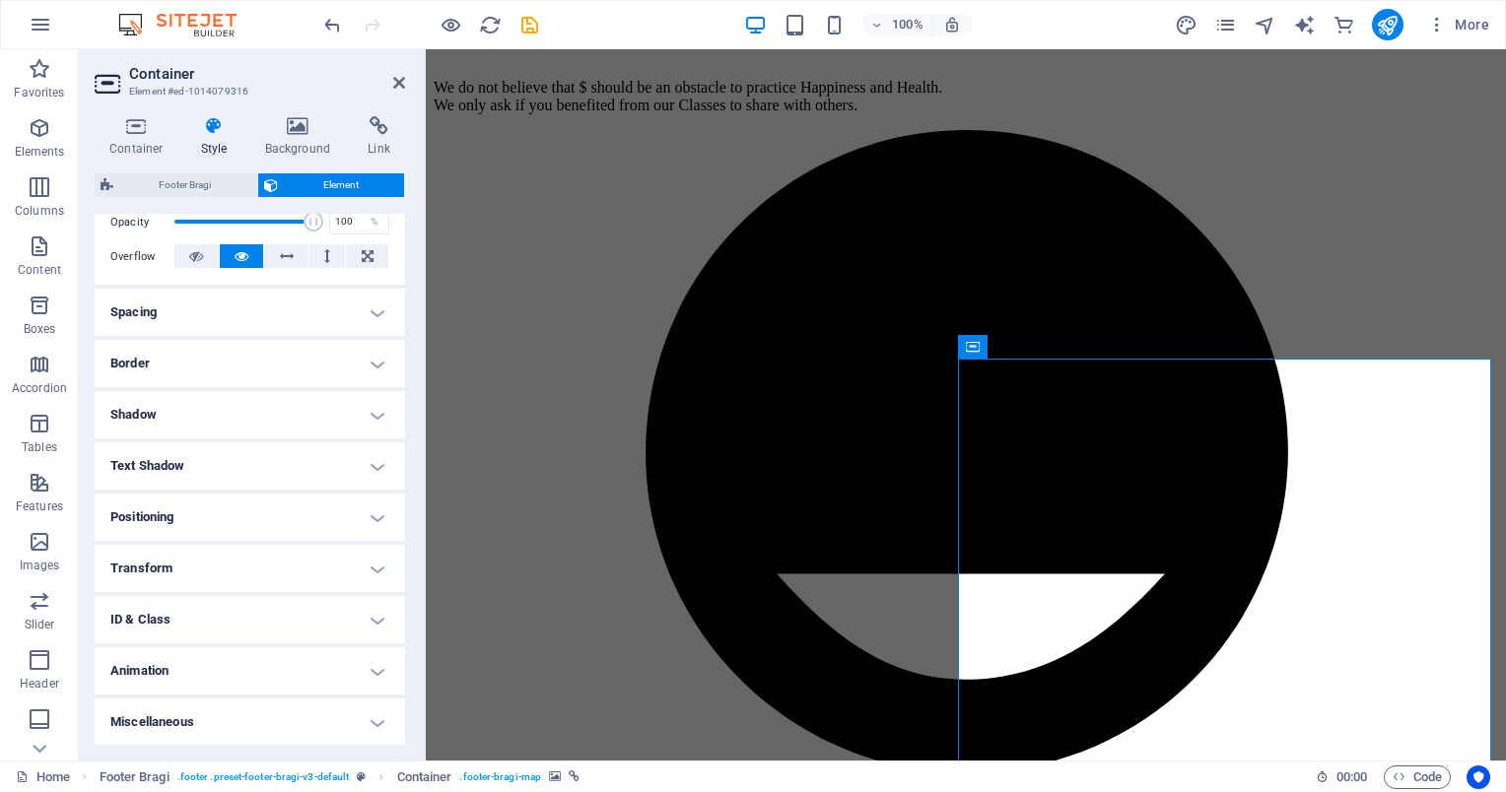
scroll to position [0, 0]
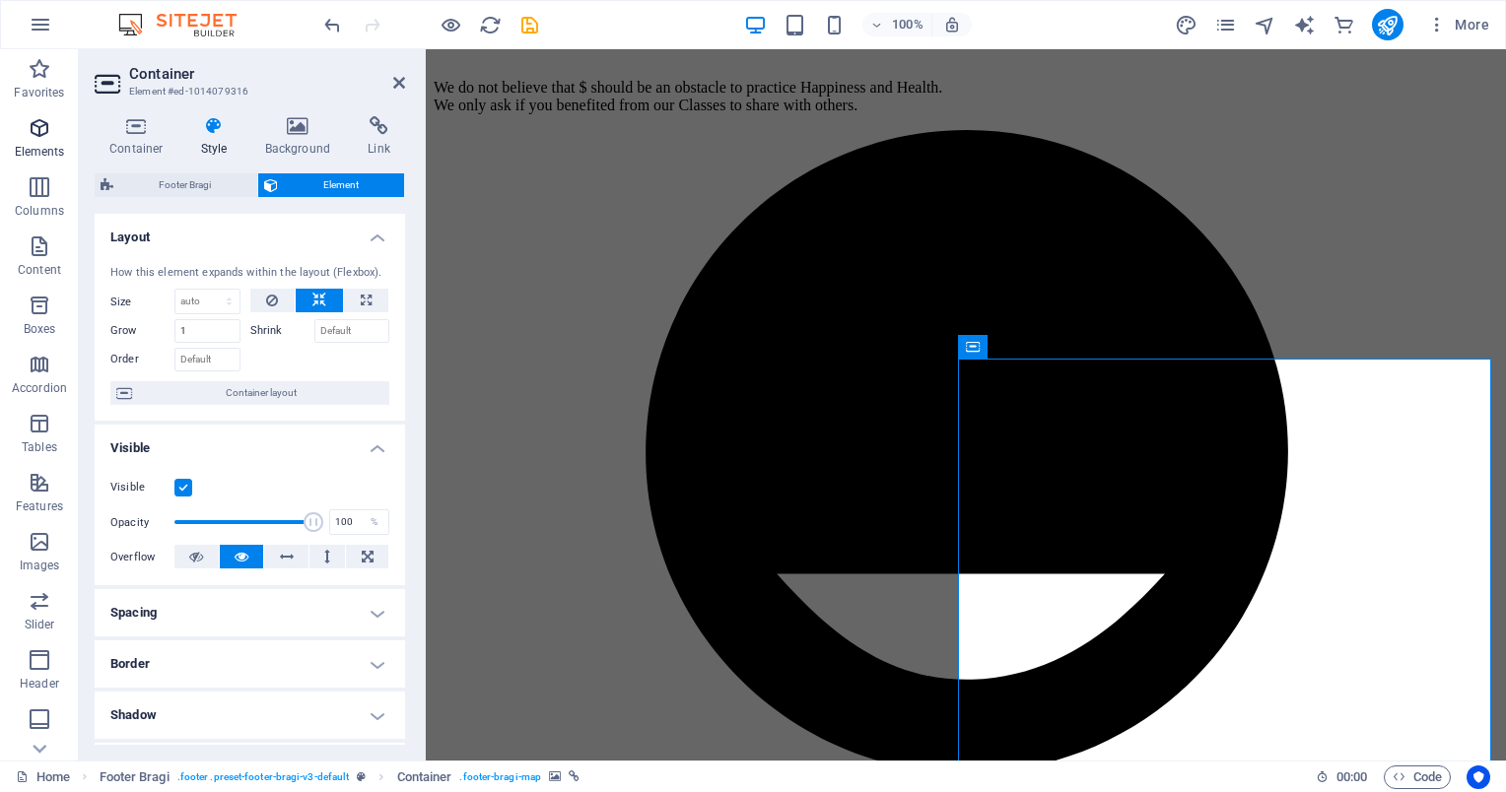
click at [43, 141] on span "Elements" at bounding box center [39, 139] width 79 height 47
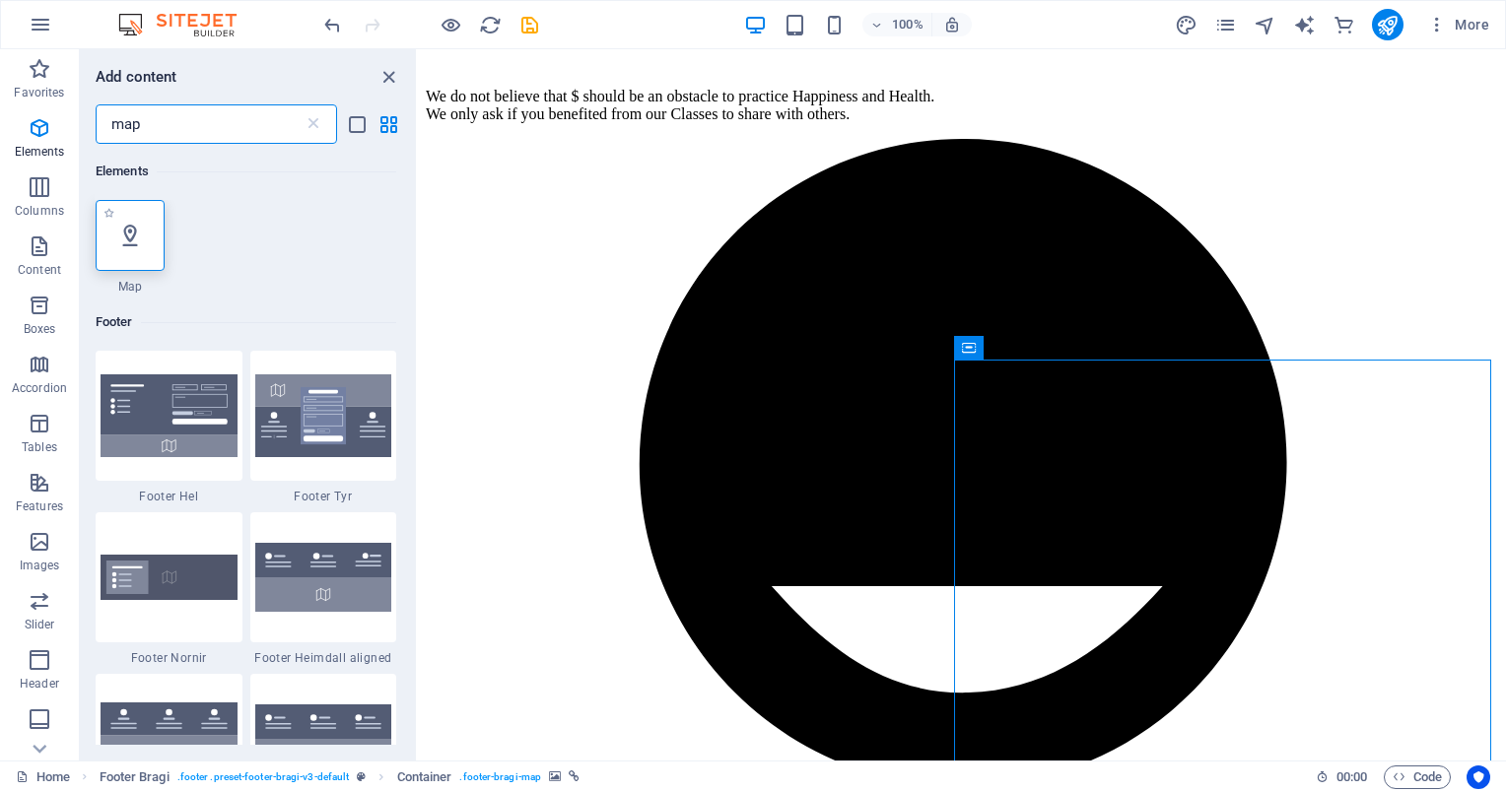
type input "map"
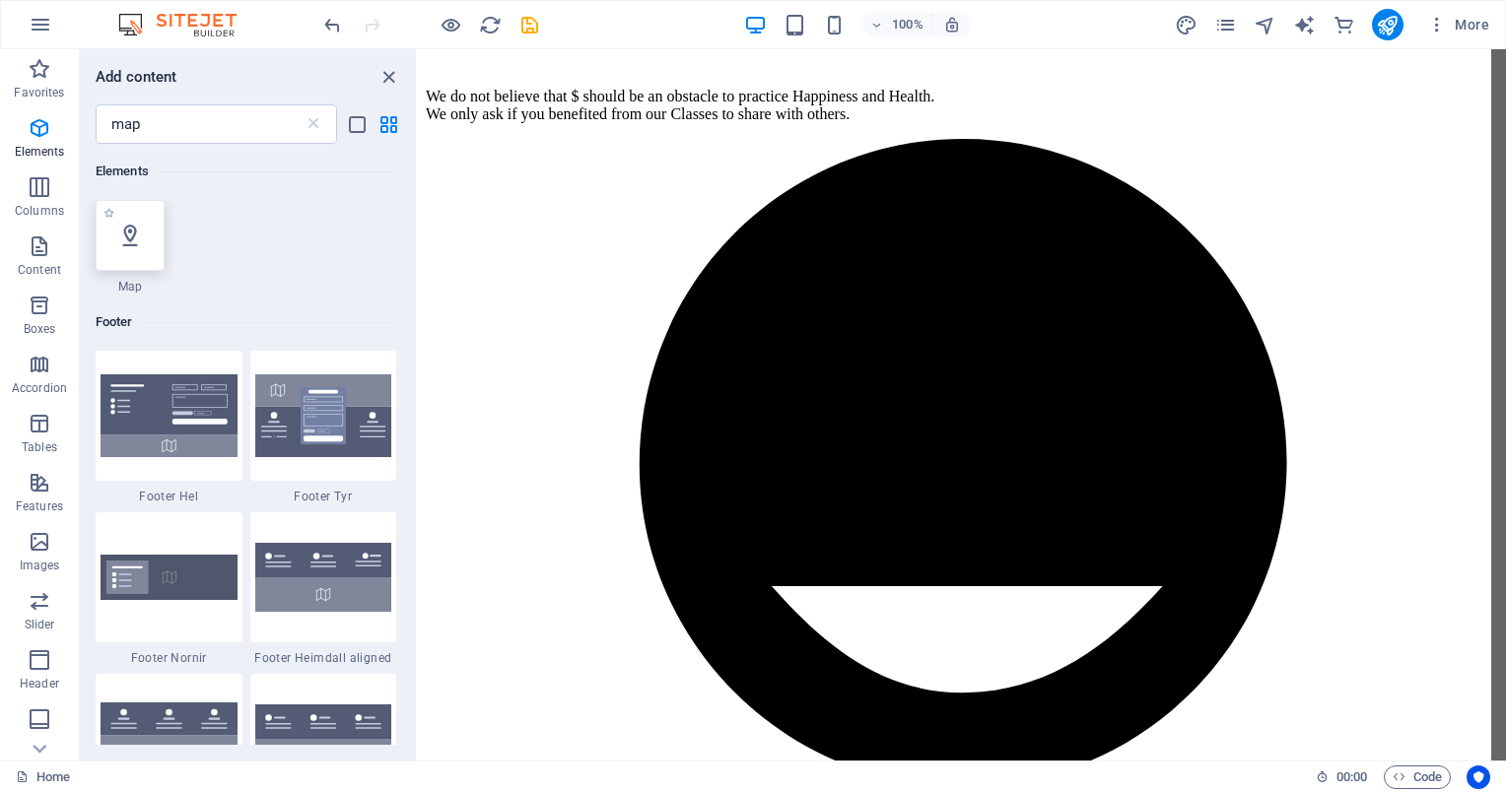
select select "1"
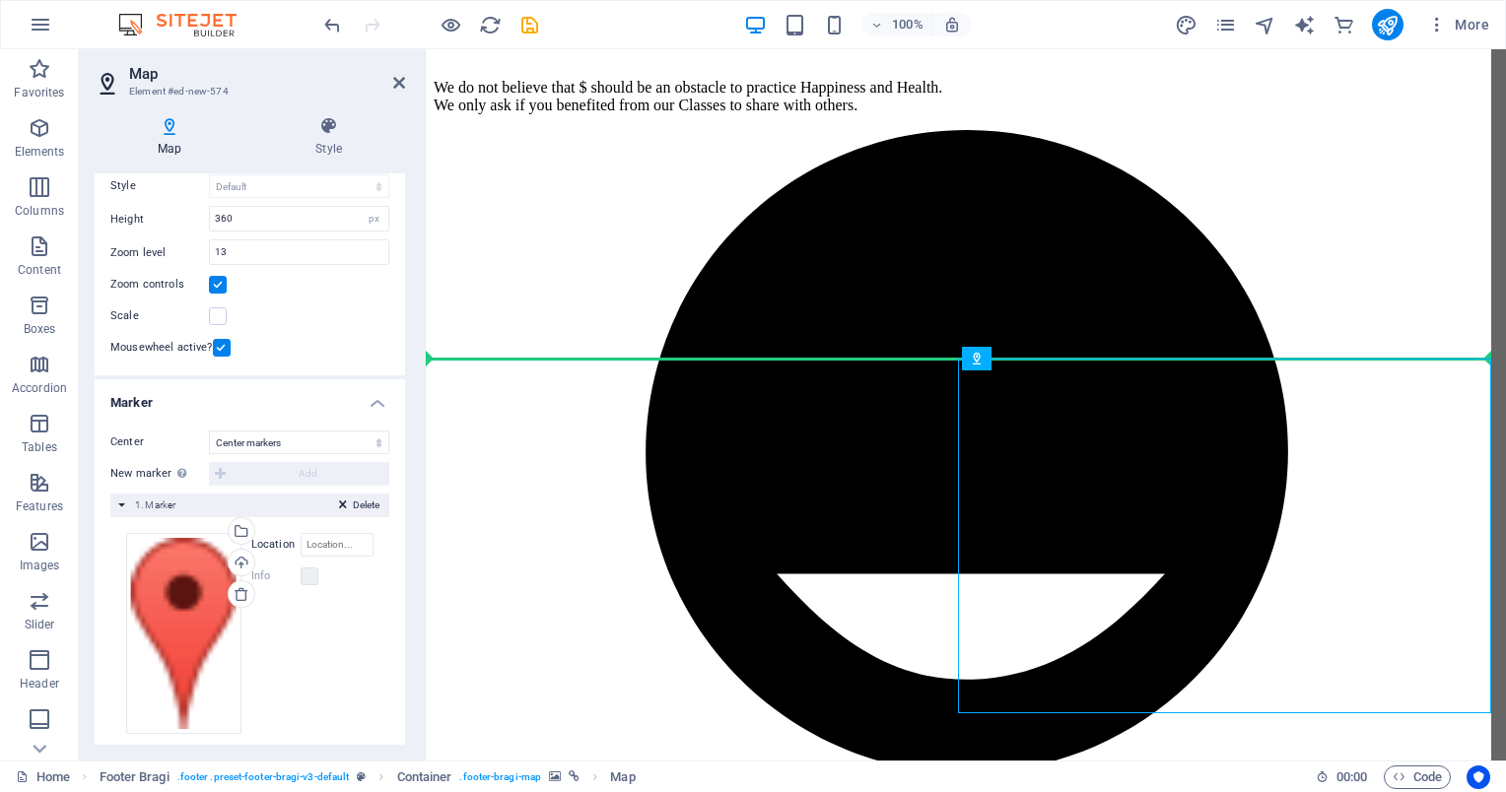
scroll to position [162, 0]
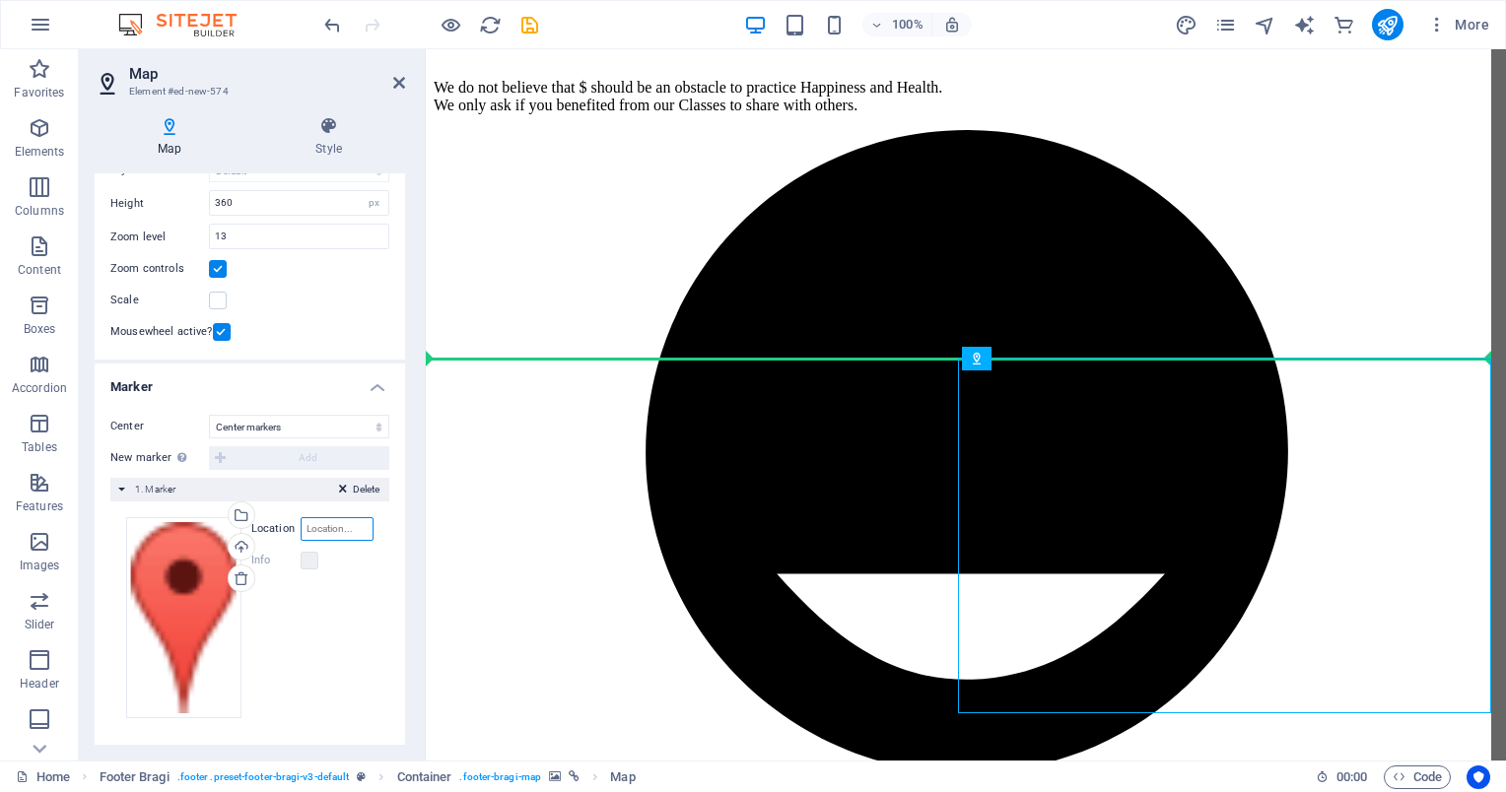
click at [309, 525] on input "Location" at bounding box center [337, 529] width 73 height 24
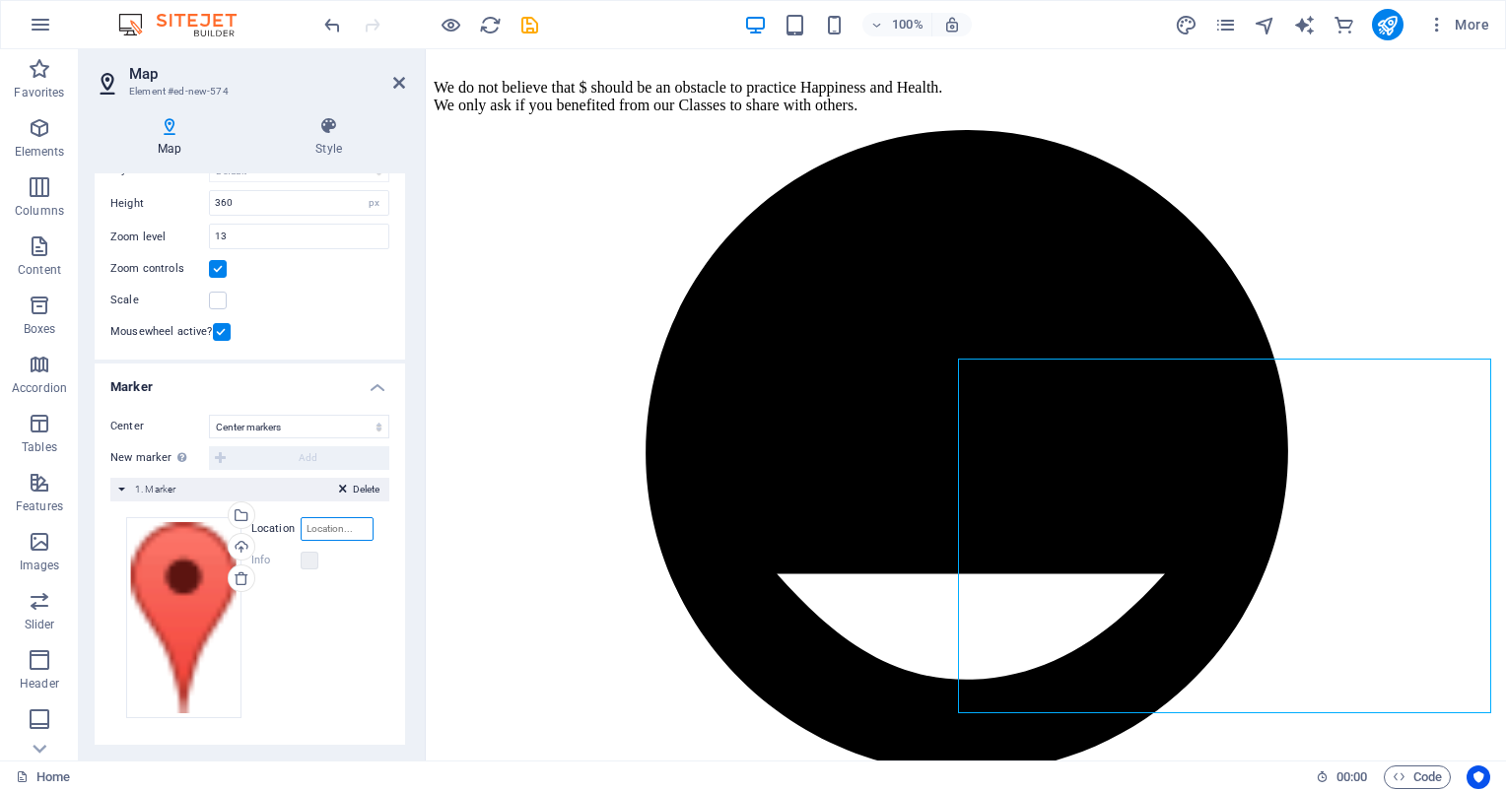
paste input "[STREET_ADDRESS][PERSON_NAME]"
click at [309, 525] on input "[STREET_ADDRESS][PERSON_NAME]" at bounding box center [337, 529] width 73 height 24
type input "[STREET_ADDRESS][PERSON_NAME]"
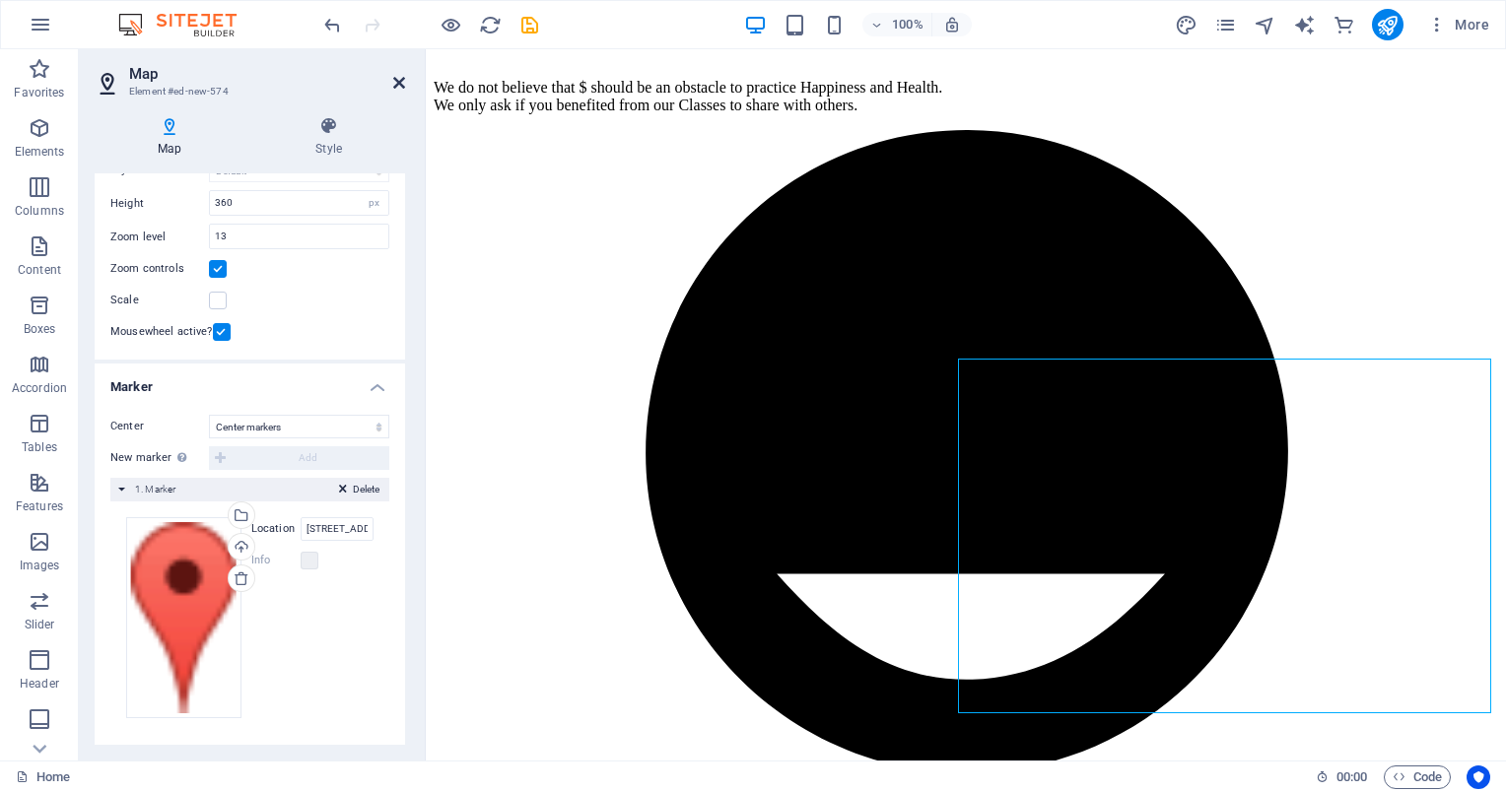
click at [398, 84] on icon at bounding box center [399, 83] width 12 height 16
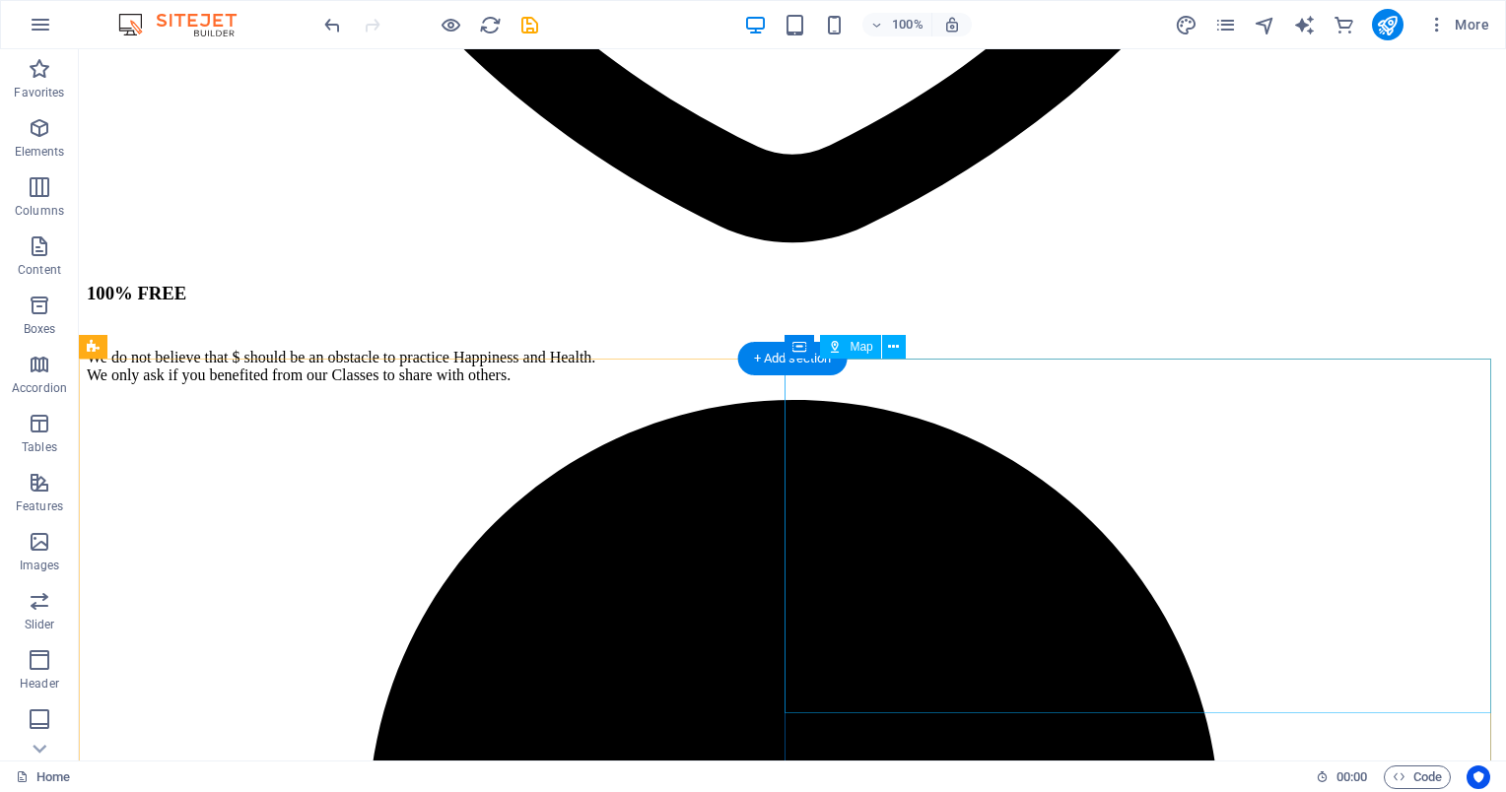
scroll to position [4738, 0]
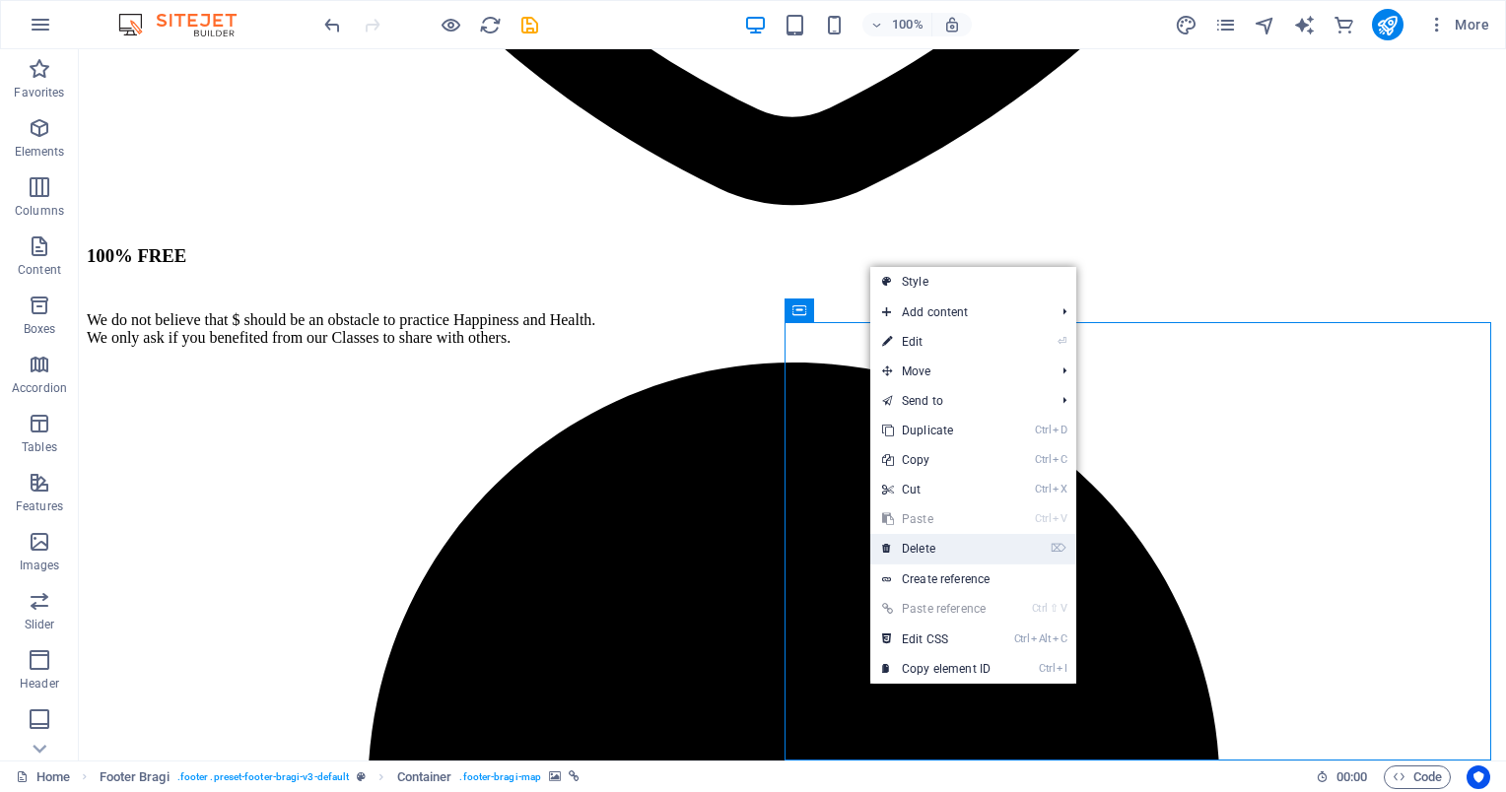
click at [914, 546] on link "⌦ Delete" at bounding box center [936, 549] width 132 height 30
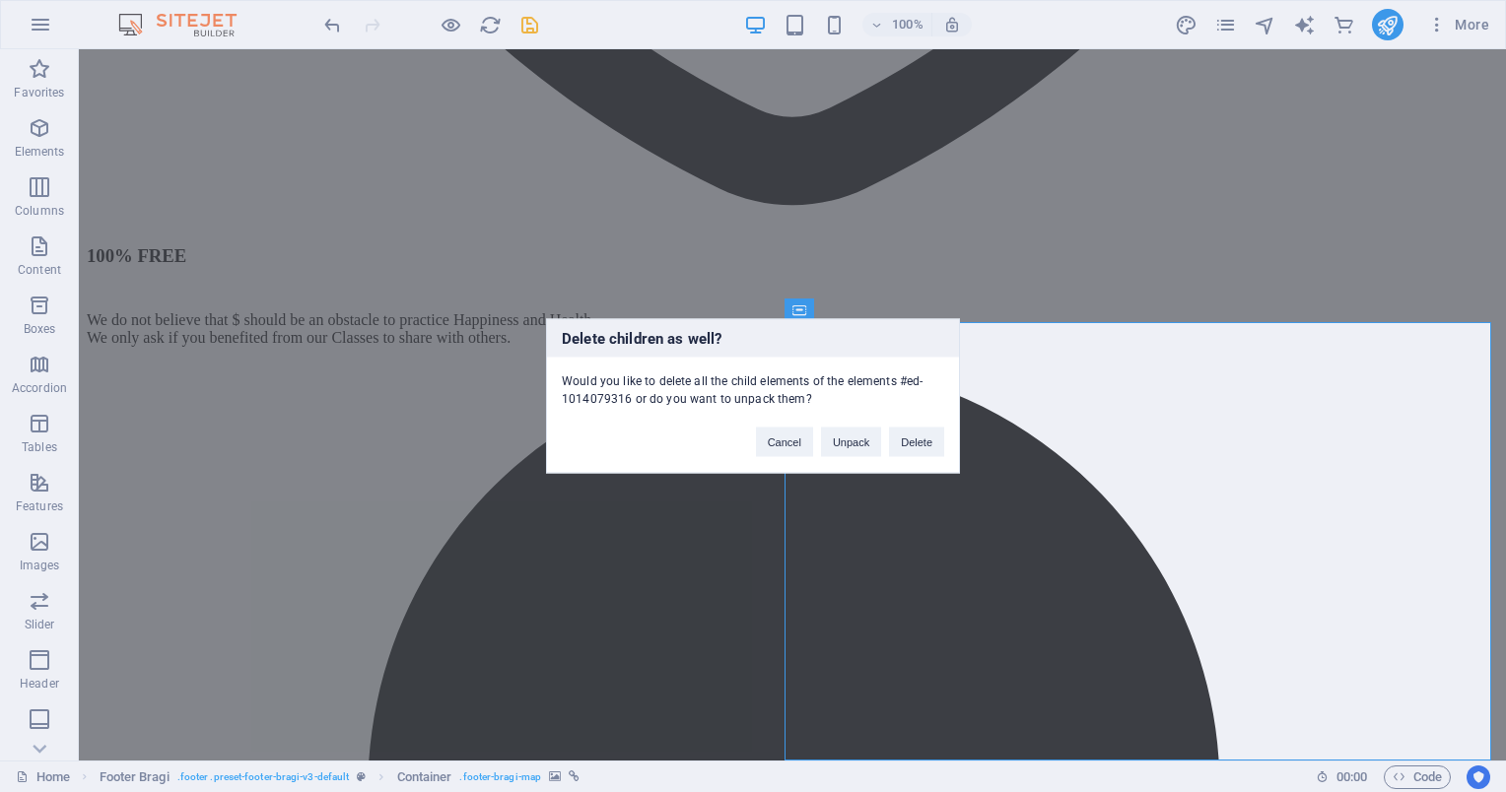
click at [923, 422] on div "Cancel Unpack Delete" at bounding box center [850, 433] width 218 height 50
click at [923, 434] on button "Delete" at bounding box center [916, 443] width 55 height 30
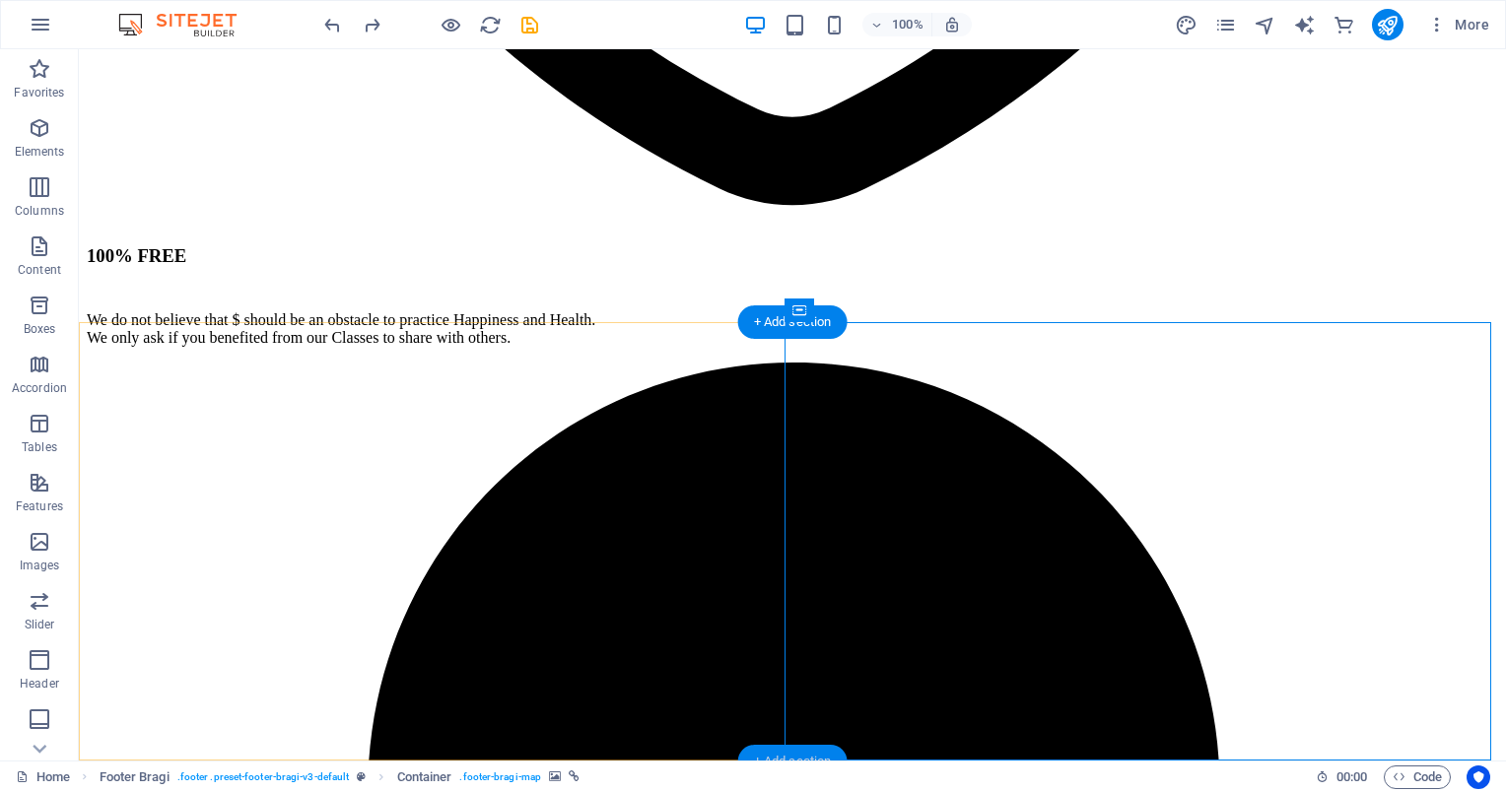
click at [828, 753] on div "+ Add section" at bounding box center [792, 762] width 109 height 34
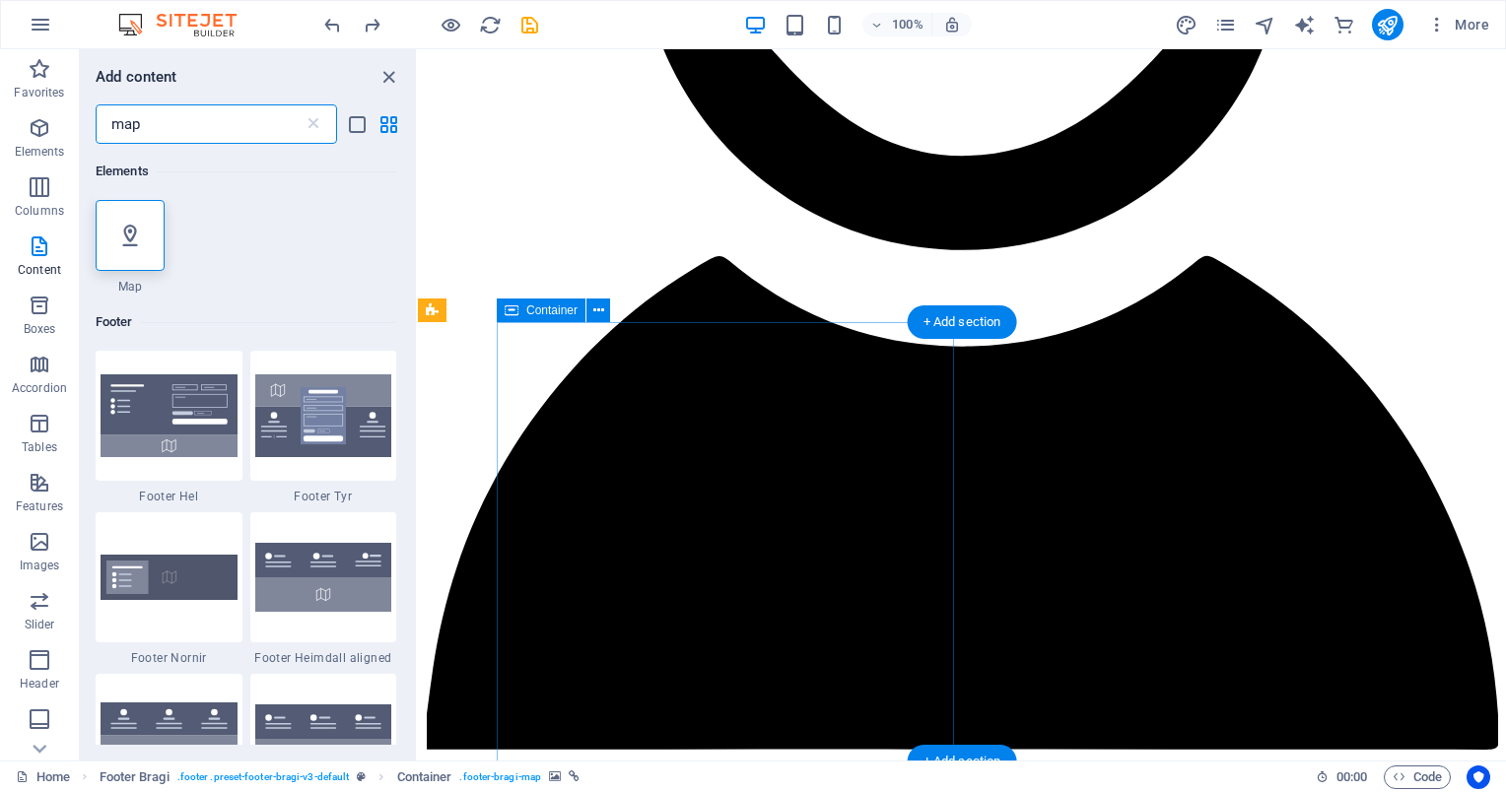
scroll to position [4238, 0]
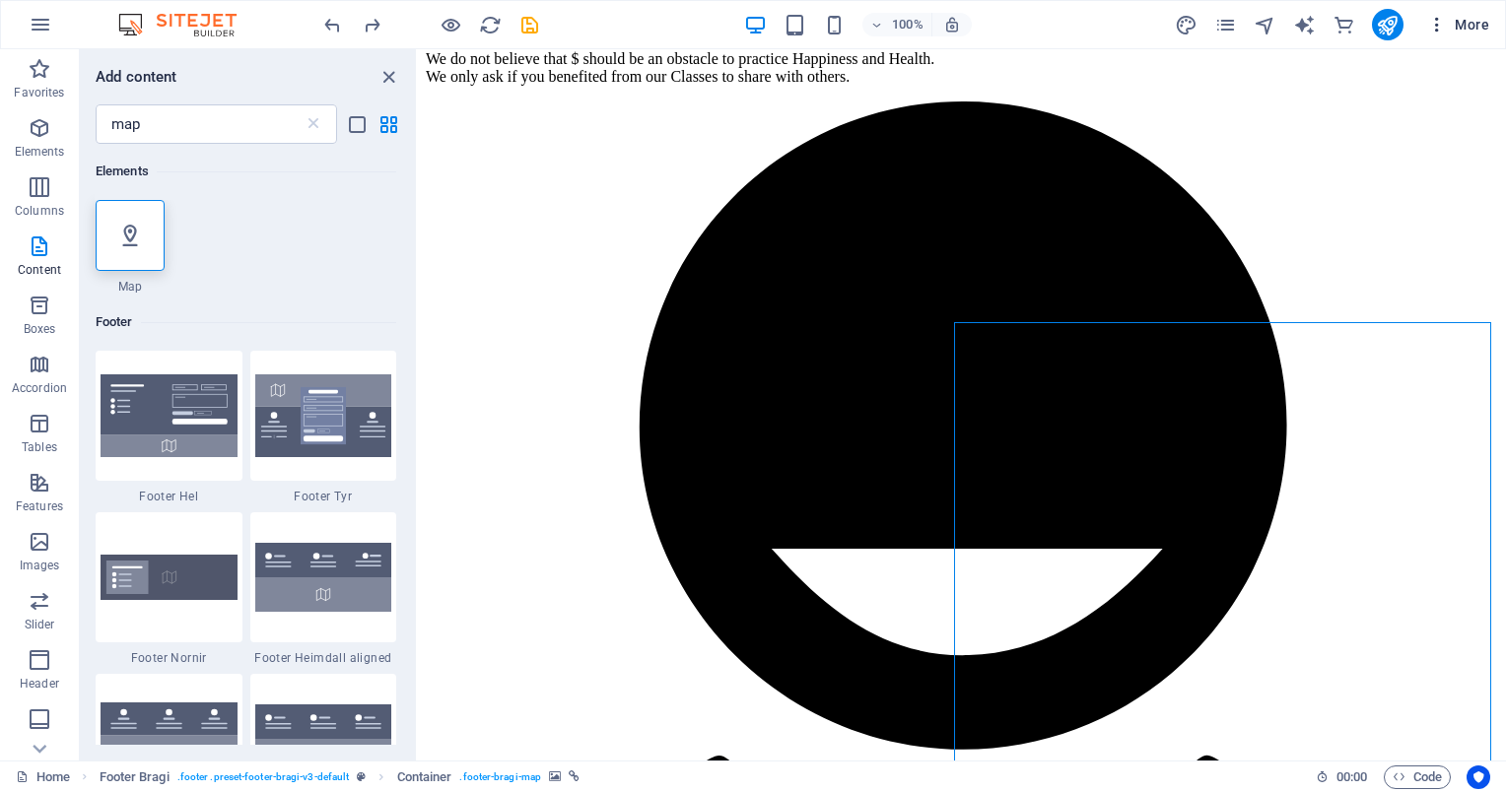
click at [1473, 18] on span "More" at bounding box center [1458, 25] width 62 height 20
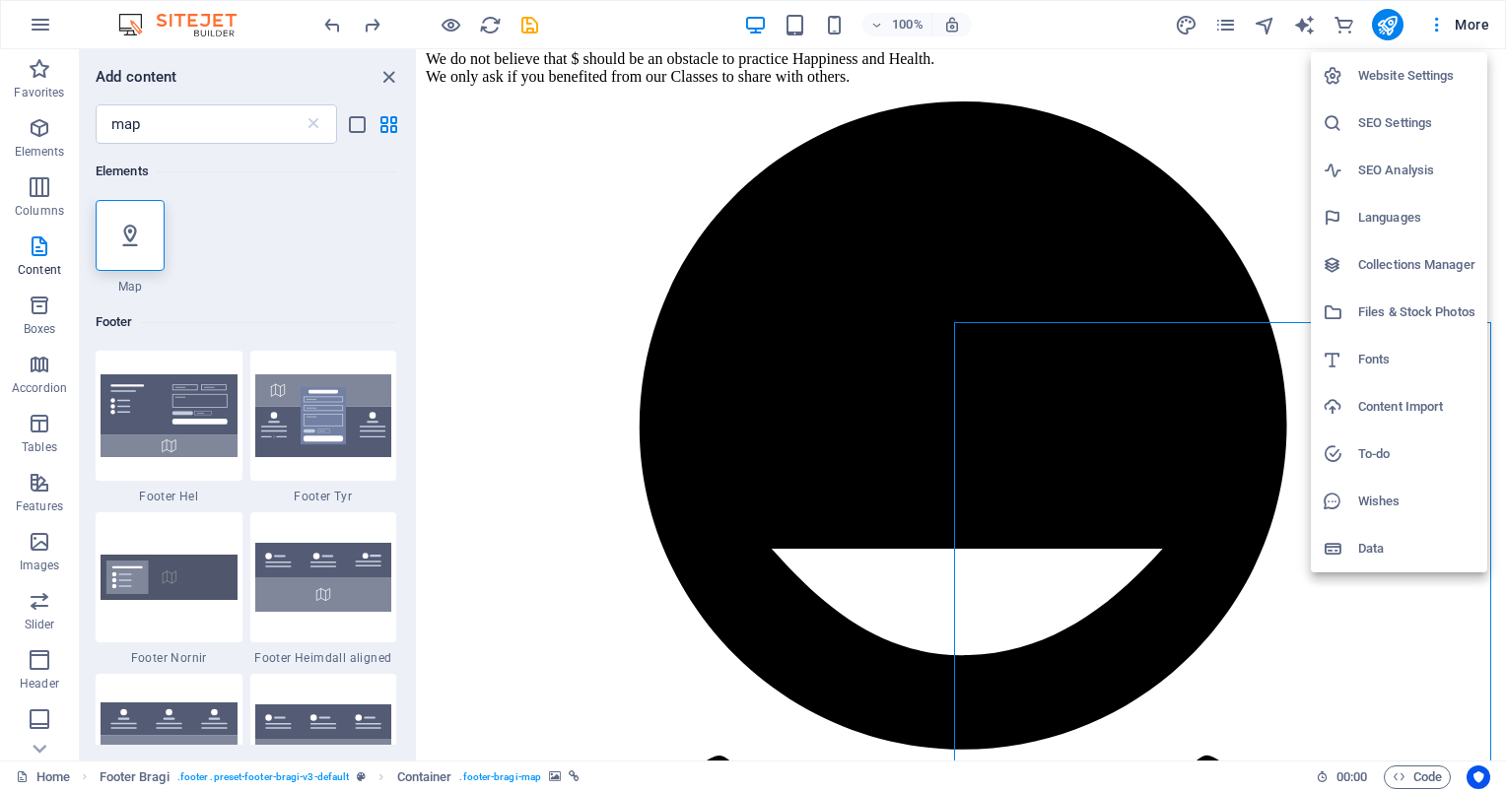
click at [1423, 74] on h6 "Website Settings" at bounding box center [1416, 76] width 117 height 24
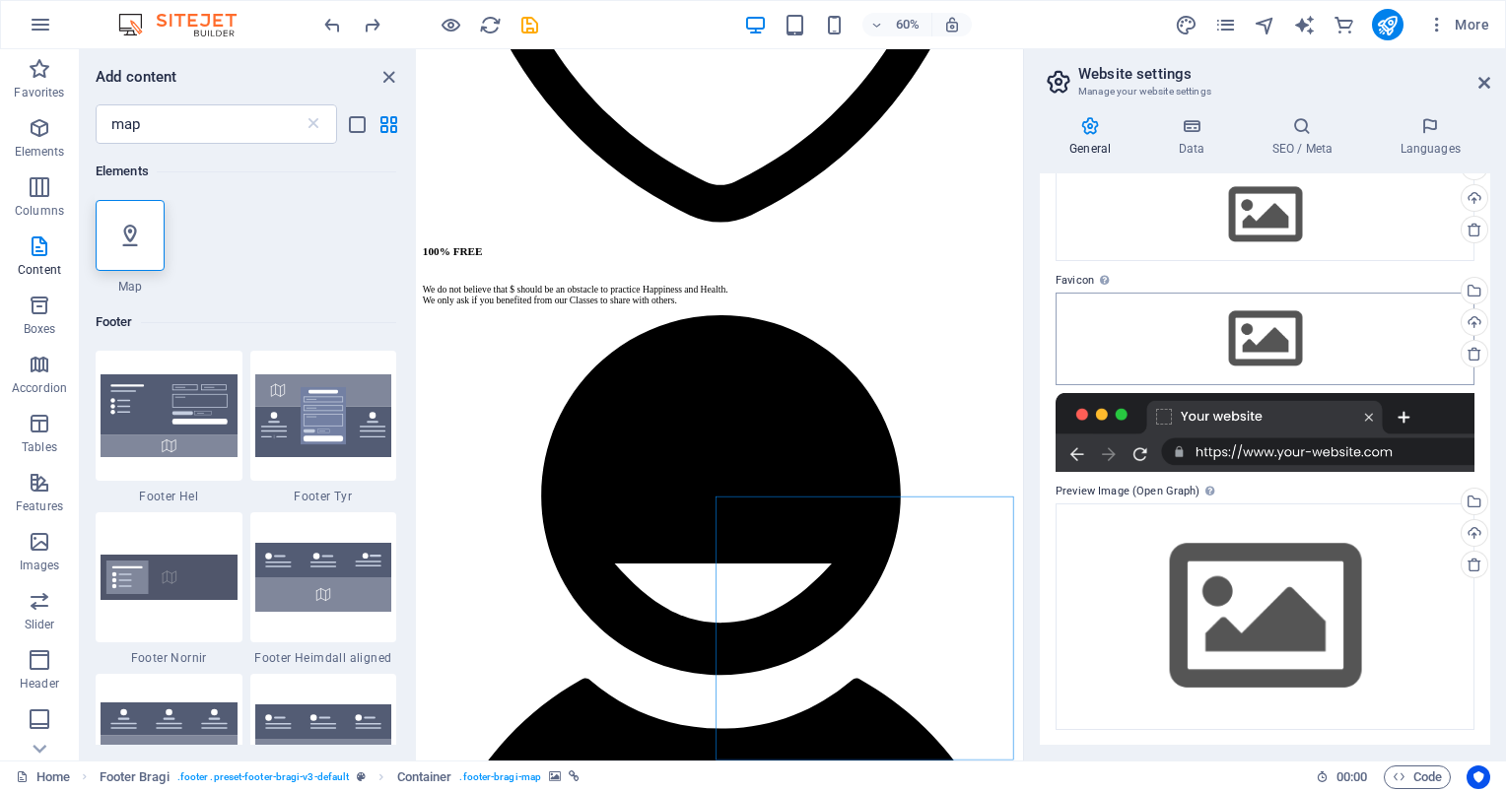
scroll to position [0, 0]
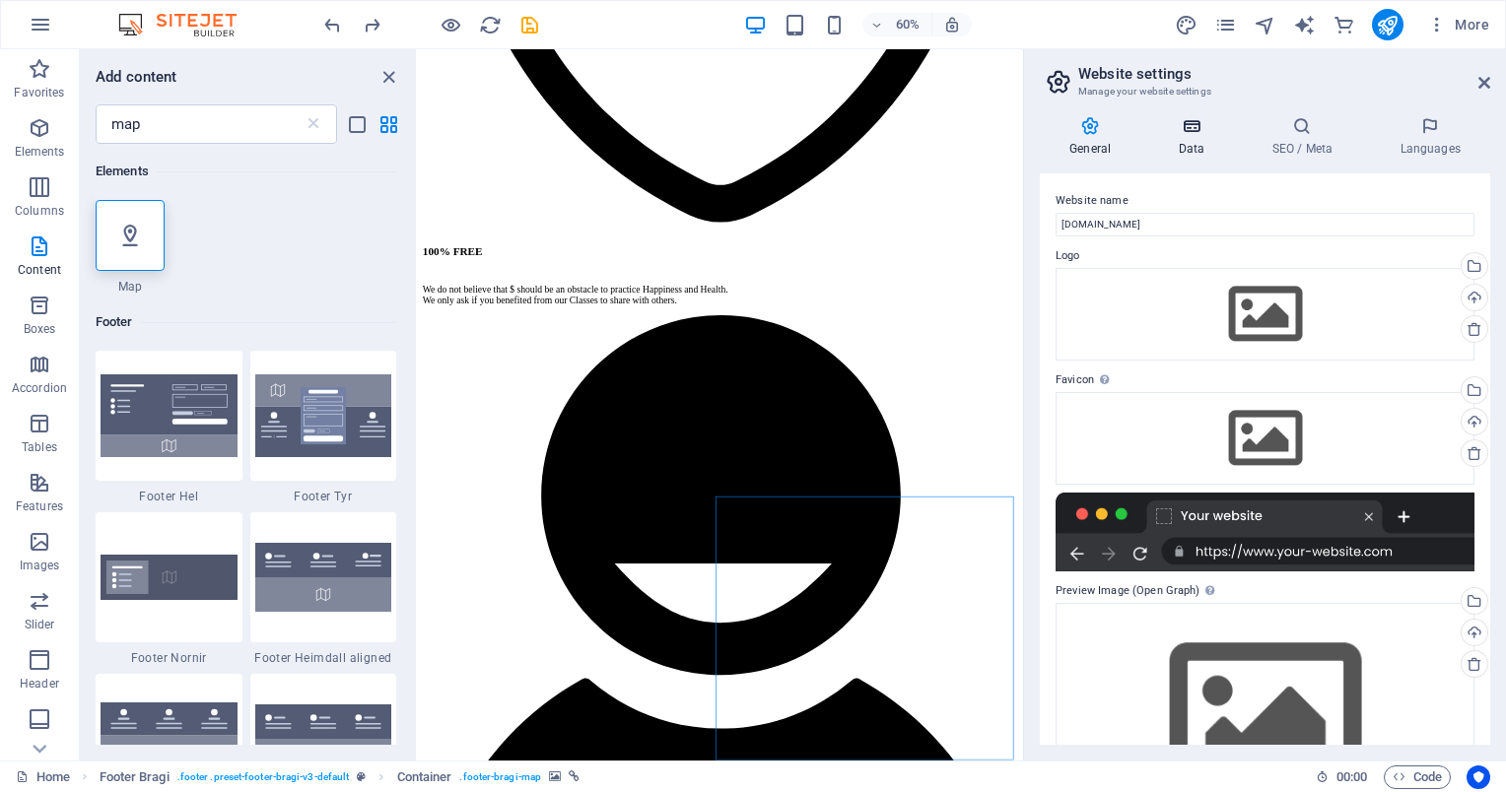
click at [1170, 128] on icon at bounding box center [1191, 126] width 86 height 20
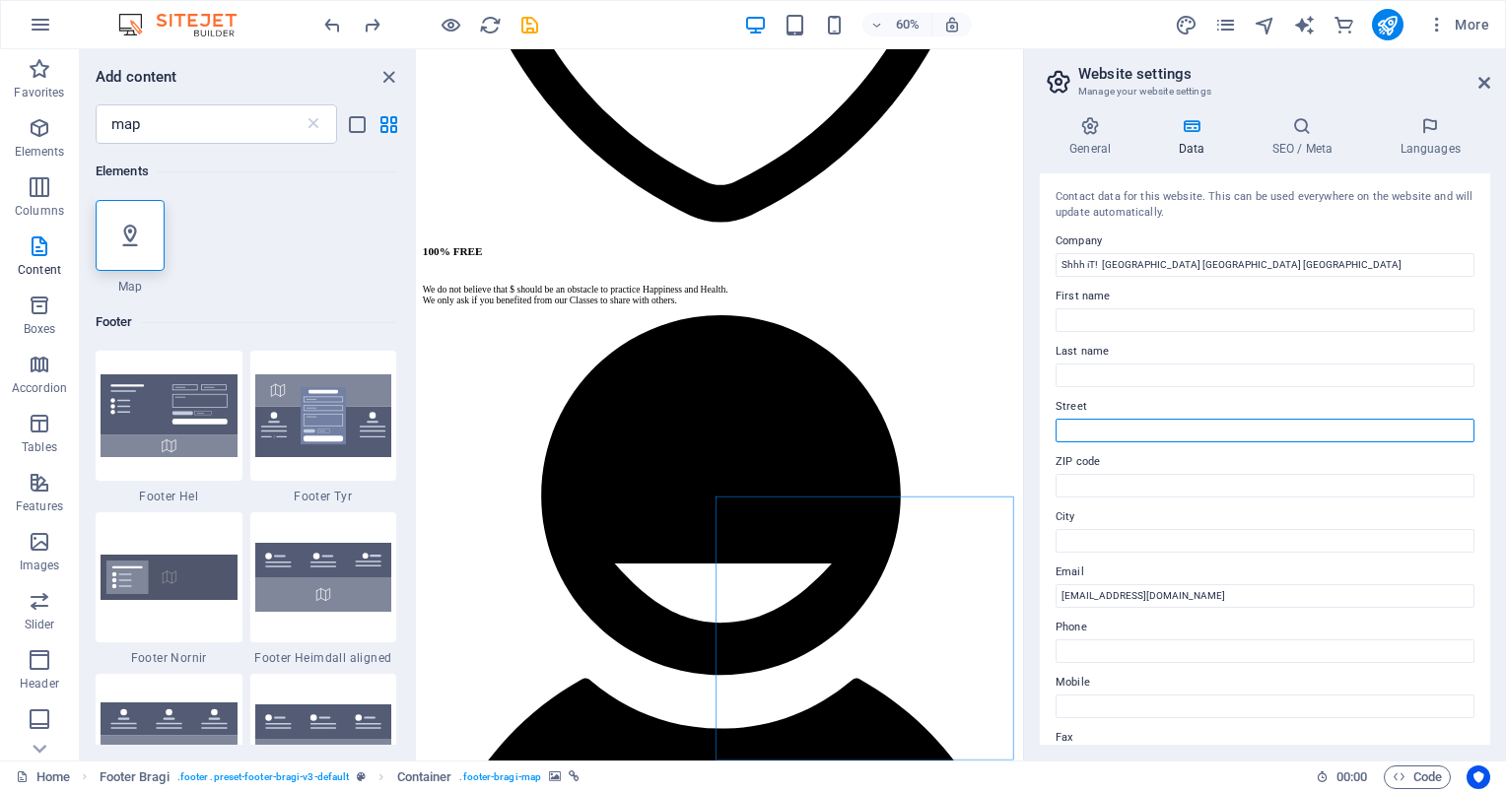
click at [1121, 430] on input "Street" at bounding box center [1265, 431] width 419 height 24
paste input "[STREET_ADDRESS][PERSON_NAME]"
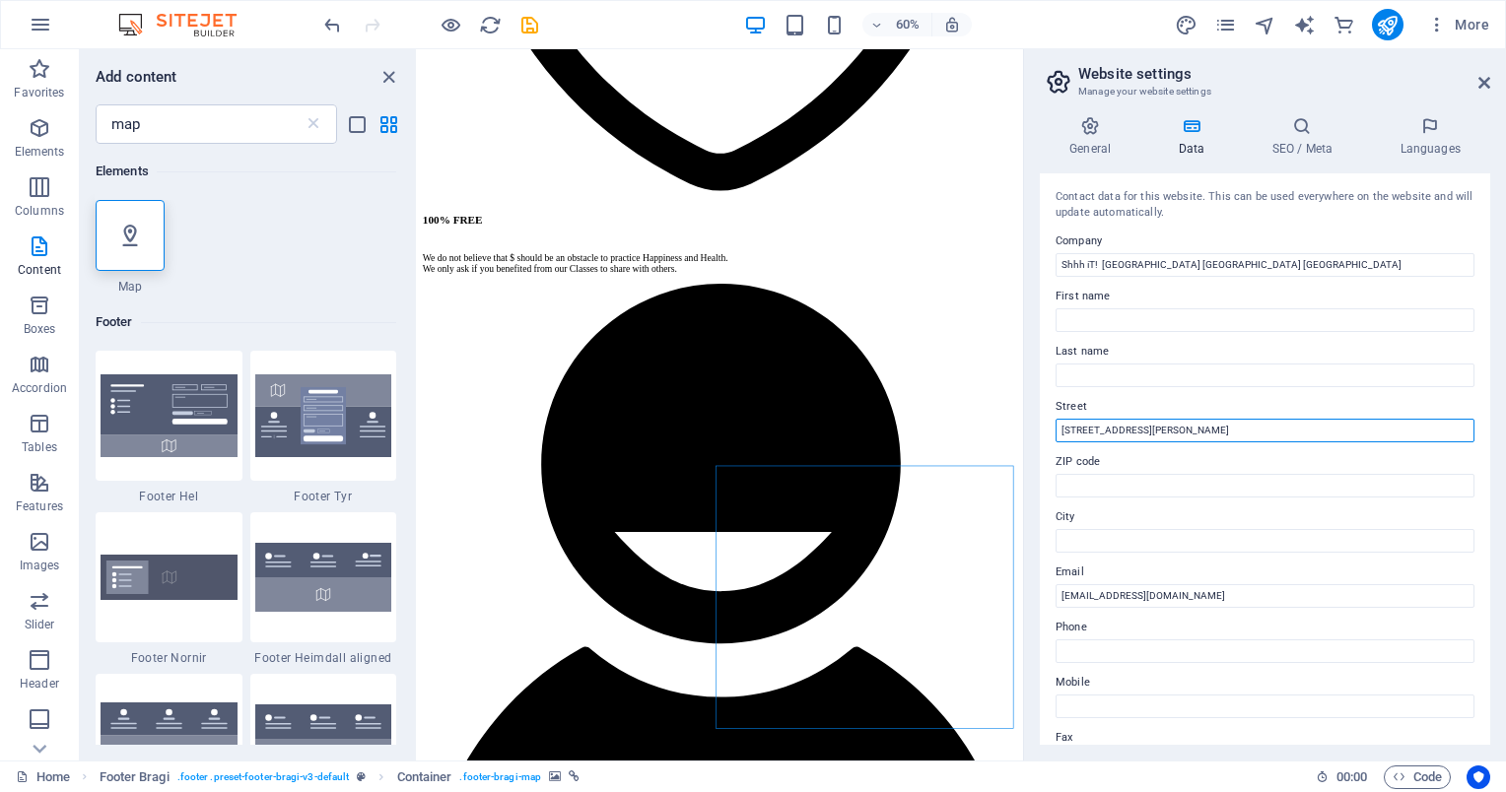
scroll to position [3673, 0]
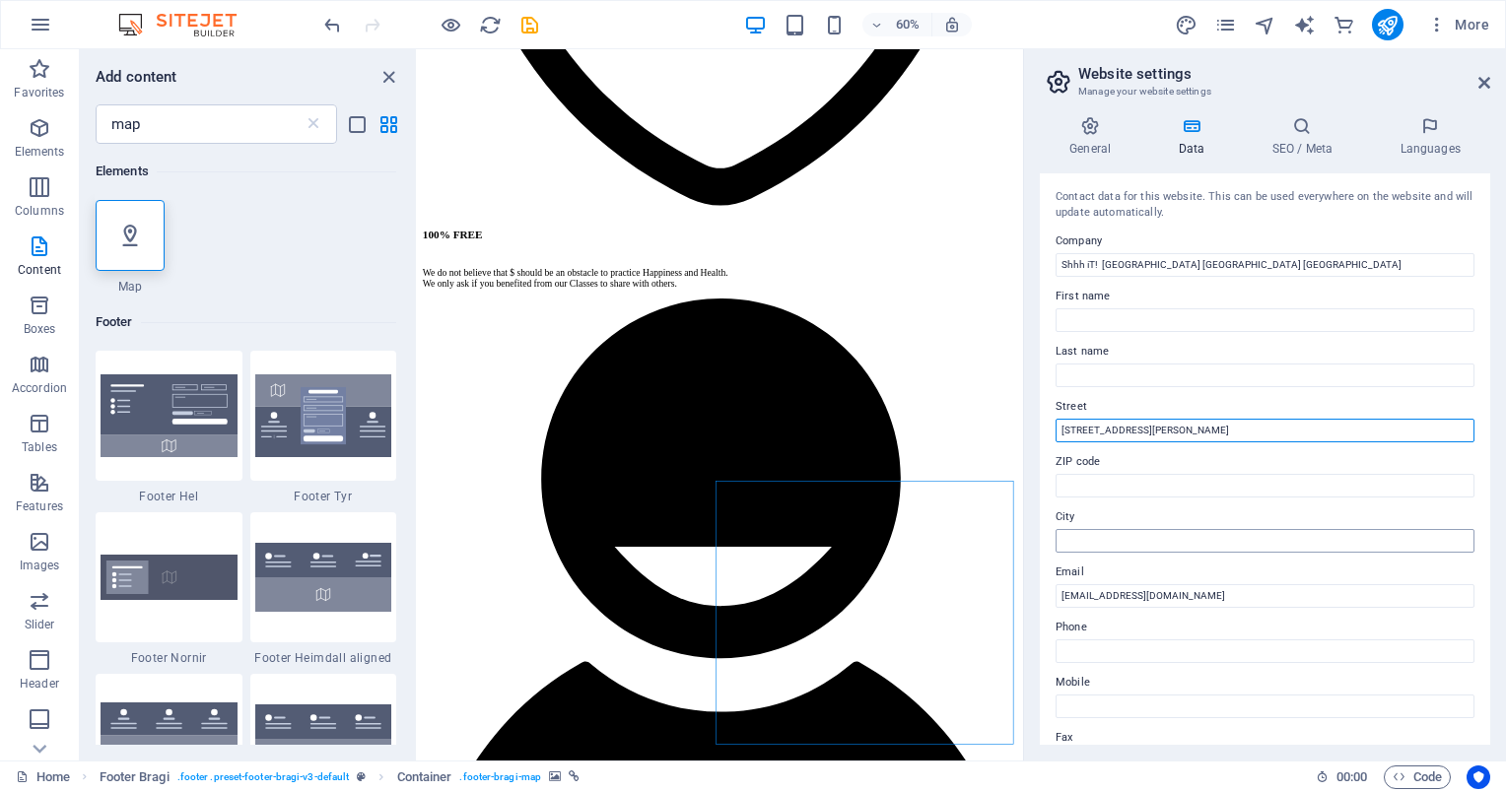
type input "[STREET_ADDRESS][PERSON_NAME]"
click at [1133, 544] on input "City" at bounding box center [1265, 541] width 419 height 24
paste input "[GEOGRAPHIC_DATA]"
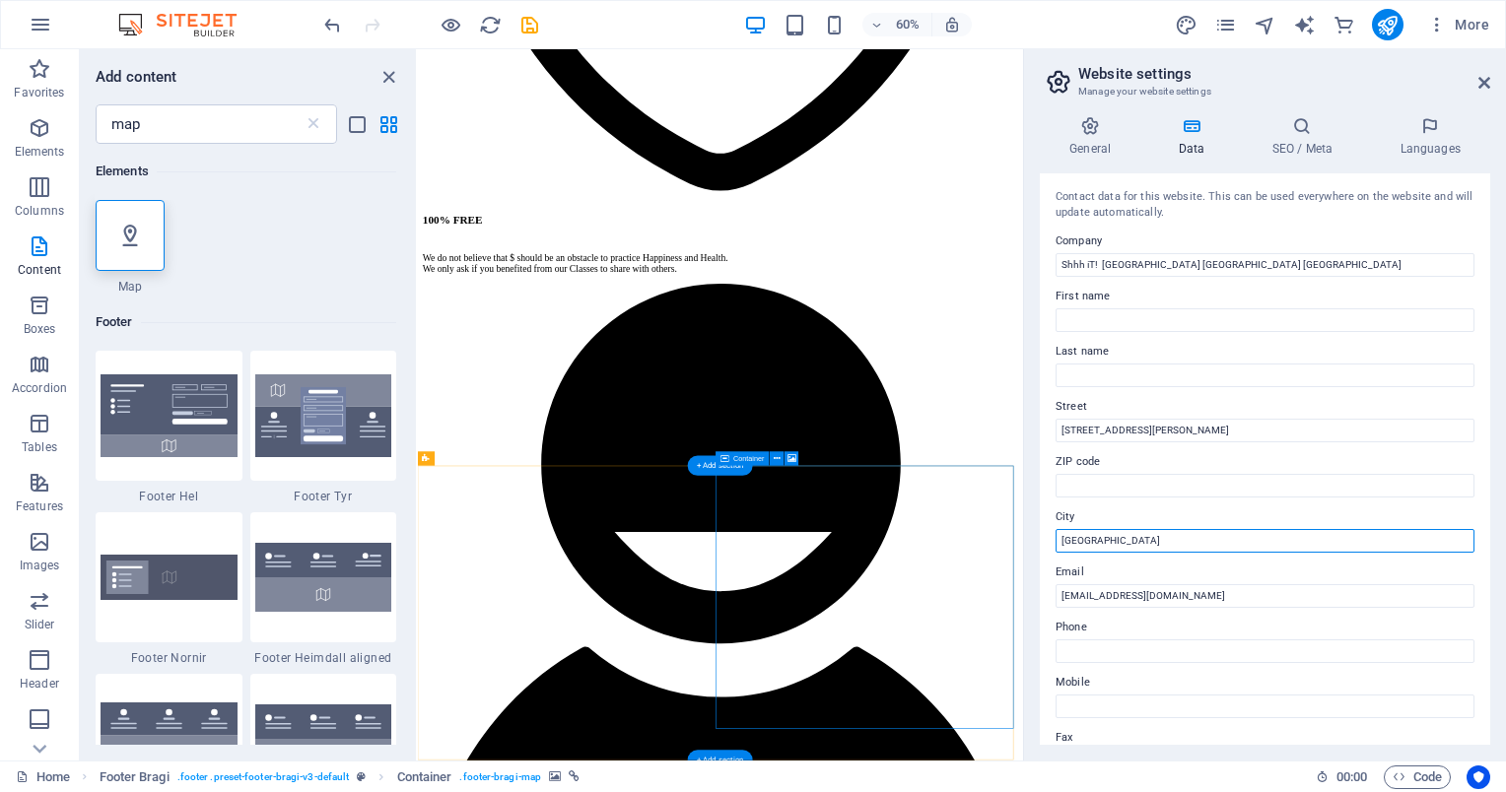
type input "[GEOGRAPHIC_DATA]"
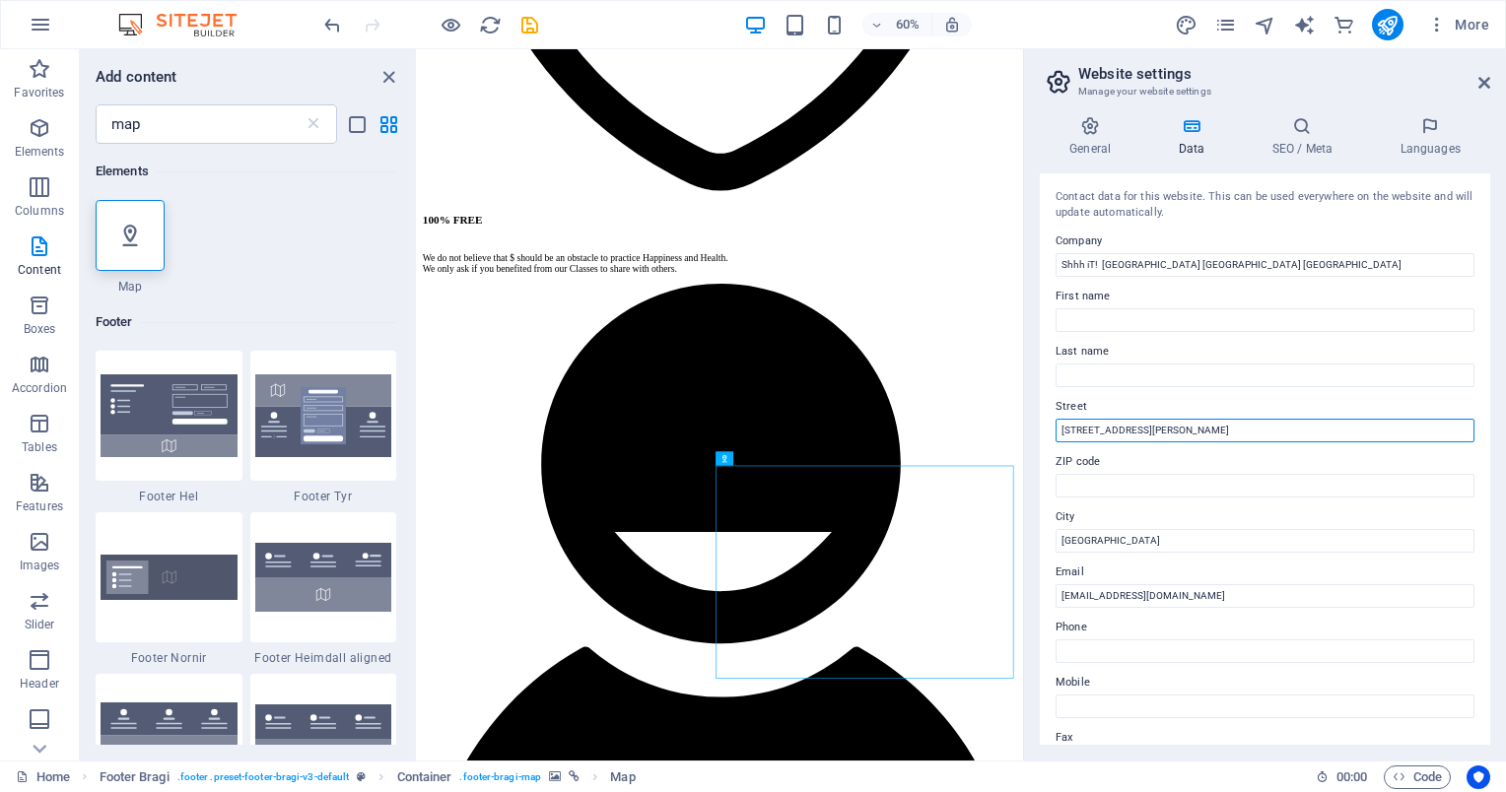
click at [1063, 437] on input "[STREET_ADDRESS][PERSON_NAME]" at bounding box center [1265, 431] width 419 height 24
type input "[STREET_ADDRESS][PERSON_NAME]"
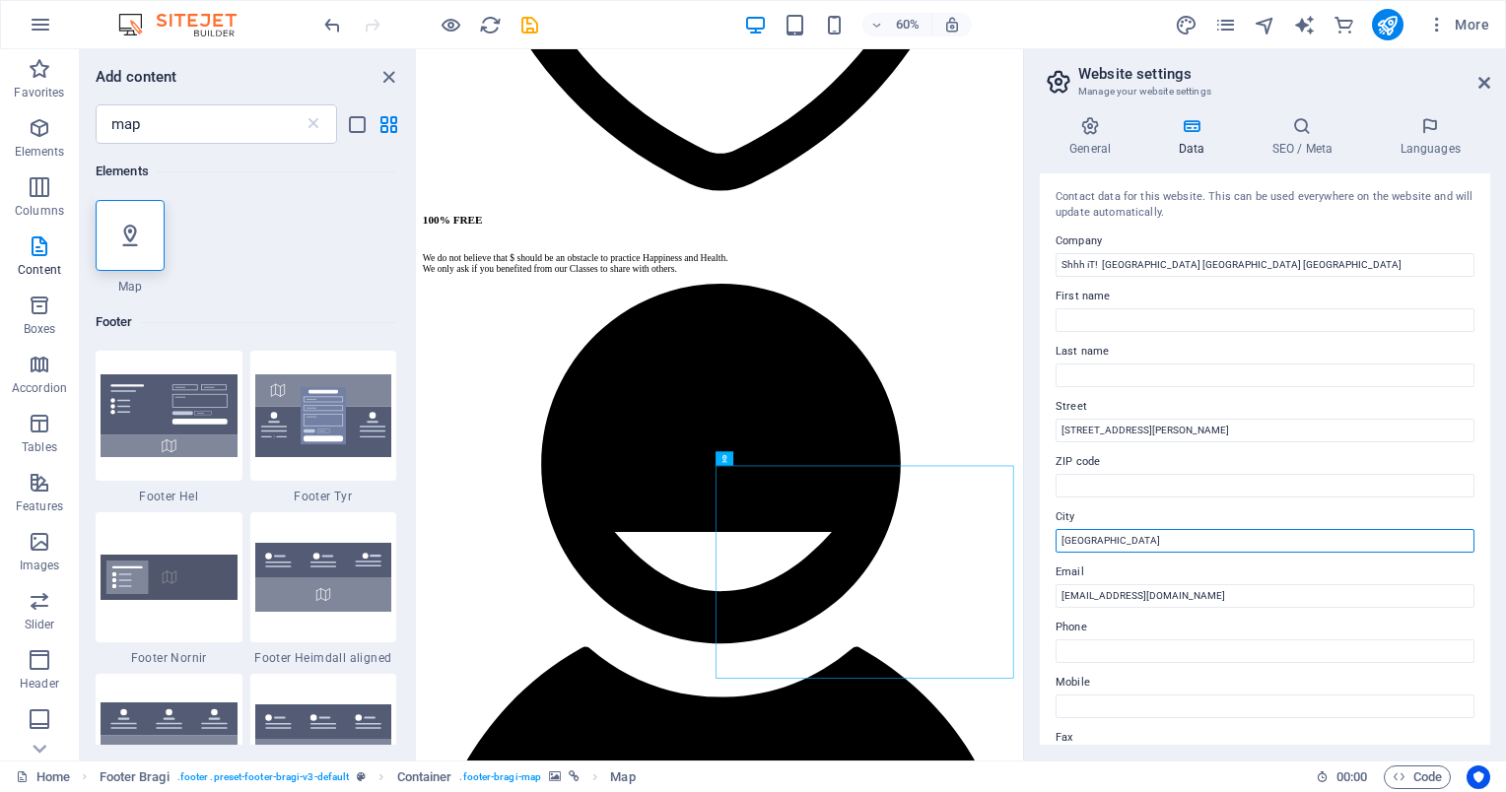
click at [1201, 541] on input "[GEOGRAPHIC_DATA]" at bounding box center [1265, 541] width 419 height 24
type input "[GEOGRAPHIC_DATA] [GEOGRAPHIC_DATA]"
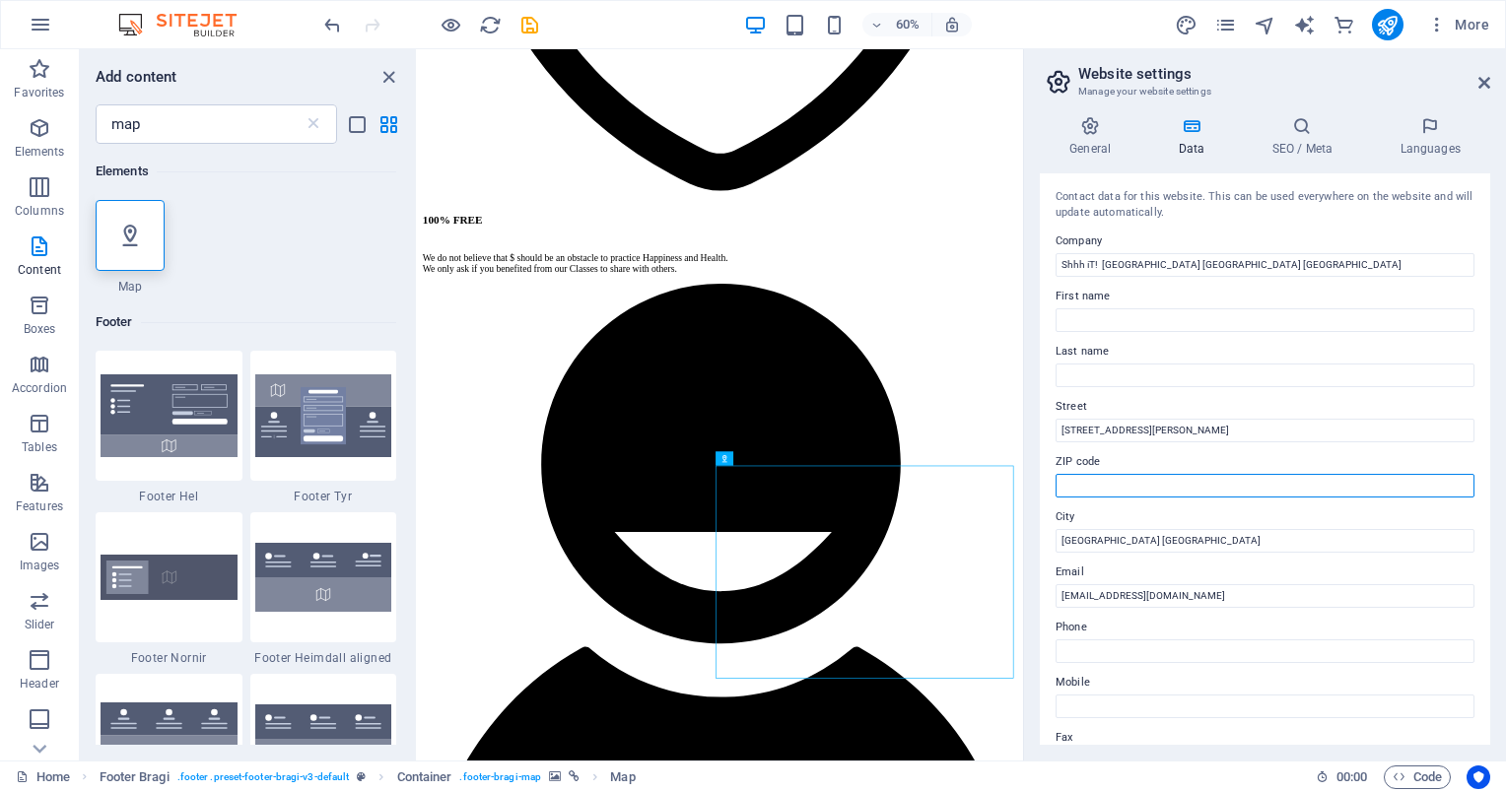
click at [1141, 485] on input "ZIP code" at bounding box center [1265, 486] width 419 height 24
paste input "50200"
type input "50200"
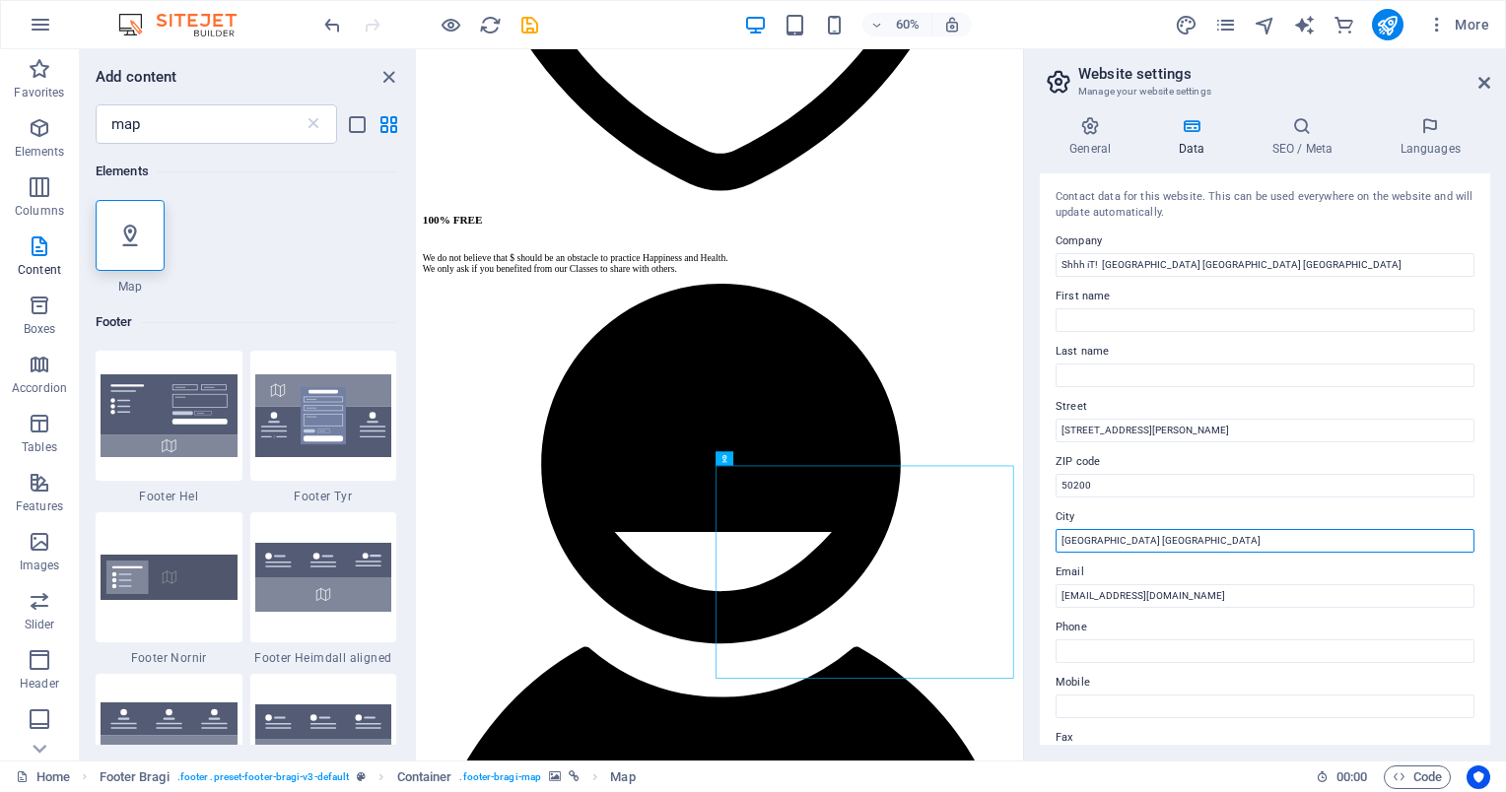
drag, startPoint x: 1137, startPoint y: 536, endPoint x: 1509, endPoint y: 630, distance: 383.2
click at [1505, 630] on html "Shhh iT! Meditation Center [GEOGRAPHIC_DATA] [GEOGRAPHIC_DATA] Home Favorites E…" at bounding box center [753, 396] width 1506 height 792
type input "Amphoe Mueang"
click at [1072, 650] on input "Phone" at bounding box center [1265, 652] width 419 height 24
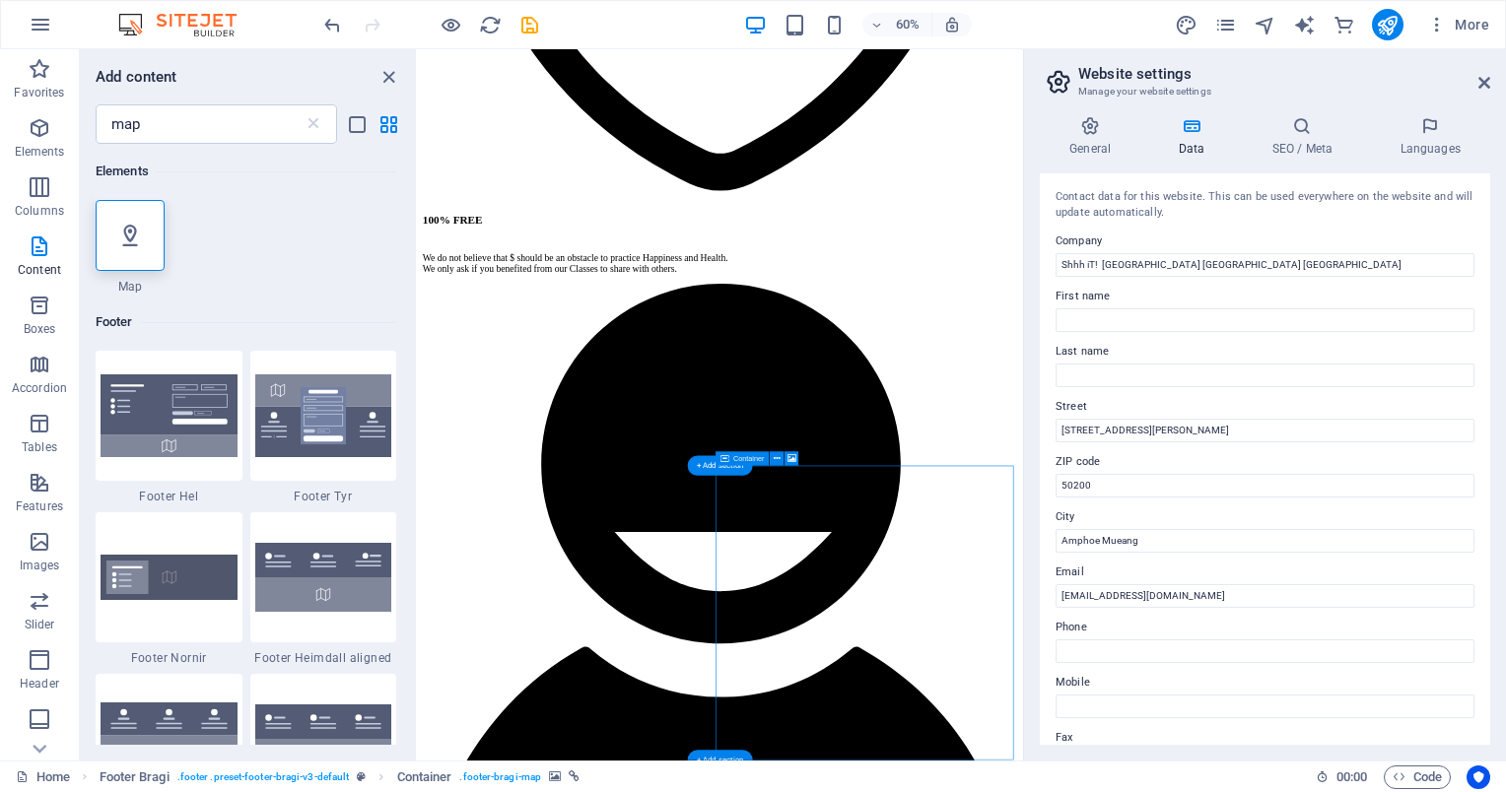
click at [1486, 82] on icon at bounding box center [1484, 83] width 12 height 16
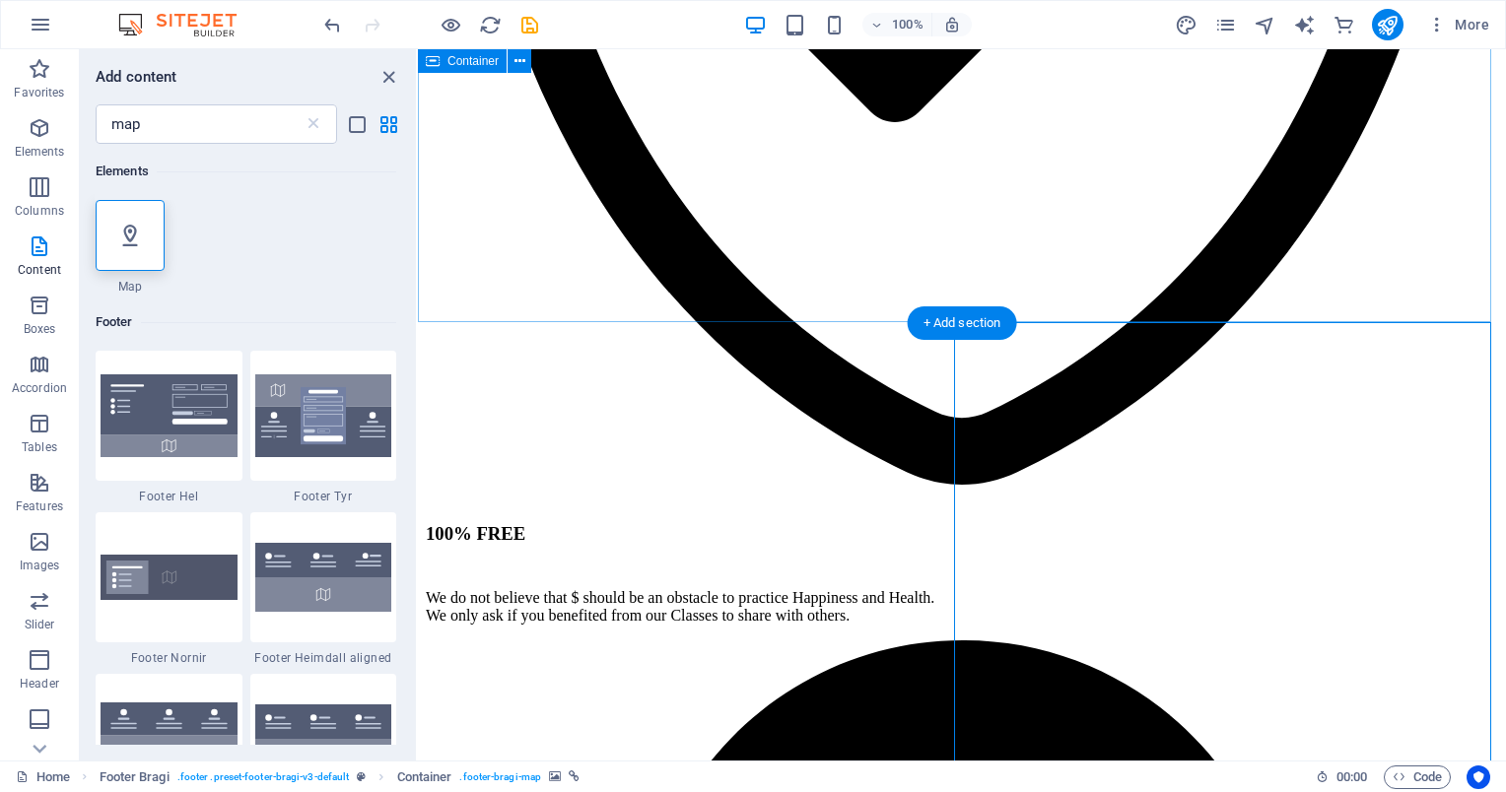
scroll to position [4238, 0]
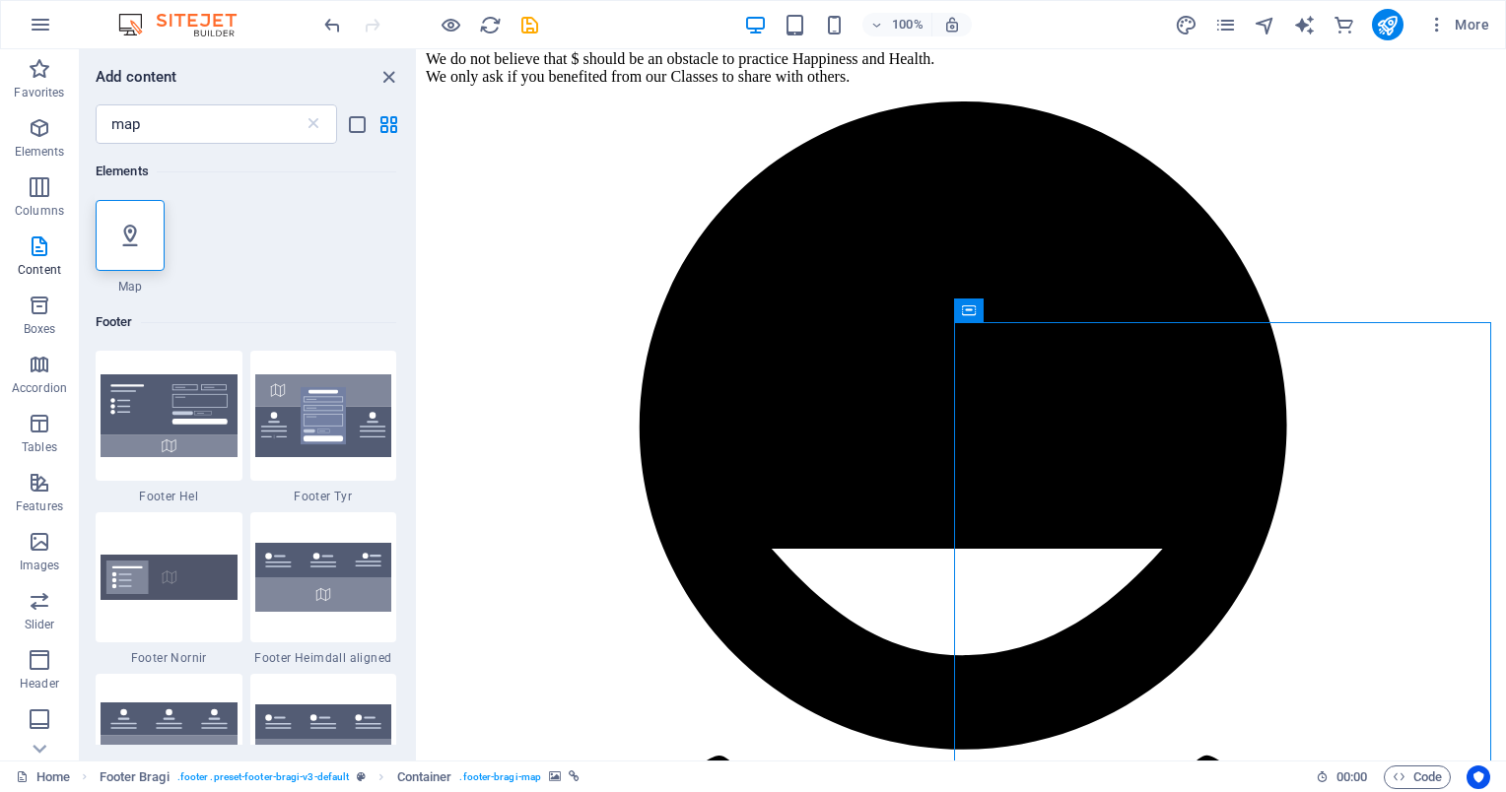
drag, startPoint x: 1259, startPoint y: 693, endPoint x: 987, endPoint y: 772, distance: 283.2
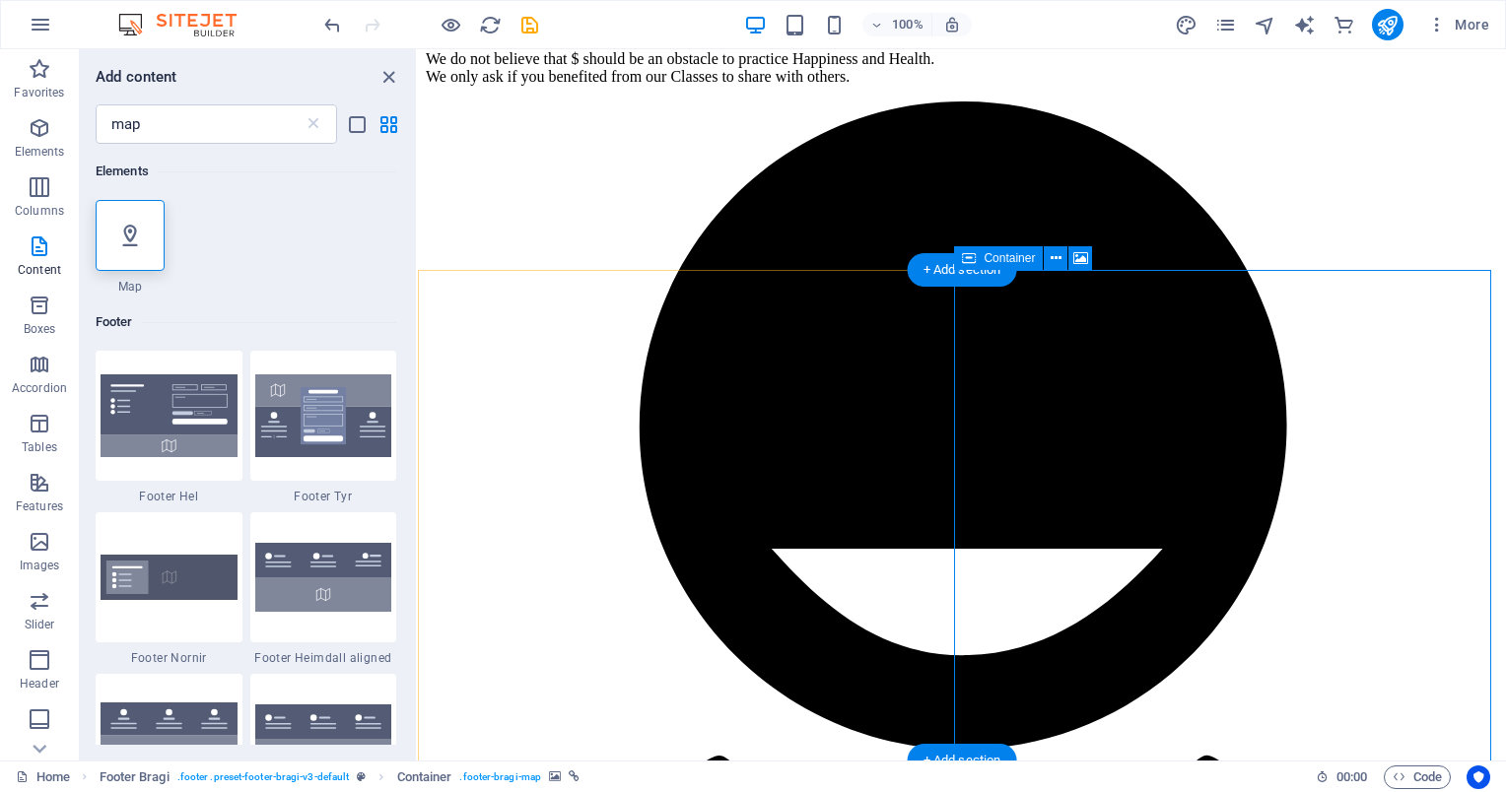
scroll to position [4289, 0]
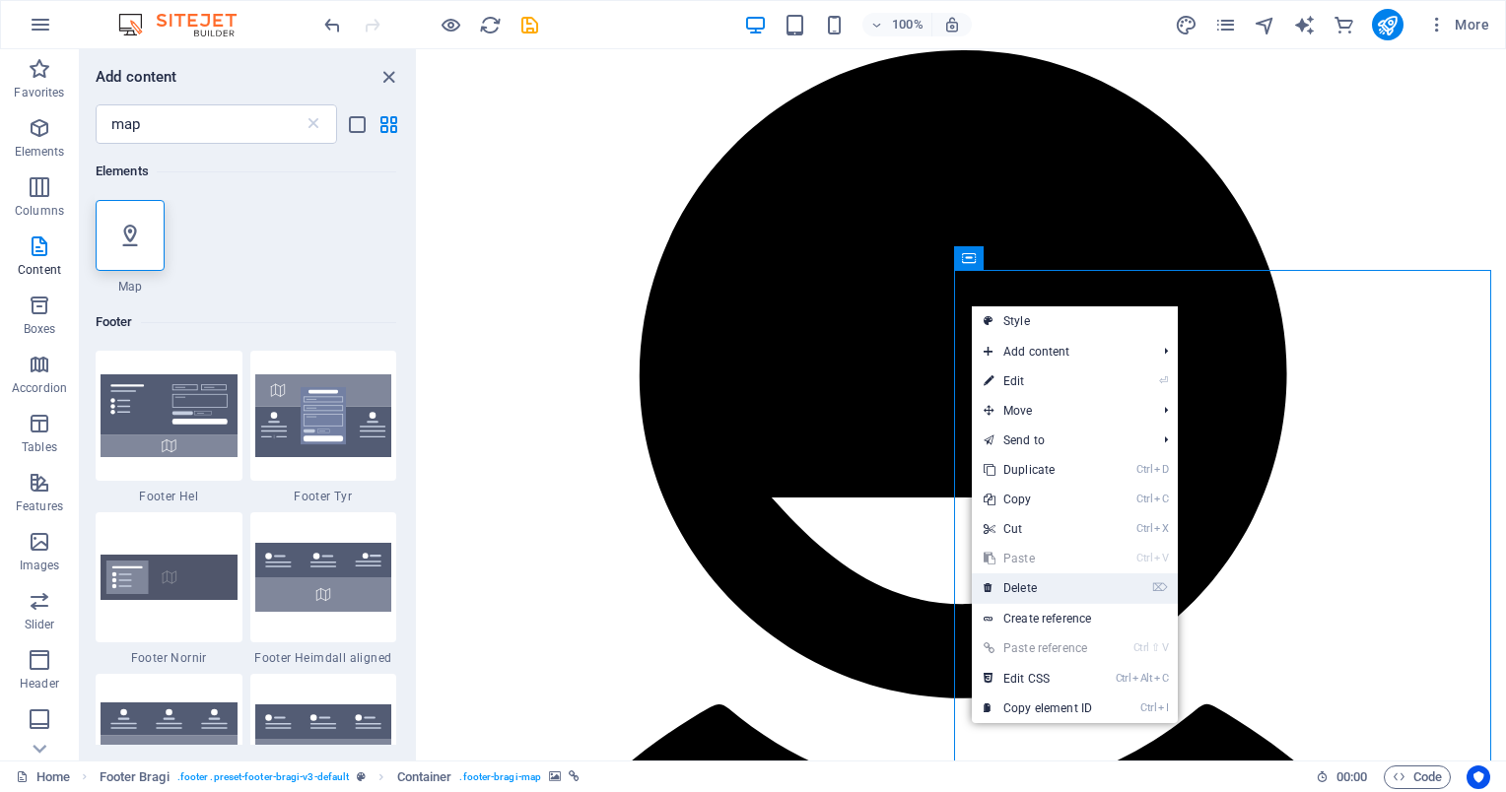
click at [1024, 583] on link "⌦ Delete" at bounding box center [1038, 589] width 132 height 30
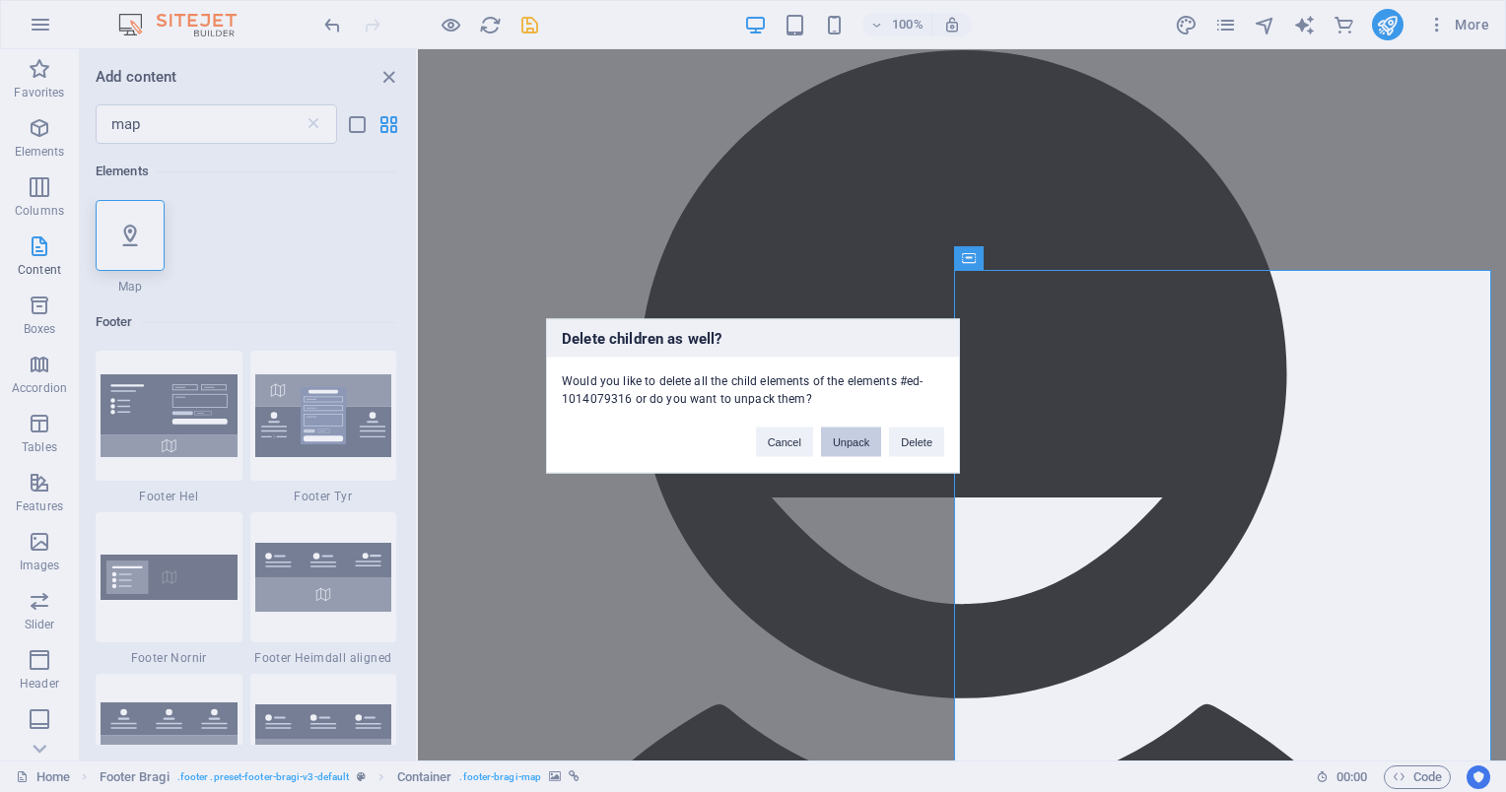
click at [859, 446] on button "Unpack" at bounding box center [851, 443] width 60 height 30
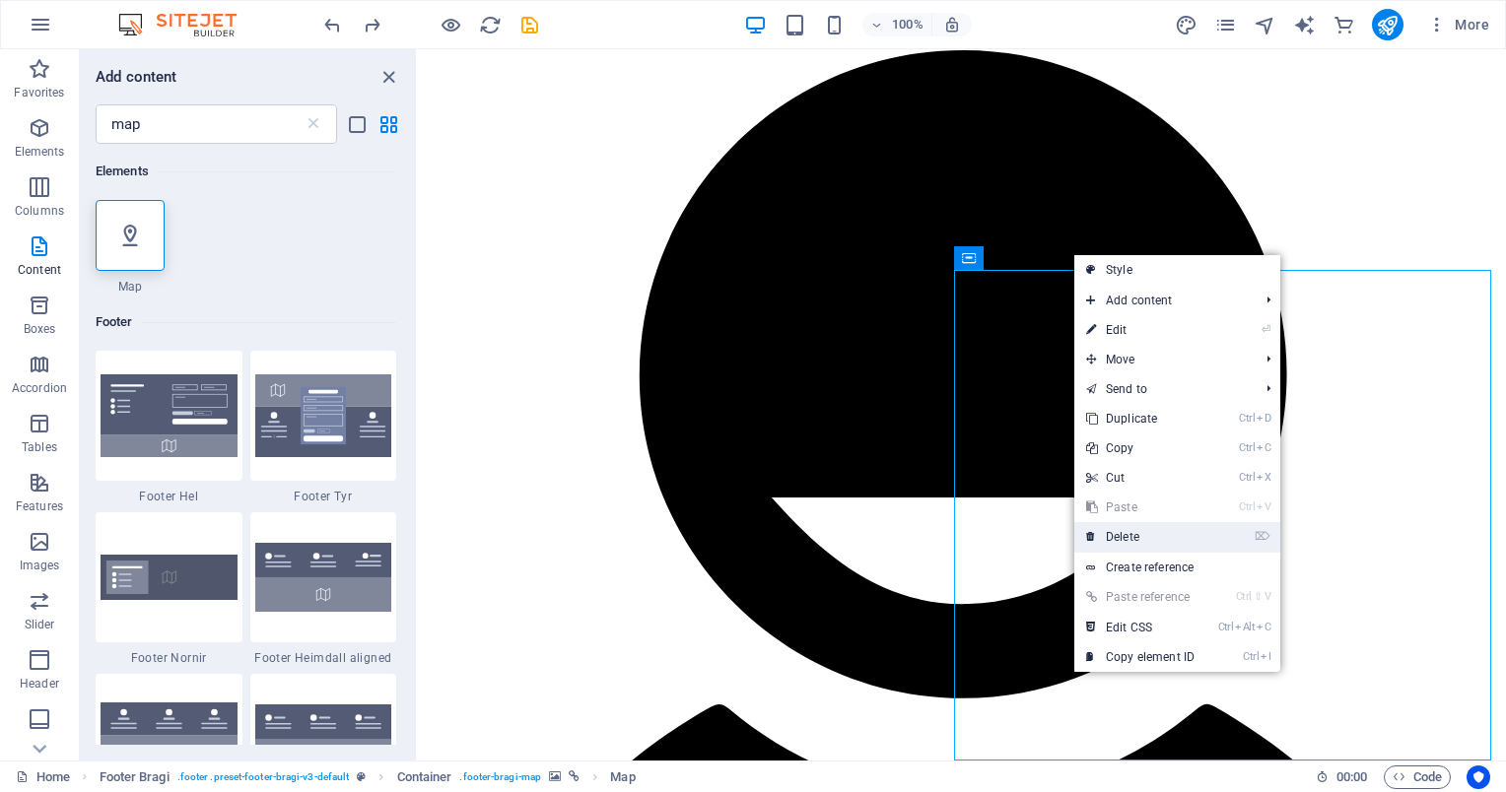
click at [1144, 537] on link "⌦ Delete" at bounding box center [1140, 537] width 132 height 30
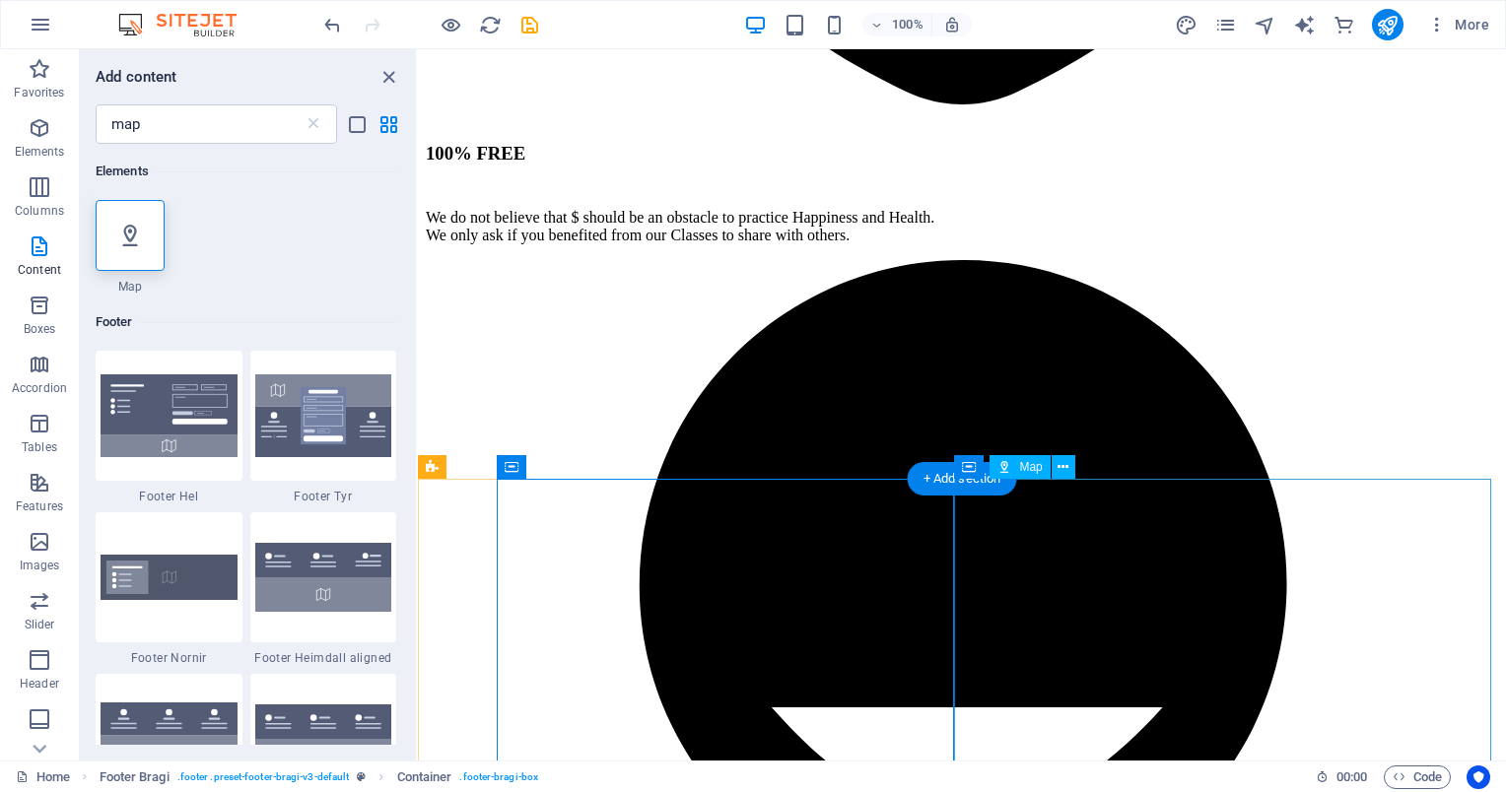
scroll to position [4078, 0]
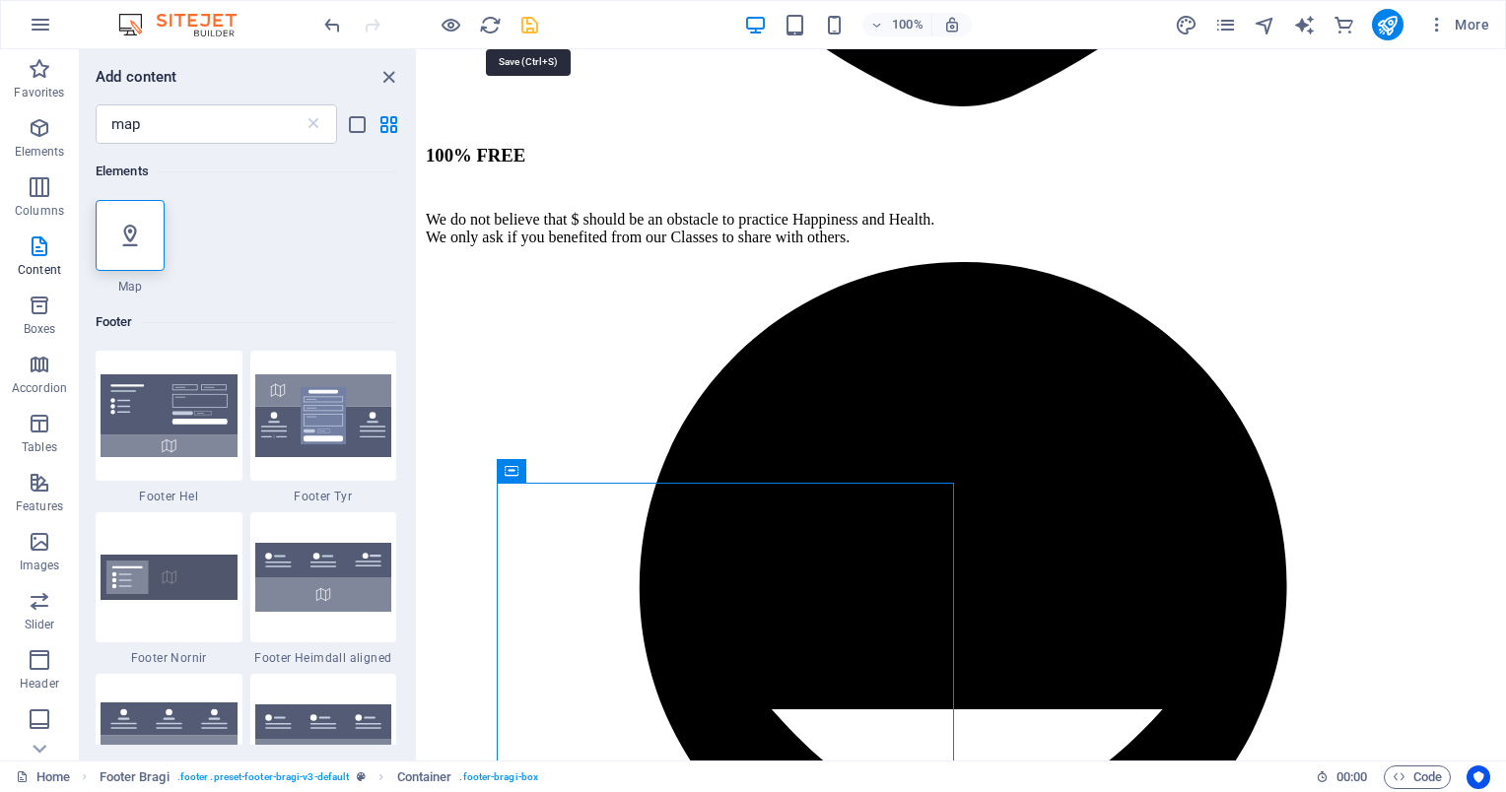
click at [531, 34] on icon "save" at bounding box center [529, 25] width 23 height 23
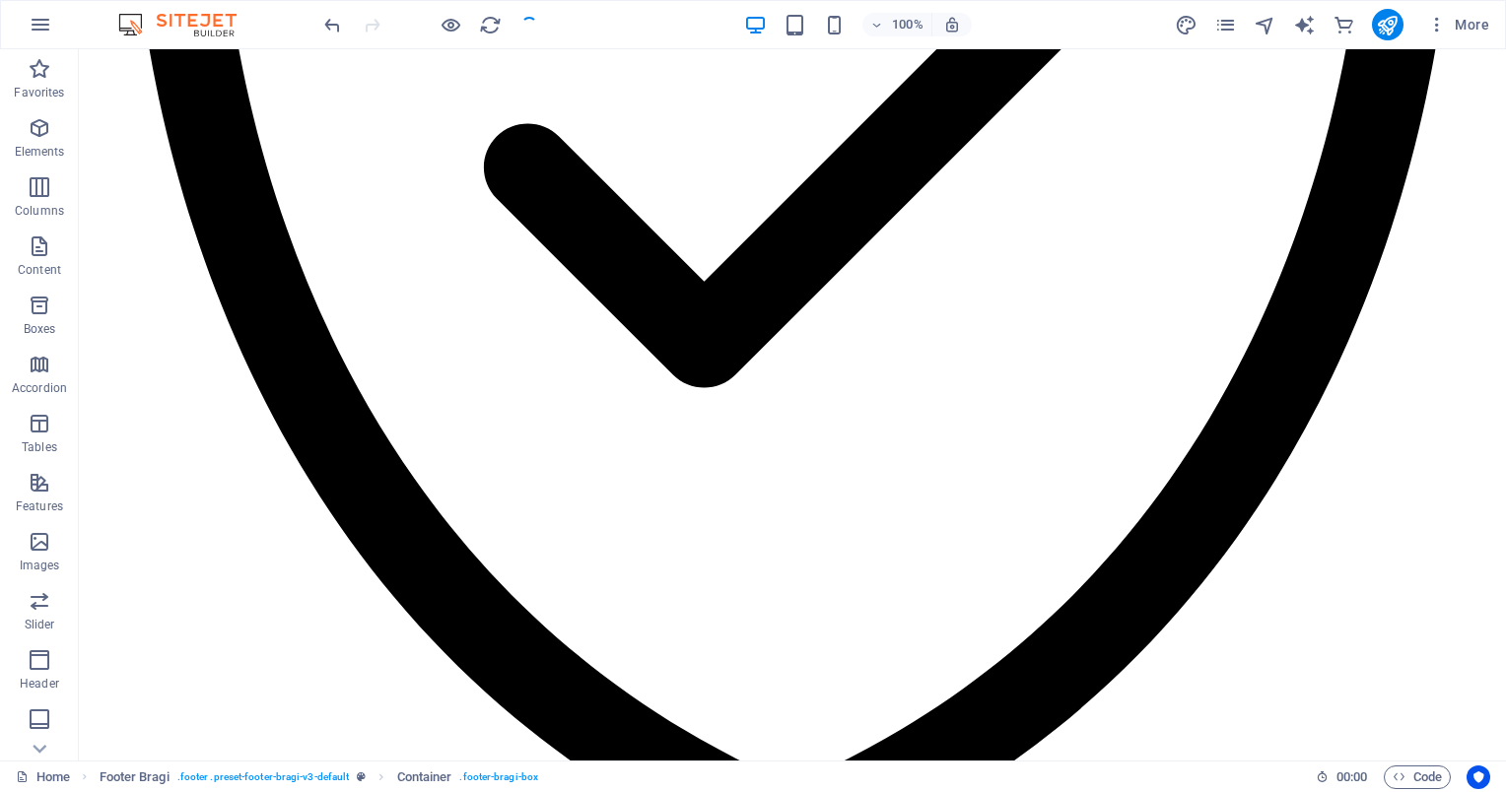
checkbox input "false"
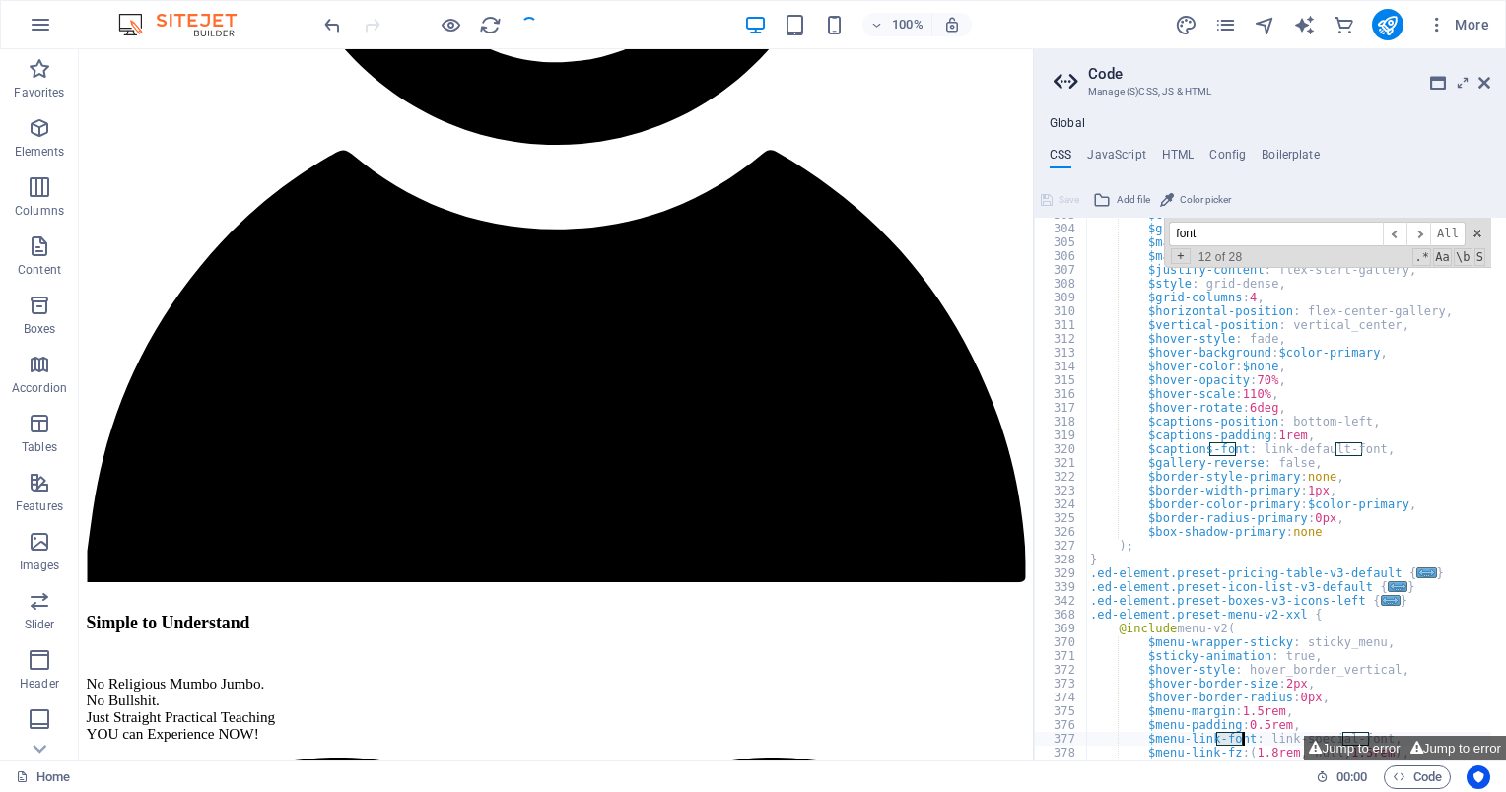
scroll to position [3954, 0]
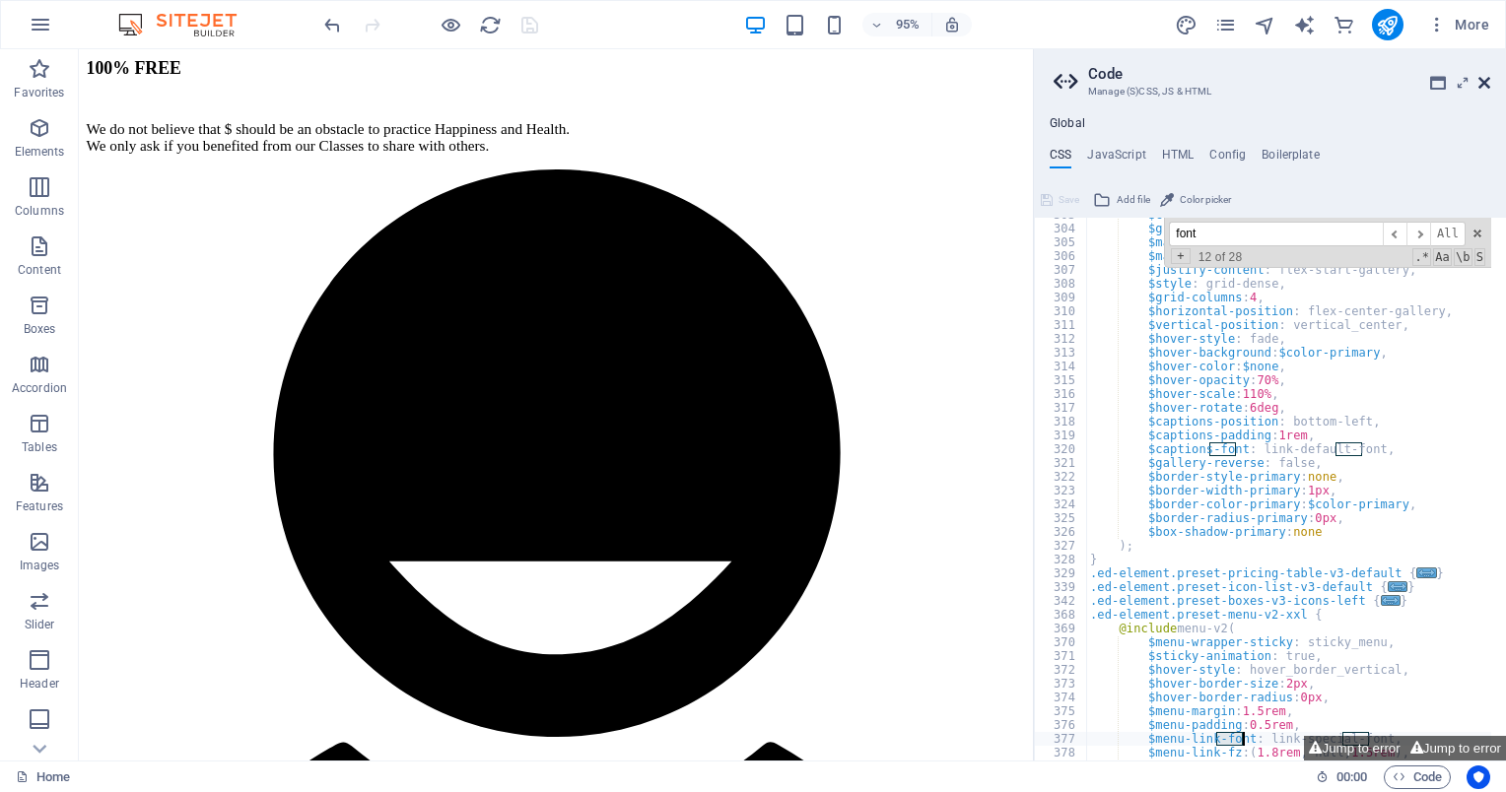
click at [1486, 89] on icon at bounding box center [1484, 83] width 12 height 16
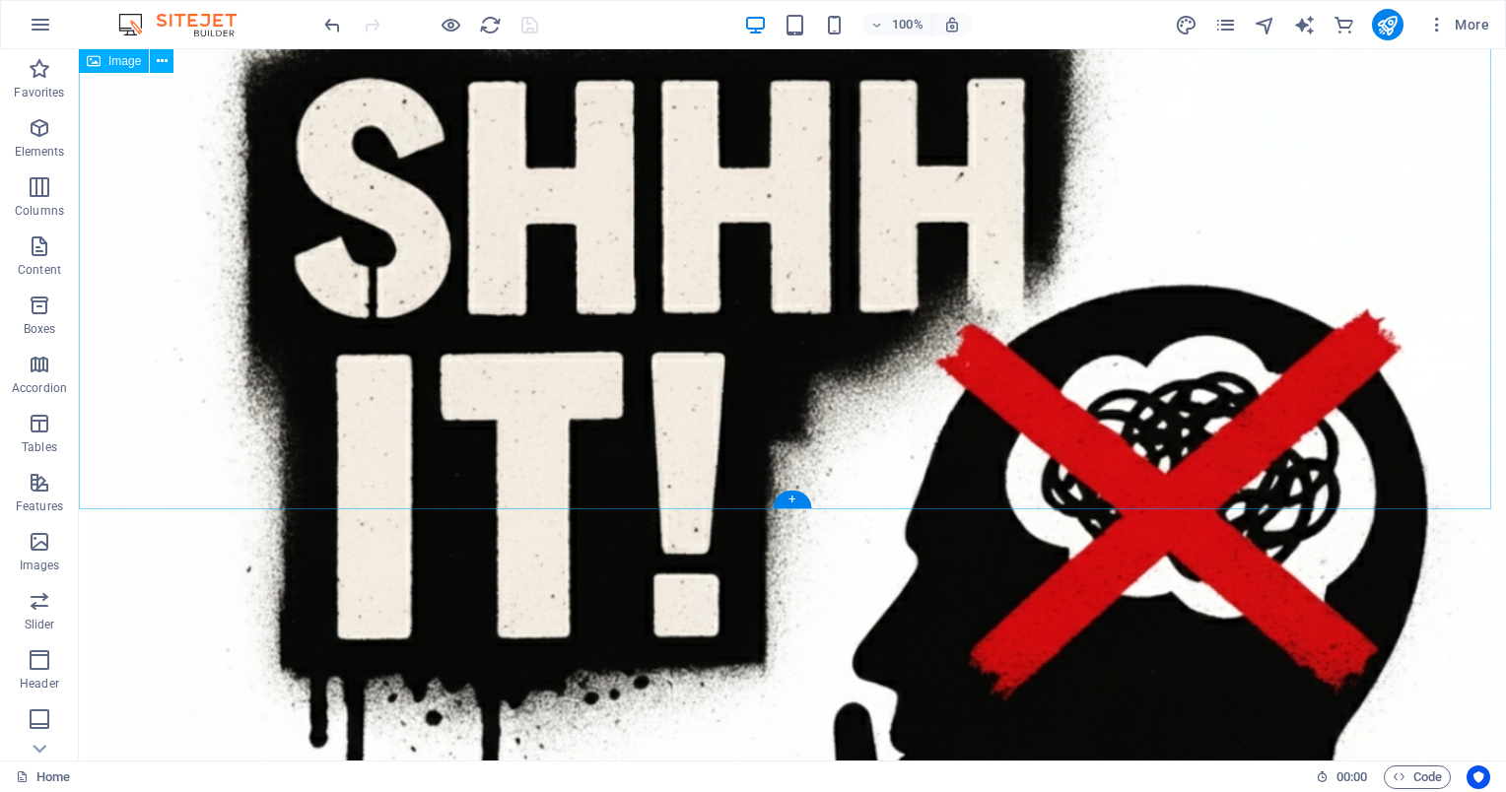
scroll to position [0, 0]
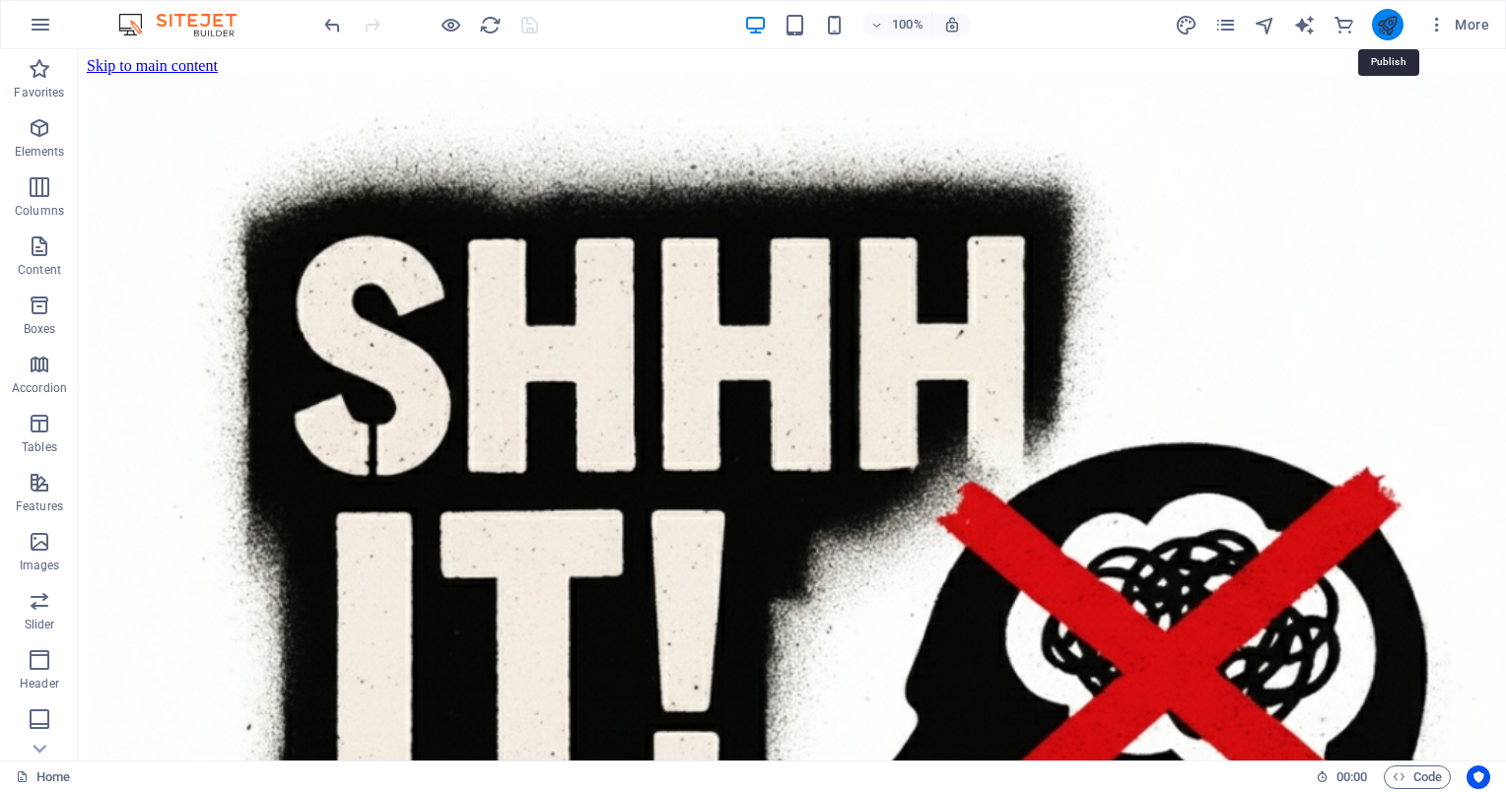
click at [1398, 24] on icon "publish" at bounding box center [1387, 25] width 23 height 23
